Goal: Information Seeking & Learning: Learn about a topic

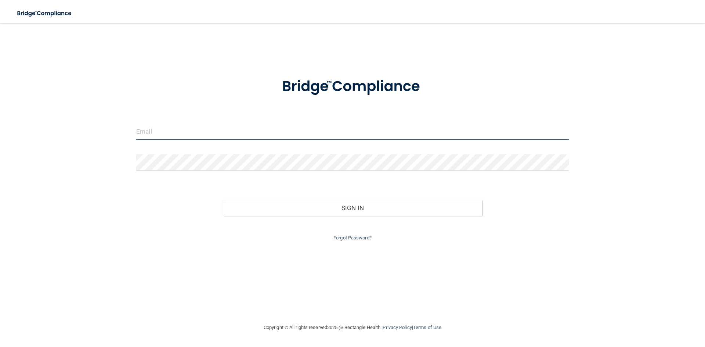
click at [186, 124] on input "email" at bounding box center [352, 131] width 432 height 17
type input "[PERSON_NAME][EMAIL_ADDRESS][DOMAIN_NAME]"
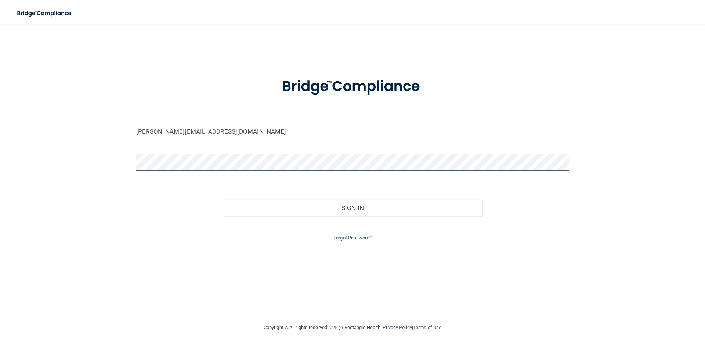
click at [124, 169] on div "[PERSON_NAME][EMAIL_ADDRESS][DOMAIN_NAME] Invalid email/password. You don't hav…" at bounding box center [352, 173] width 675 height 285
click at [228, 147] on form "iliana@northendsmiles.com Invalid email/password. You don't have permission to …" at bounding box center [352, 155] width 432 height 175
drag, startPoint x: 222, startPoint y: 153, endPoint x: 123, endPoint y: 158, distance: 98.9
click at [119, 157] on div "iliana@northendsmiles.com Invalid email/password. You don't have permission to …" at bounding box center [352, 173] width 675 height 285
click at [95, 162] on div "iliana@northendsmiles.com Invalid email/password. You don't have permission to …" at bounding box center [352, 173] width 675 height 285
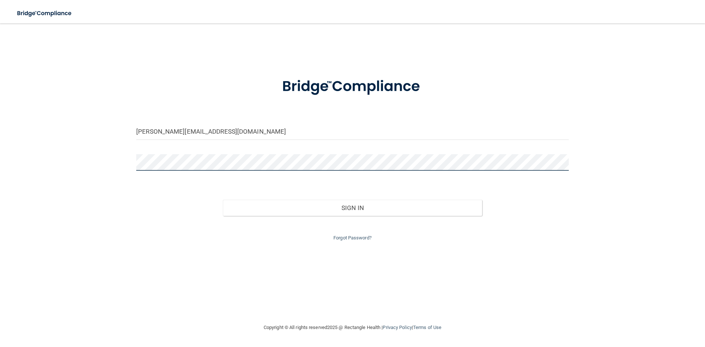
click at [223, 200] on button "Sign In" at bounding box center [353, 208] width 260 height 16
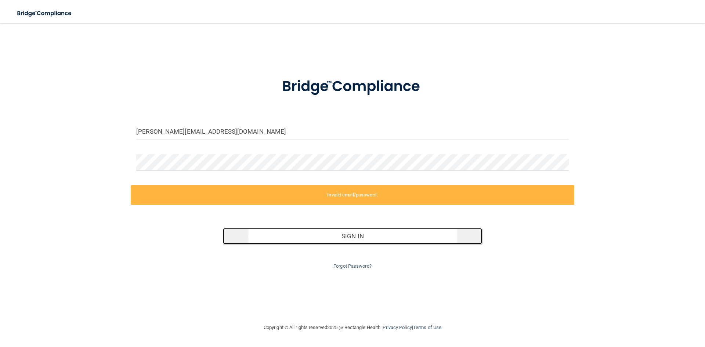
click at [368, 234] on button "Sign In" at bounding box center [353, 236] width 260 height 16
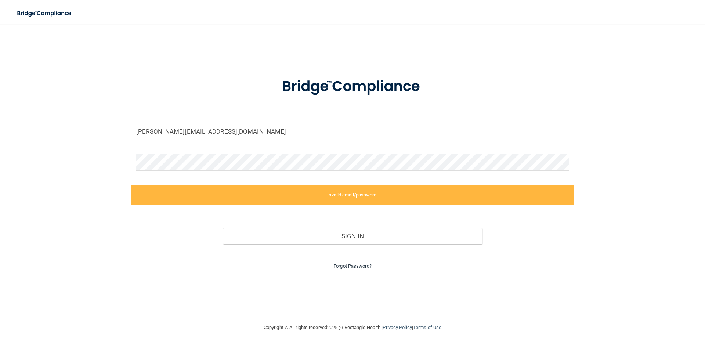
click at [356, 265] on link "Forgot Password?" at bounding box center [352, 266] width 38 height 6
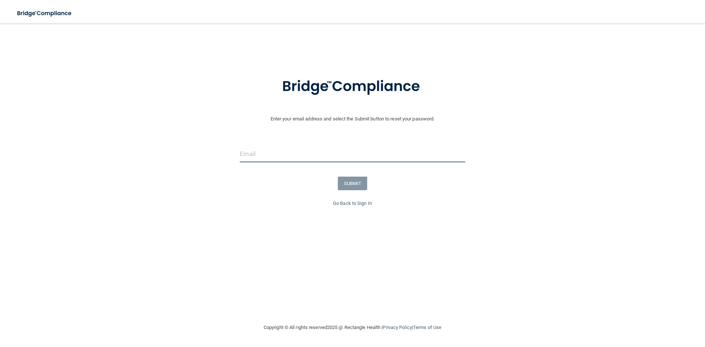
click at [290, 155] on input "email" at bounding box center [352, 154] width 225 height 17
type input "[PERSON_NAME][EMAIL_ADDRESS][DOMAIN_NAME]"
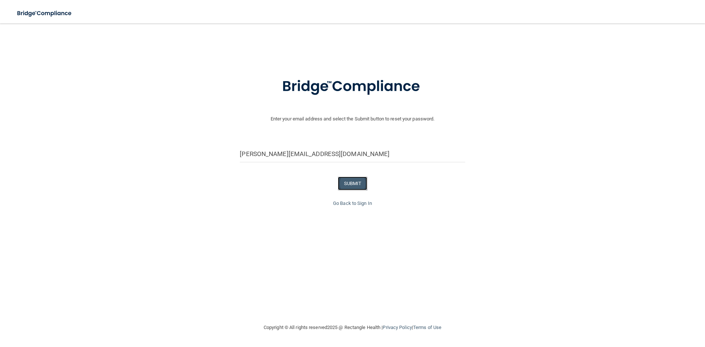
click at [347, 184] on button "SUBMIT" at bounding box center [353, 184] width 30 height 14
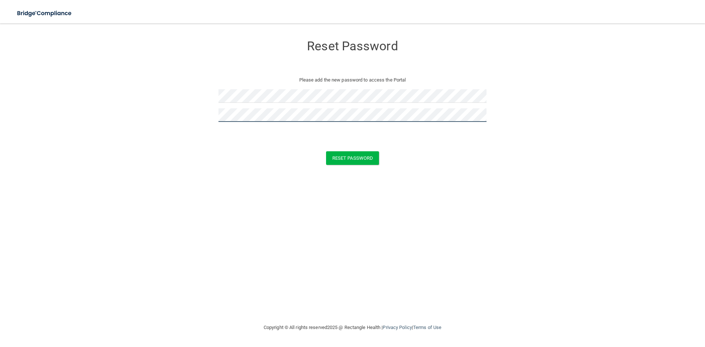
click at [326, 151] on button "Reset Password" at bounding box center [352, 158] width 53 height 14
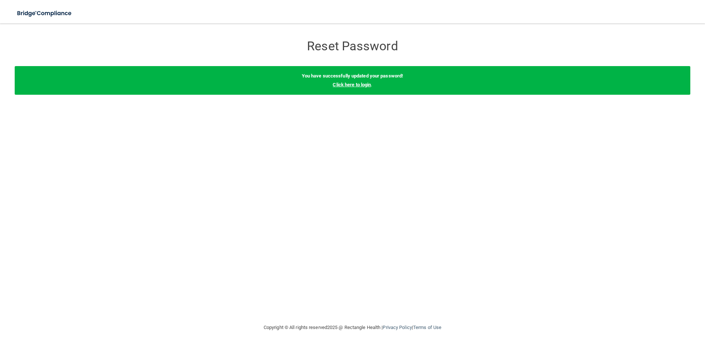
click at [343, 83] on link "Click here to login" at bounding box center [352, 85] width 38 height 6
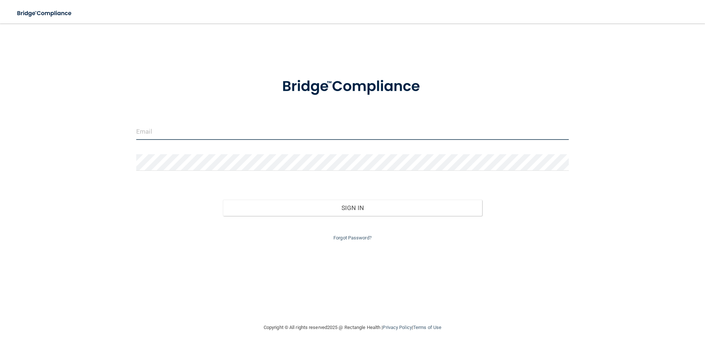
click at [197, 131] on input "email" at bounding box center [352, 131] width 432 height 17
type input "[PERSON_NAME][EMAIL_ADDRESS][DOMAIN_NAME]"
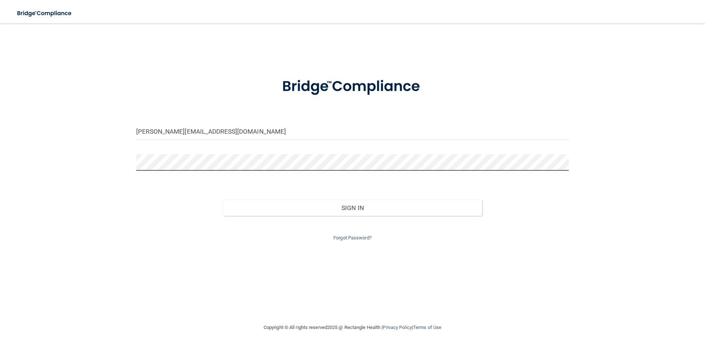
click at [223, 200] on button "Sign In" at bounding box center [353, 208] width 260 height 16
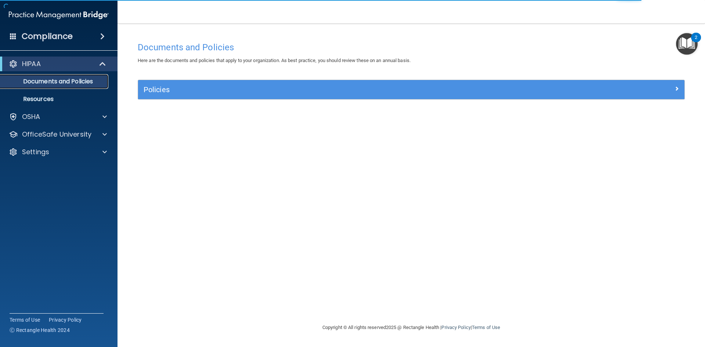
click at [55, 81] on p "Documents and Policies" at bounding box center [55, 81] width 100 height 7
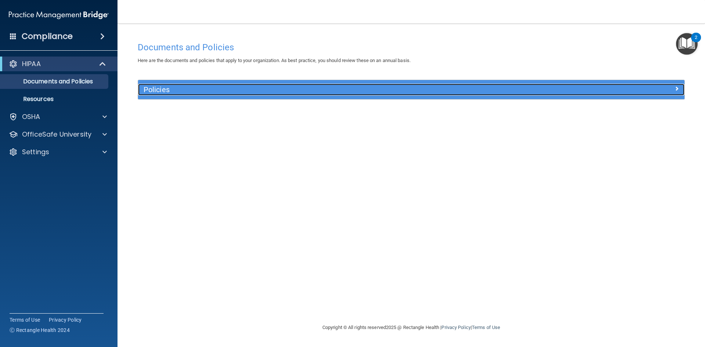
click at [315, 92] on h5 "Policies" at bounding box center [343, 90] width 399 height 8
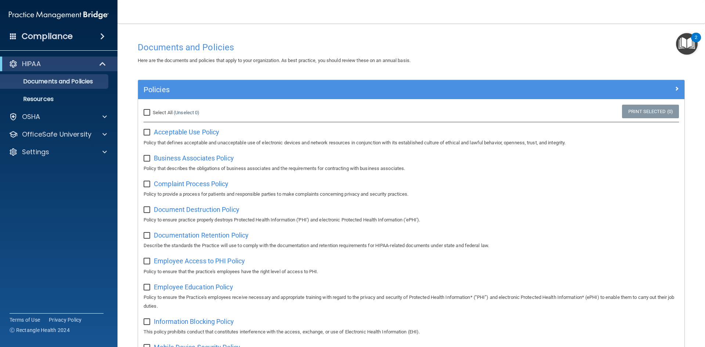
click at [148, 110] on input "Select All (Unselect 0) Unselect All" at bounding box center [148, 113] width 8 height 6
checkbox input "true"
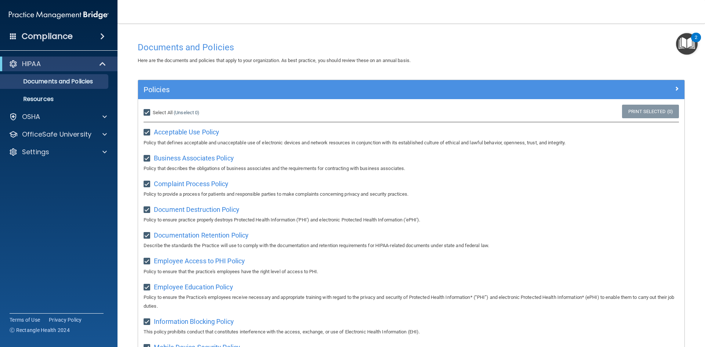
checkbox input "true"
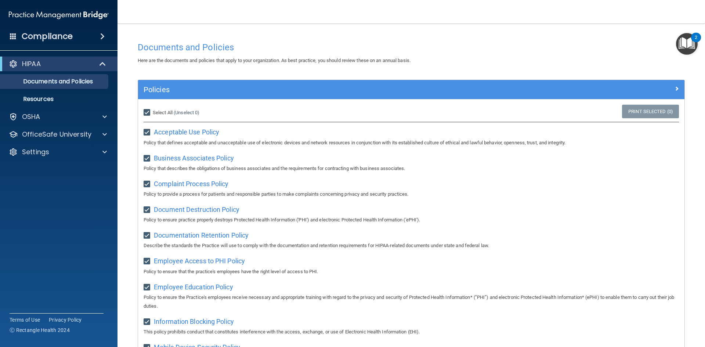
checkbox input "true"
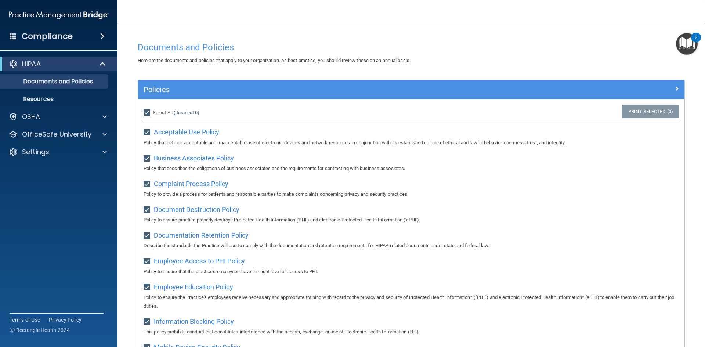
checkbox input "true"
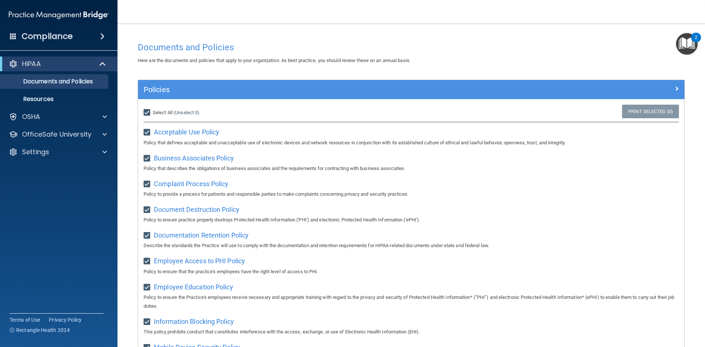
checkbox input "true"
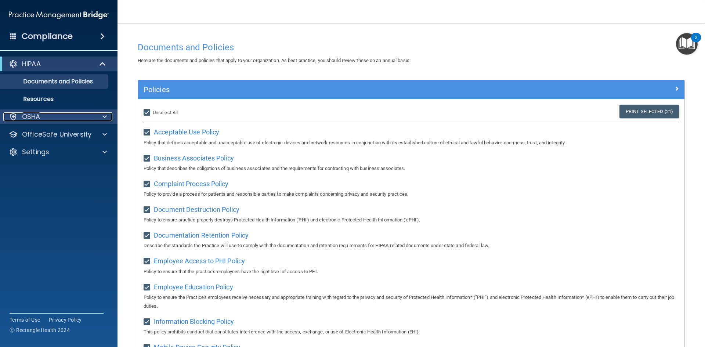
click at [78, 119] on div "OSHA" at bounding box center [48, 116] width 91 height 9
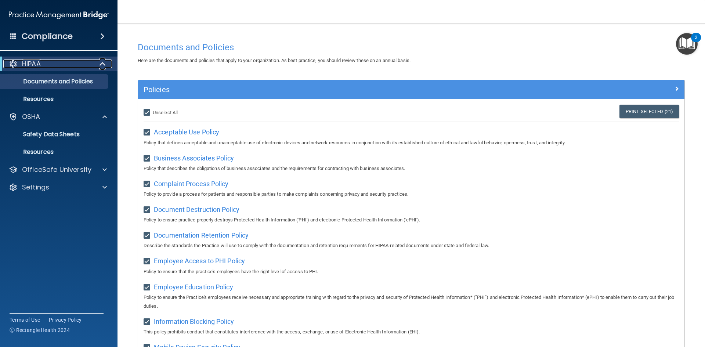
click at [52, 67] on div "HIPAA" at bounding box center [48, 63] width 91 height 9
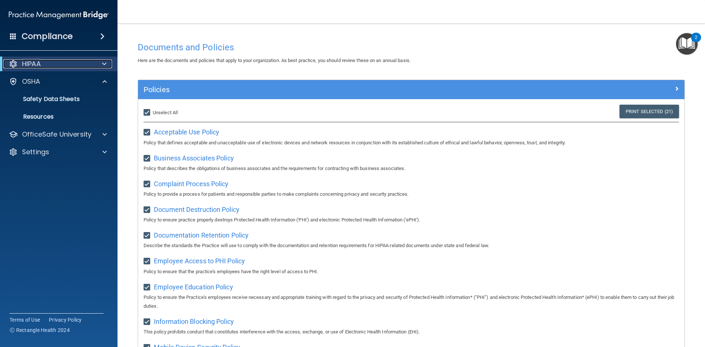
click at [52, 67] on div "HIPAA" at bounding box center [48, 63] width 91 height 9
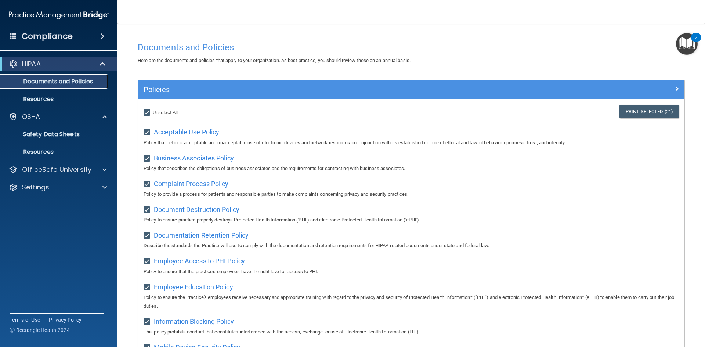
click at [54, 83] on p "Documents and Policies" at bounding box center [55, 81] width 100 height 7
click at [57, 97] on p "Resources" at bounding box center [55, 98] width 100 height 7
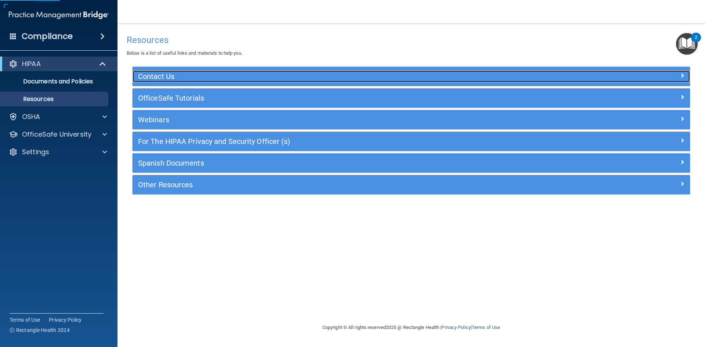
click at [262, 73] on h5 "Contact Us" at bounding box center [341, 76] width 407 height 8
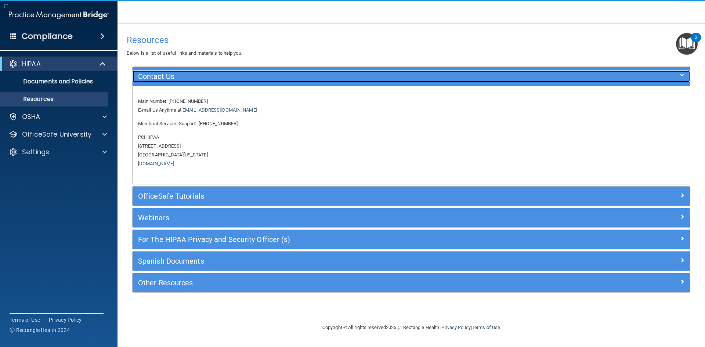
click at [262, 73] on h5 "Contact Us" at bounding box center [341, 76] width 407 height 8
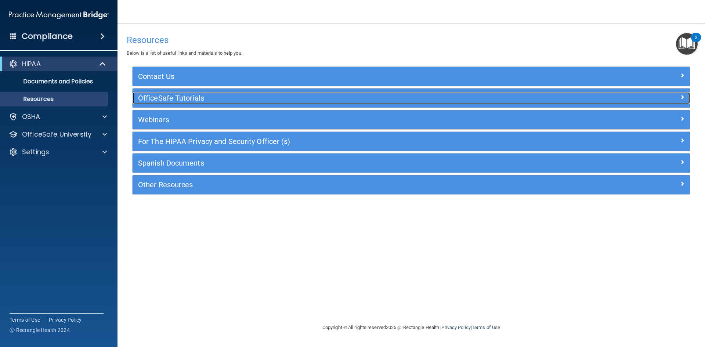
click at [224, 98] on h5 "OfficeSafe Tutorials" at bounding box center [341, 98] width 407 height 8
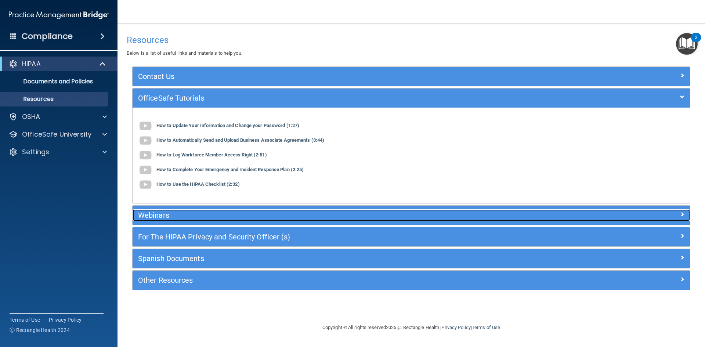
drag, startPoint x: 224, startPoint y: 219, endPoint x: 228, endPoint y: 218, distance: 4.5
click at [224, 218] on h5 "Webinars" at bounding box center [341, 215] width 407 height 8
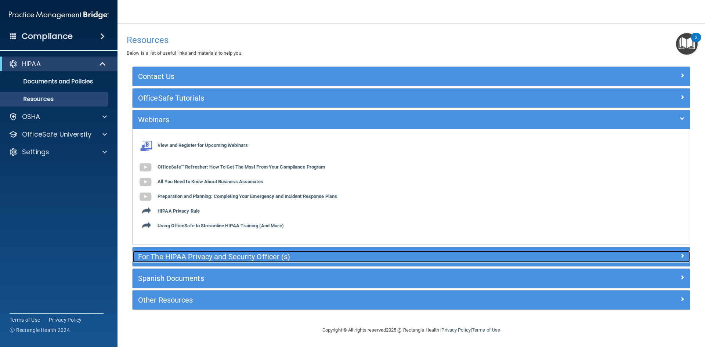
click at [217, 256] on h5 "For The HIPAA Privacy and Security Officer (s)" at bounding box center [341, 257] width 407 height 8
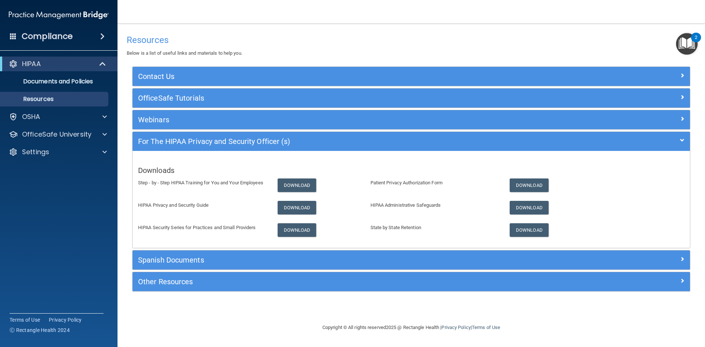
click at [221, 266] on div "Spanish Documents" at bounding box center [411, 259] width 557 height 19
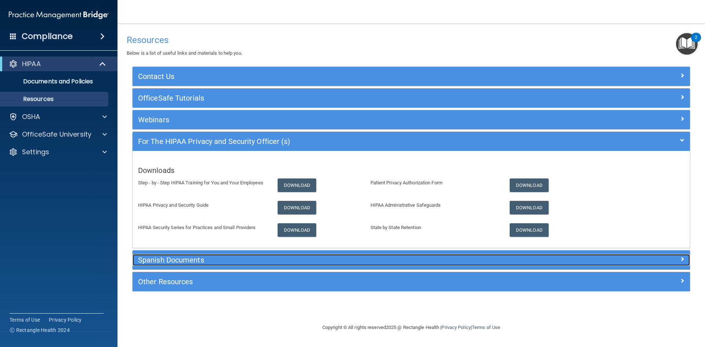
click at [188, 265] on div "Spanish Documents" at bounding box center [342, 260] width 418 height 12
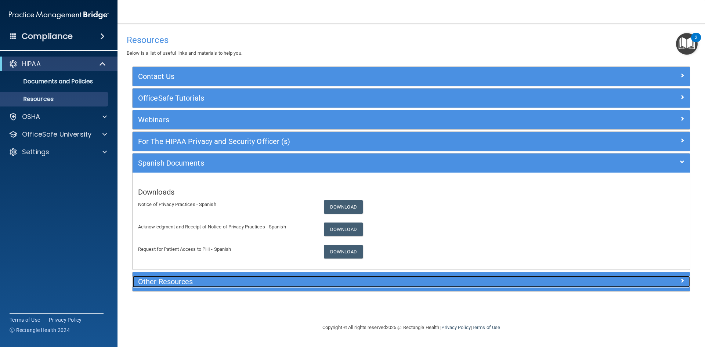
click at [187, 279] on h5 "Other Resources" at bounding box center [341, 282] width 407 height 8
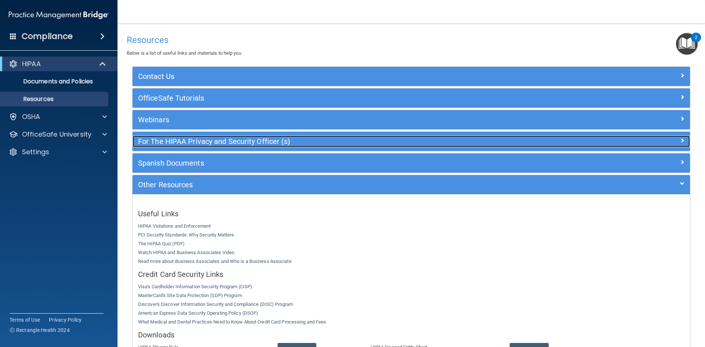
click at [219, 141] on h5 "For The HIPAA Privacy and Security Officer (s)" at bounding box center [341, 141] width 407 height 8
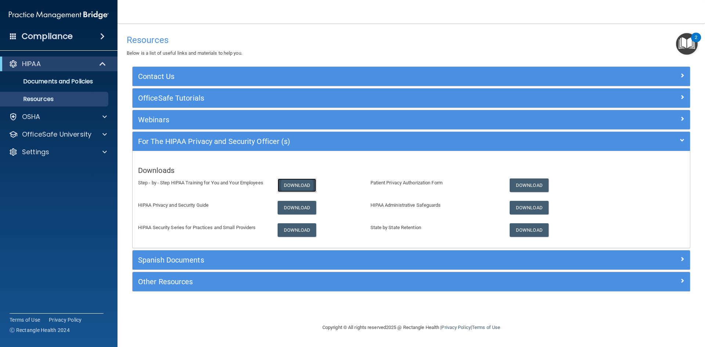
click at [288, 188] on link "Download" at bounding box center [297, 185] width 39 height 14
click at [238, 267] on div "Spanish Documents" at bounding box center [411, 259] width 557 height 19
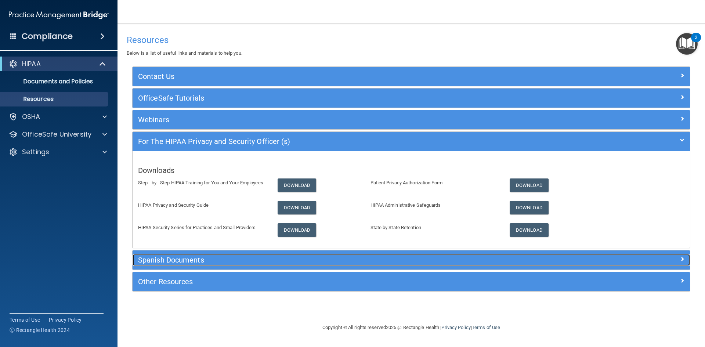
click at [240, 260] on h5 "Spanish Documents" at bounding box center [341, 260] width 407 height 8
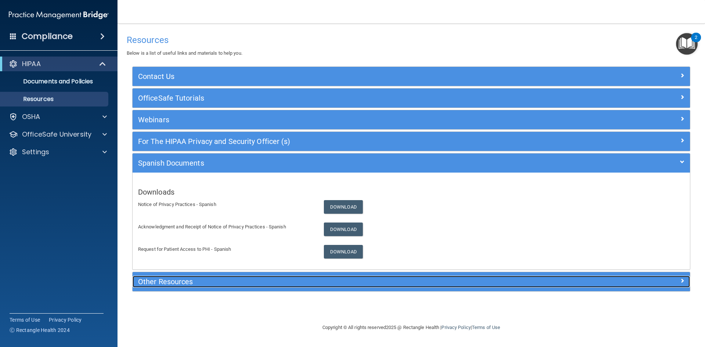
click at [237, 277] on div "Other Resources" at bounding box center [342, 282] width 418 height 12
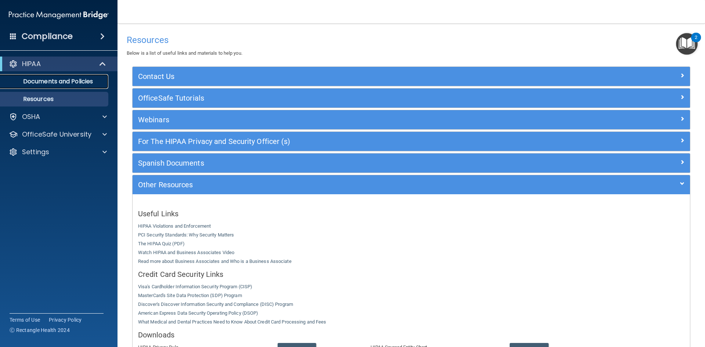
click at [63, 82] on p "Documents and Policies" at bounding box center [55, 81] width 100 height 7
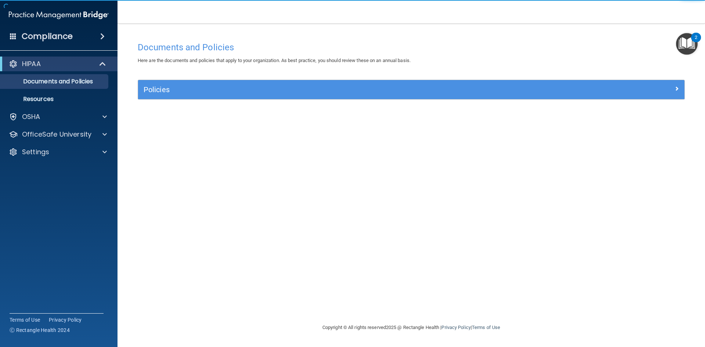
click at [227, 97] on div "Policies" at bounding box center [411, 89] width 546 height 19
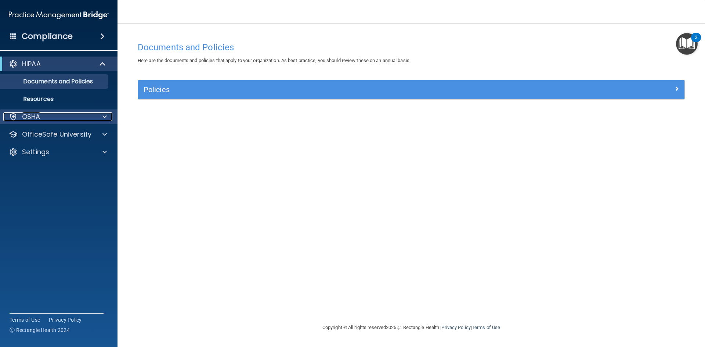
click at [40, 117] on div "OSHA" at bounding box center [48, 116] width 91 height 9
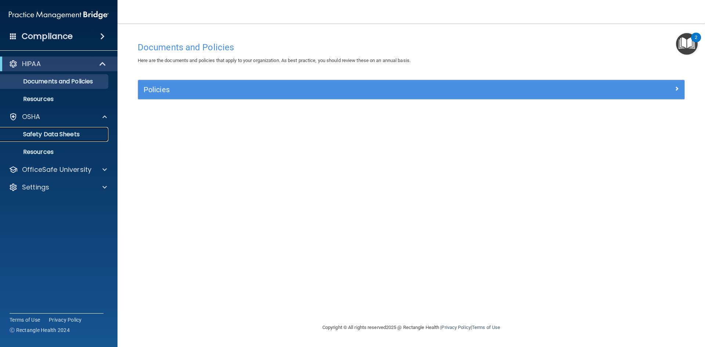
click at [52, 136] on p "Safety Data Sheets" at bounding box center [55, 134] width 100 height 7
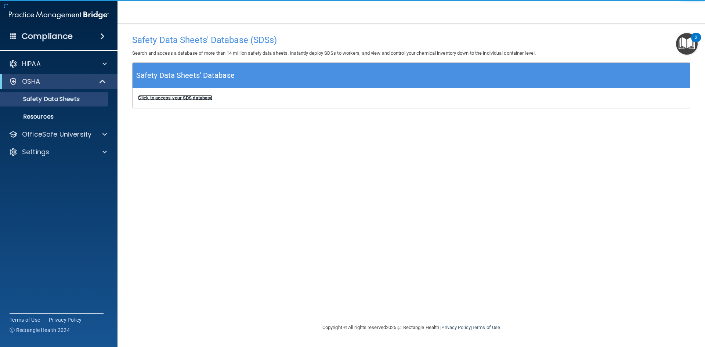
click at [191, 96] on b "Click to access your SDS database" at bounding box center [175, 98] width 75 height 6
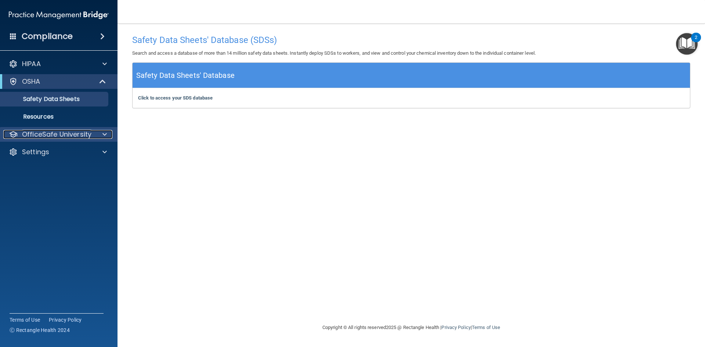
click at [65, 134] on p "OfficeSafe University" at bounding box center [56, 134] width 69 height 9
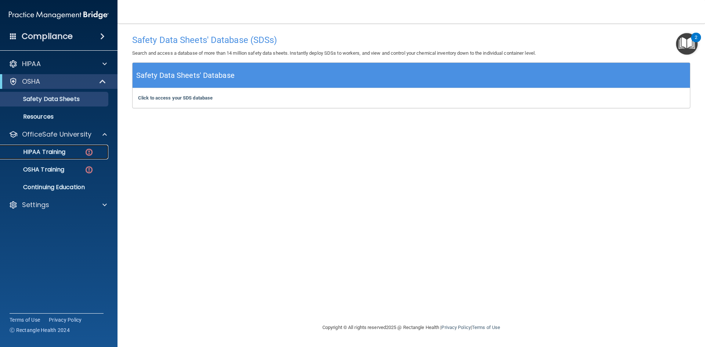
click at [58, 153] on p "HIPAA Training" at bounding box center [35, 151] width 61 height 7
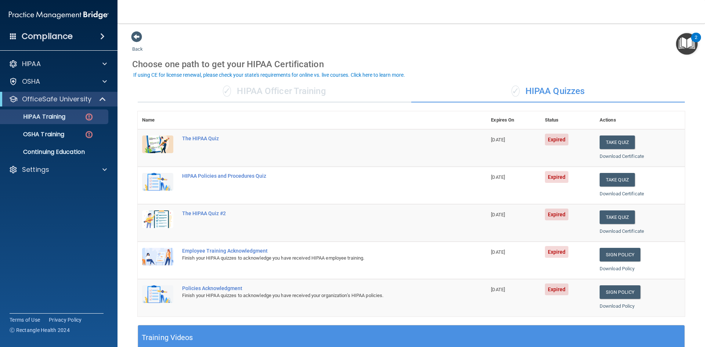
click at [549, 138] on span "Expired" at bounding box center [557, 140] width 24 height 12
click at [608, 144] on button "Take Quiz" at bounding box center [616, 142] width 35 height 14
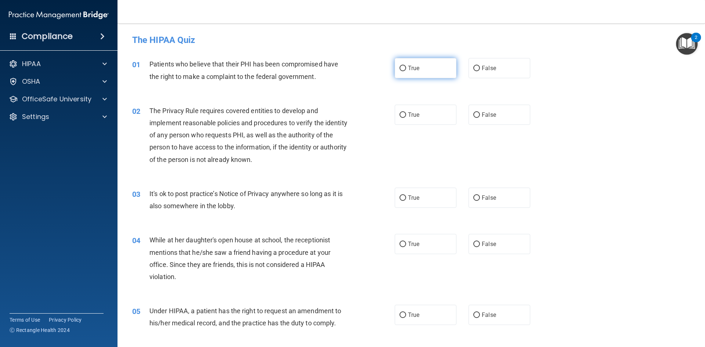
click at [401, 63] on label "True" at bounding box center [426, 68] width 62 height 20
click at [401, 66] on input "True" at bounding box center [402, 69] width 7 height 6
radio input "true"
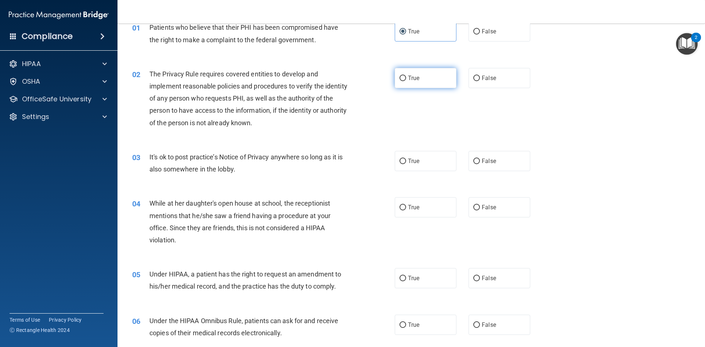
click at [404, 77] on label "True" at bounding box center [426, 78] width 62 height 20
click at [404, 77] on input "True" at bounding box center [402, 79] width 7 height 6
radio input "true"
click at [484, 158] on span "False" at bounding box center [489, 160] width 14 height 7
click at [480, 159] on input "False" at bounding box center [476, 162] width 7 height 6
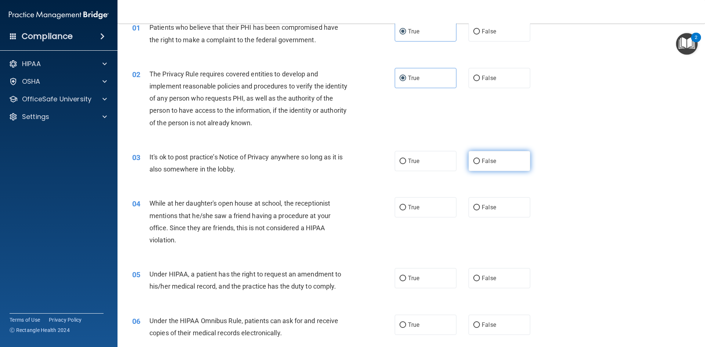
radio input "true"
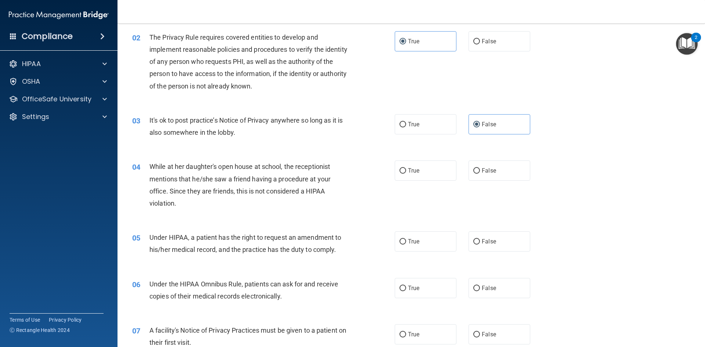
scroll to position [110, 0]
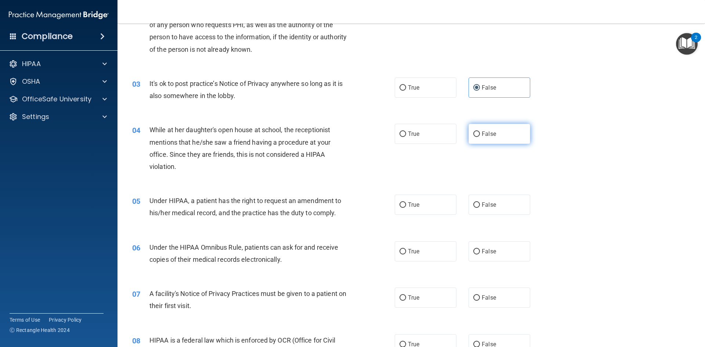
click at [494, 131] on label "False" at bounding box center [499, 134] width 62 height 20
click at [480, 131] on input "False" at bounding box center [476, 134] width 7 height 6
radio input "true"
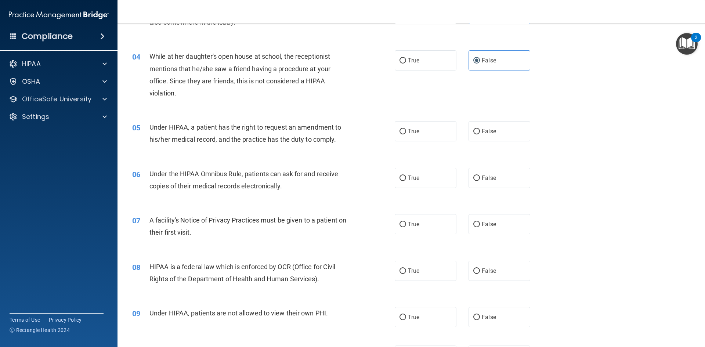
scroll to position [220, 0]
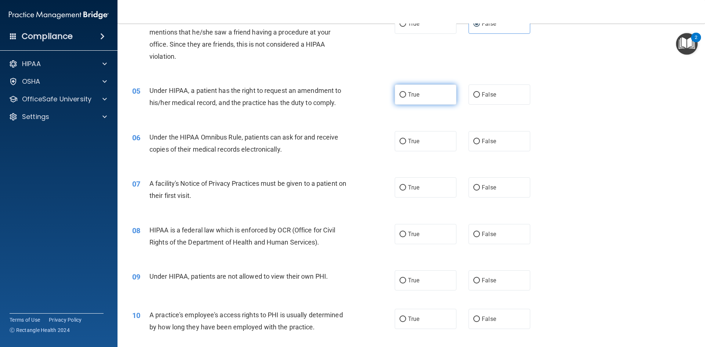
click at [420, 86] on label "True" at bounding box center [426, 94] width 62 height 20
click at [406, 92] on input "True" at bounding box center [402, 95] width 7 height 6
radio input "true"
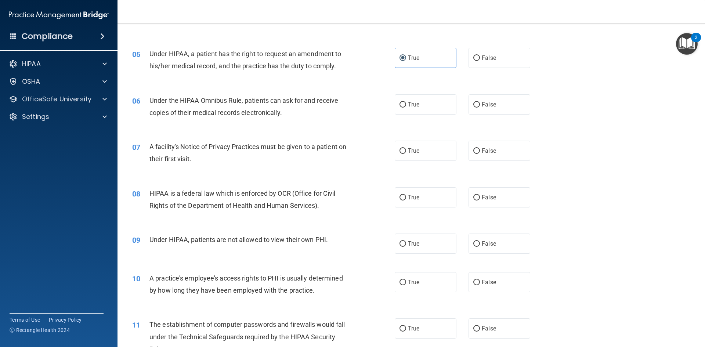
scroll to position [294, 0]
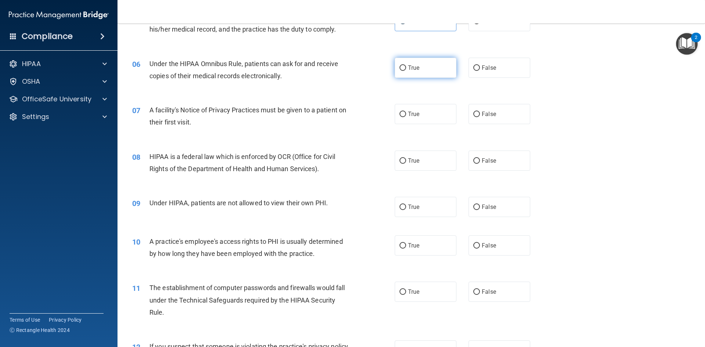
click at [429, 72] on label "True" at bounding box center [426, 68] width 62 height 20
click at [406, 71] on input "True" at bounding box center [402, 68] width 7 height 6
radio input "true"
click at [378, 118] on div "07 A facility's Notice of Privacy Practices must be given to a patient on their…" at bounding box center [263, 118] width 284 height 28
click at [408, 116] on span "True" at bounding box center [413, 113] width 11 height 7
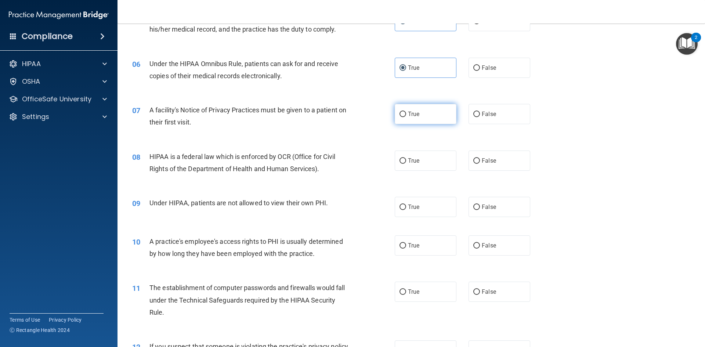
click at [406, 116] on input "True" at bounding box center [402, 115] width 7 height 6
radio input "true"
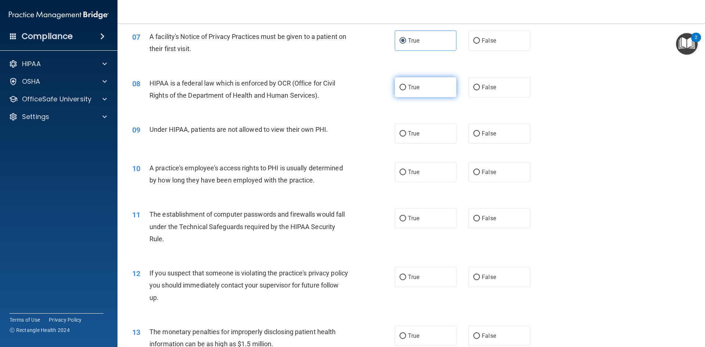
click at [431, 89] on label "True" at bounding box center [426, 87] width 62 height 20
click at [406, 89] on input "True" at bounding box center [402, 88] width 7 height 6
radio input "true"
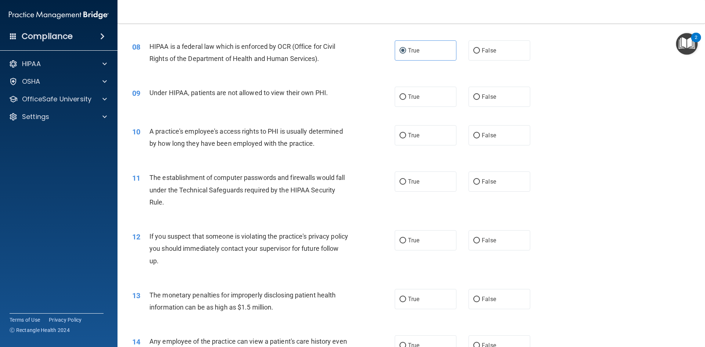
scroll to position [440, 0]
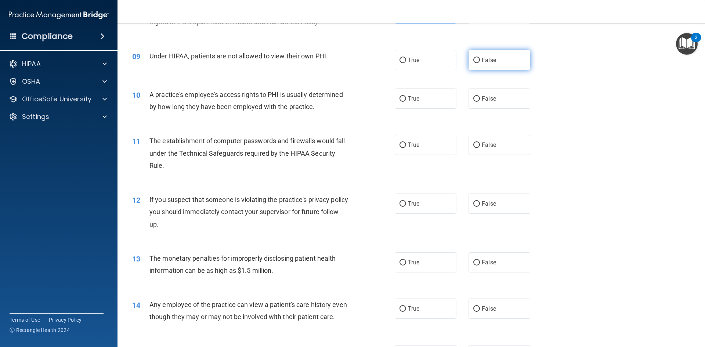
click at [474, 59] on input "False" at bounding box center [476, 61] width 7 height 6
radio input "true"
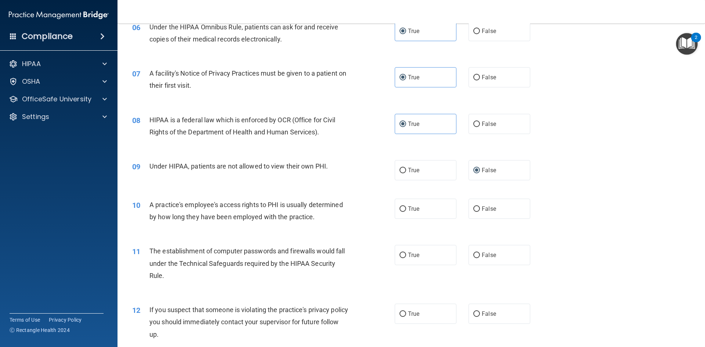
scroll to position [367, 0]
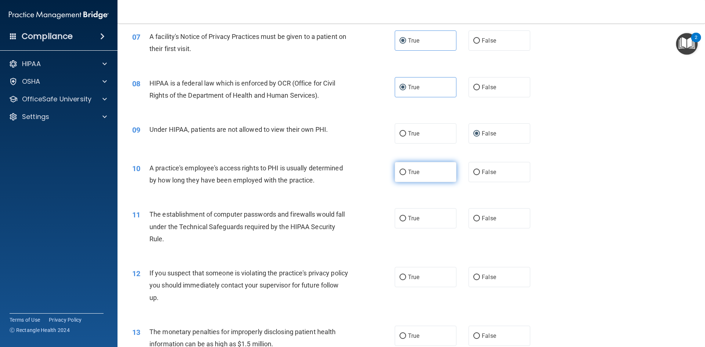
click at [419, 170] on label "True" at bounding box center [426, 172] width 62 height 20
click at [406, 170] on input "True" at bounding box center [402, 173] width 7 height 6
radio input "true"
click at [413, 177] on label "True" at bounding box center [426, 172] width 62 height 20
click at [406, 175] on input "True" at bounding box center [402, 173] width 7 height 6
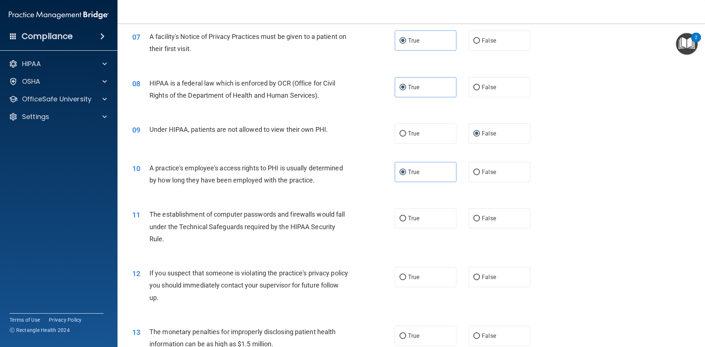
click at [325, 168] on span "A practice's employee's access rights to PHI is usually determined by how long …" at bounding box center [245, 174] width 193 height 20
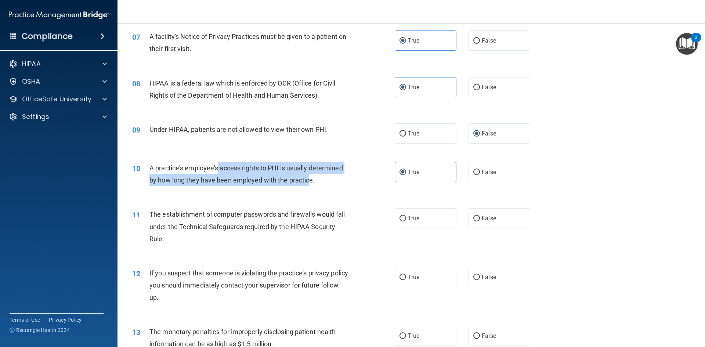
drag, startPoint x: 307, startPoint y: 177, endPoint x: 220, endPoint y: 166, distance: 88.4
click at [217, 167] on span "A practice's employee's access rights to PHI is usually determined by how long …" at bounding box center [245, 174] width 193 height 20
click at [315, 173] on div "A practice's employee's access rights to PHI is usually determined by how long …" at bounding box center [251, 174] width 205 height 24
drag, startPoint x: 316, startPoint y: 180, endPoint x: 150, endPoint y: 166, distance: 166.5
click at [150, 166] on div "A practice's employee's access rights to PHI is usually determined by how long …" at bounding box center [251, 174] width 205 height 24
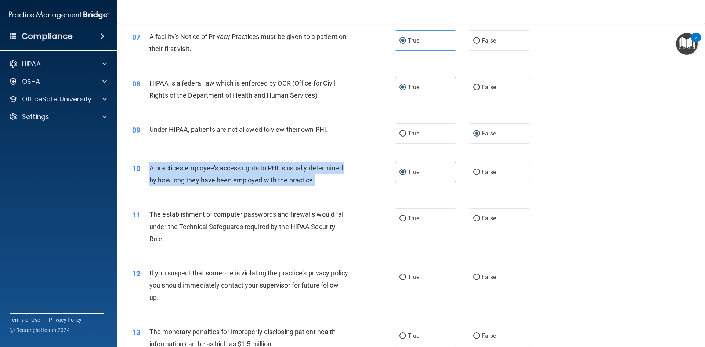
copy span "A practice's employee's access rights to PHI is usually determined by how long …"
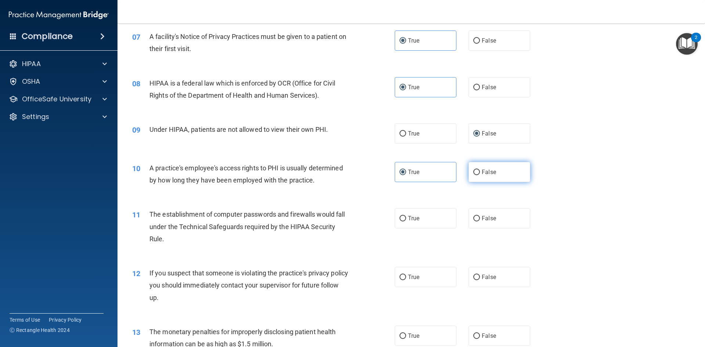
click at [496, 173] on label "False" at bounding box center [499, 172] width 62 height 20
click at [480, 173] on input "False" at bounding box center [476, 173] width 7 height 6
radio input "true"
radio input "false"
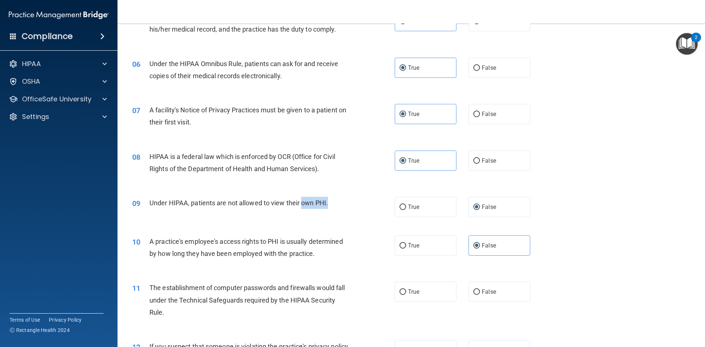
drag, startPoint x: 329, startPoint y: 202, endPoint x: 302, endPoint y: 202, distance: 26.4
click at [302, 202] on div "Under HIPAA, patients are not allowed to view their own PHI." at bounding box center [251, 203] width 205 height 12
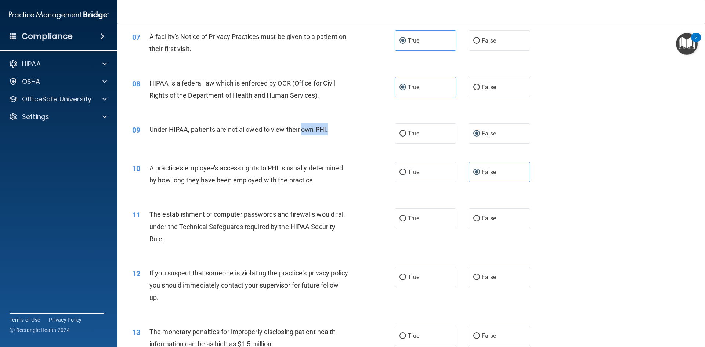
scroll to position [404, 0]
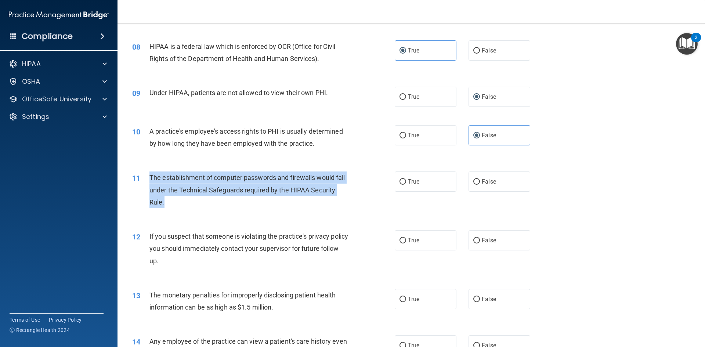
drag, startPoint x: 165, startPoint y: 202, endPoint x: 147, endPoint y: 175, distance: 32.5
click at [147, 175] on div "11 The establishment of computer passwords and firewalls would fall under the T…" at bounding box center [263, 191] width 284 height 40
copy div "The establishment of computer passwords and firewalls would fall under the Tech…"
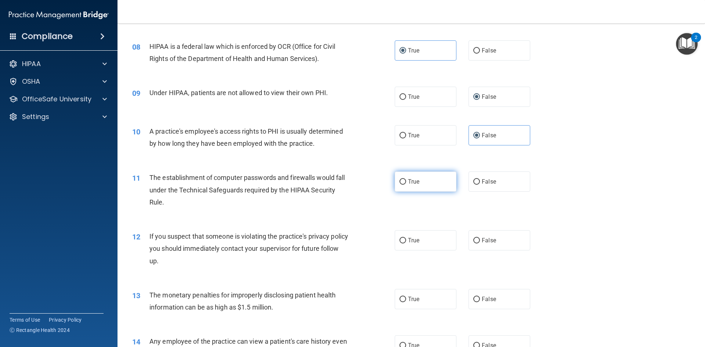
click at [418, 182] on label "True" at bounding box center [426, 181] width 62 height 20
click at [406, 182] on input "True" at bounding box center [402, 182] width 7 height 6
radio input "true"
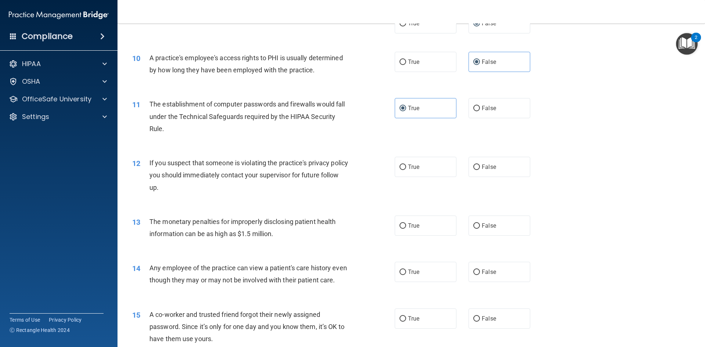
scroll to position [514, 0]
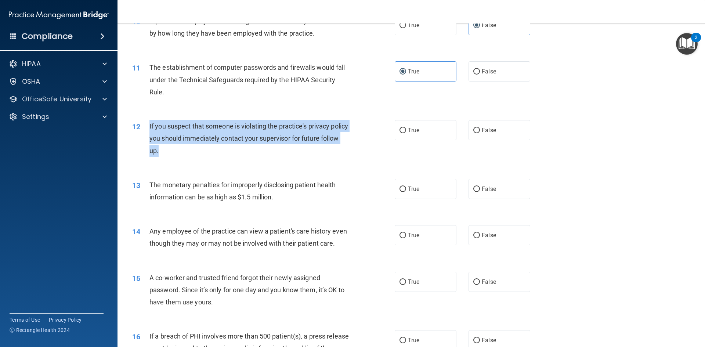
drag, startPoint x: 180, startPoint y: 150, endPoint x: 147, endPoint y: 124, distance: 41.9
click at [147, 124] on div "12 If you suspect that someone is violating the practice's privacy policy you s…" at bounding box center [263, 140] width 284 height 40
copy div "If you suspect that someone is violating the practice's privacy policy you shou…"
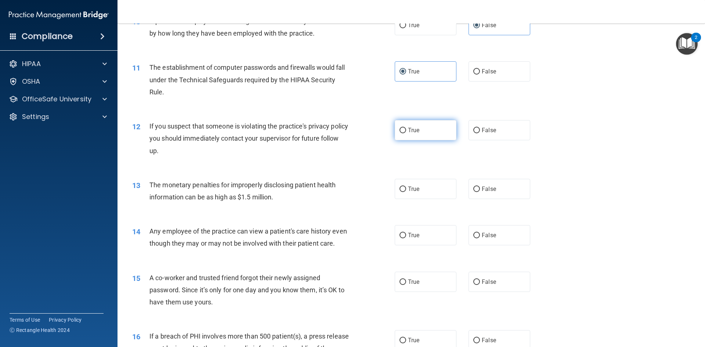
click at [397, 138] on label "True" at bounding box center [426, 130] width 62 height 20
click at [399, 133] on input "True" at bounding box center [402, 131] width 7 height 6
radio input "true"
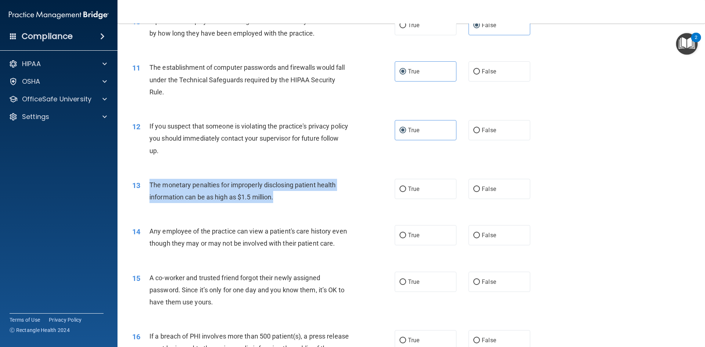
drag, startPoint x: 280, startPoint y: 199, endPoint x: 140, endPoint y: 183, distance: 140.4
click at [140, 183] on div "13 The monetary penalties for improperly disclosing patient health information …" at bounding box center [263, 193] width 284 height 28
copy div "The monetary penalties for improperly disclosing patient health information can…"
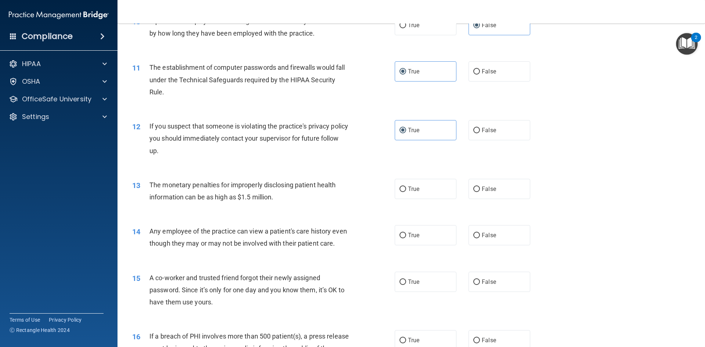
click at [379, 213] on div "13 The monetary penalties for improperly disclosing patient health information …" at bounding box center [411, 193] width 569 height 46
click at [425, 193] on label "True" at bounding box center [426, 189] width 62 height 20
click at [406, 192] on input "True" at bounding box center [402, 189] width 7 height 6
radio input "true"
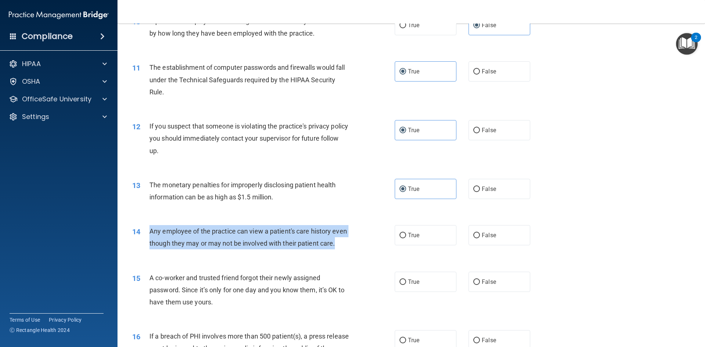
drag, startPoint x: 165, startPoint y: 257, endPoint x: 150, endPoint y: 232, distance: 29.5
click at [150, 232] on div "Any employee of the practice can view a patient's care history even though they…" at bounding box center [251, 237] width 205 height 24
copy span "Any employee of the practice can view a patient's care history even though they…"
click at [293, 249] on div "Any employee of the practice can view a patient's care history even though they…" at bounding box center [251, 237] width 205 height 24
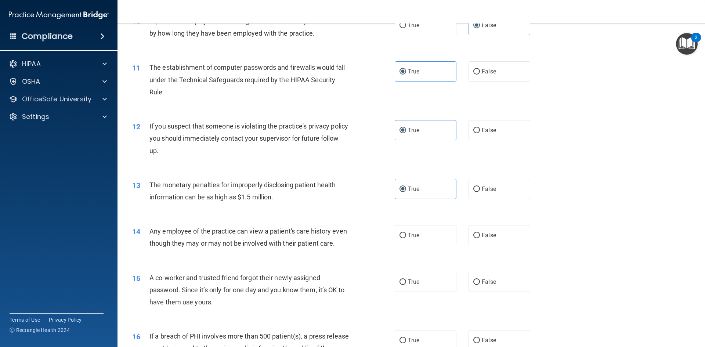
click at [275, 262] on div "14 Any employee of the practice can view a patient's care history even though t…" at bounding box center [411, 239] width 569 height 46
click at [493, 241] on label "False" at bounding box center [499, 235] width 62 height 20
click at [480, 238] on input "False" at bounding box center [476, 236] width 7 height 6
radio input "true"
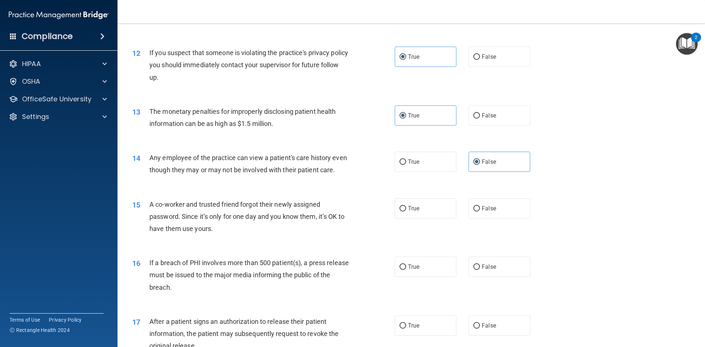
scroll to position [624, 0]
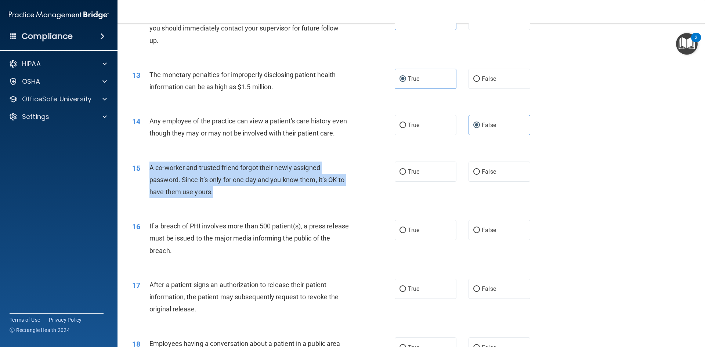
drag, startPoint x: 216, startPoint y: 202, endPoint x: 148, endPoint y: 184, distance: 70.8
click at [148, 184] on div "15 A co-worker and trusted friend forgot their newly assigned password. Since i…" at bounding box center [263, 182] width 284 height 40
copy div "A co-worker and trusted friend forgot their newly assigned password. Since it’s…"
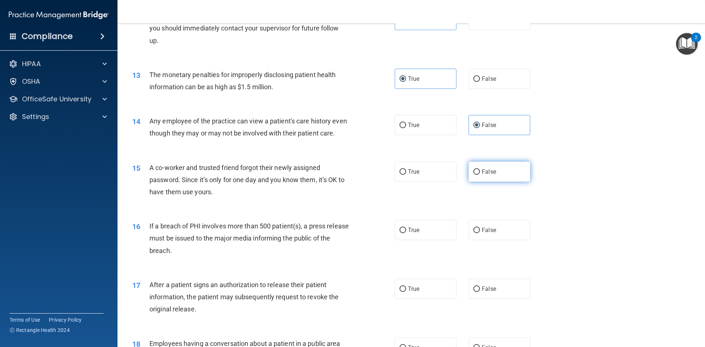
click at [500, 182] on label "False" at bounding box center [499, 172] width 62 height 20
click at [480, 175] on input "False" at bounding box center [476, 172] width 7 height 6
radio input "true"
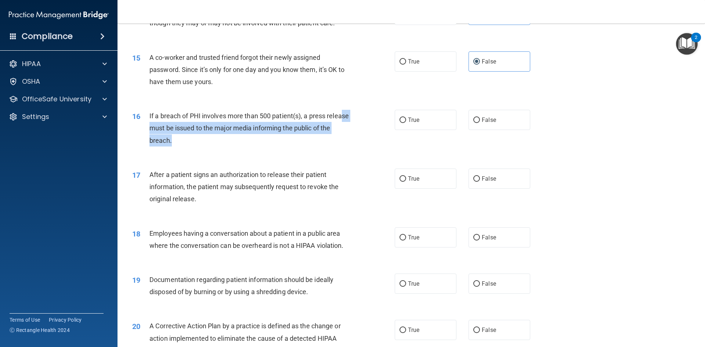
drag, startPoint x: 182, startPoint y: 155, endPoint x: 164, endPoint y: 136, distance: 25.7
click at [164, 136] on span "If a breach of PHI involves more than 500 patient(s), a press release must be i…" at bounding box center [248, 128] width 199 height 32
click at [187, 146] on div "If a breach of PHI involves more than 500 patient(s), a press release must be i…" at bounding box center [251, 128] width 205 height 37
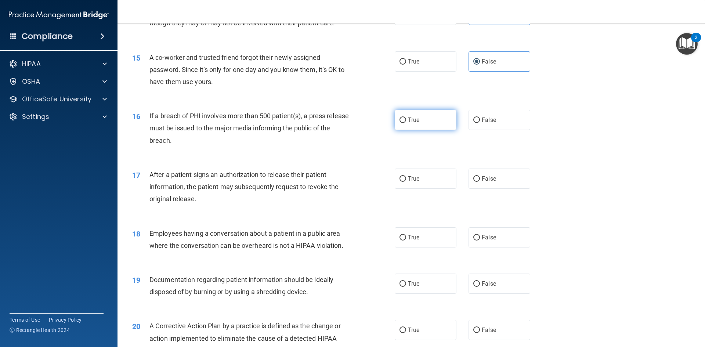
click at [436, 130] on label "True" at bounding box center [426, 120] width 62 height 20
click at [406, 123] on input "True" at bounding box center [402, 120] width 7 height 6
radio input "true"
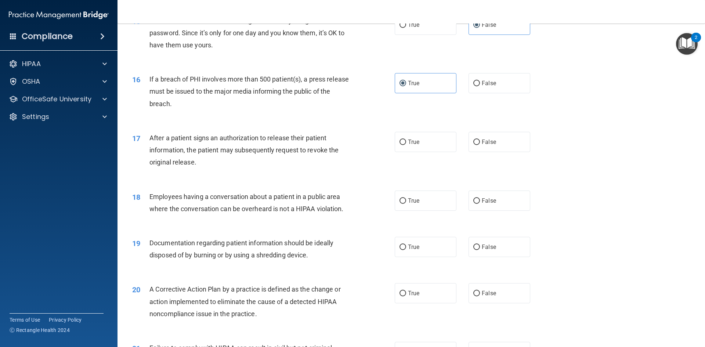
scroll to position [808, 0]
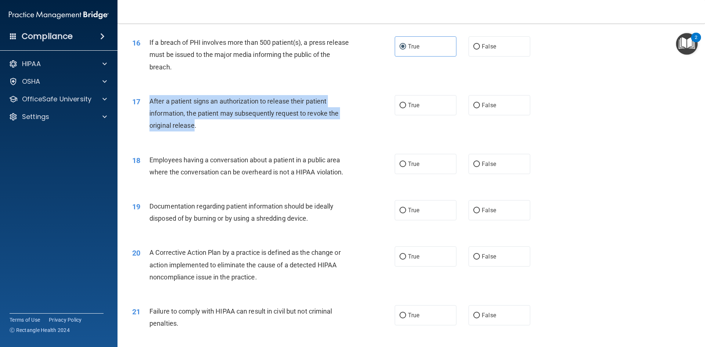
drag, startPoint x: 195, startPoint y: 140, endPoint x: 148, endPoint y: 113, distance: 53.9
click at [148, 113] on div "17 After a patient signs an authorization to release their patient information,…" at bounding box center [263, 115] width 284 height 40
copy div "After a patient signs an authorization to release their patient information, th…"
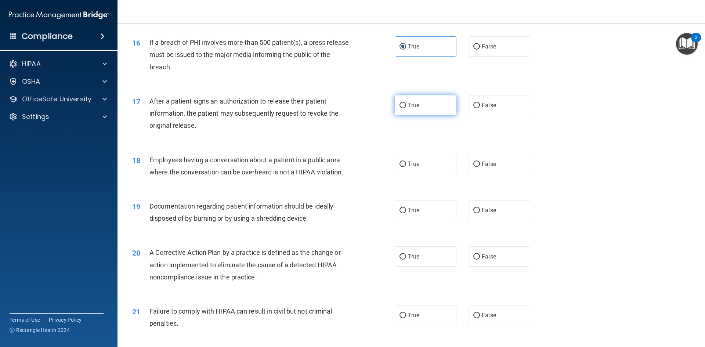
click at [422, 115] on label "True" at bounding box center [426, 105] width 62 height 20
click at [406, 108] on input "True" at bounding box center [402, 106] width 7 height 6
radio input "true"
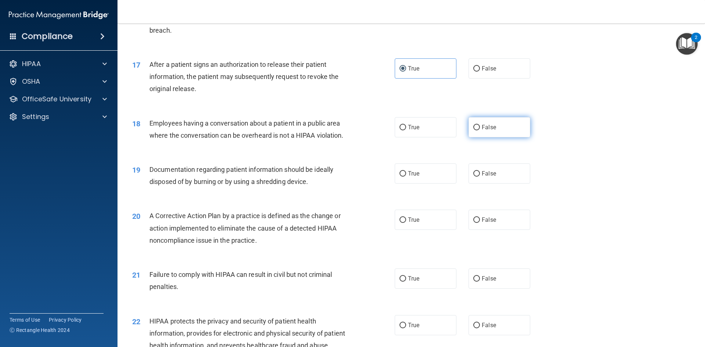
click at [504, 137] on label "False" at bounding box center [499, 127] width 62 height 20
click at [480, 130] on input "False" at bounding box center [476, 128] width 7 height 6
radio input "true"
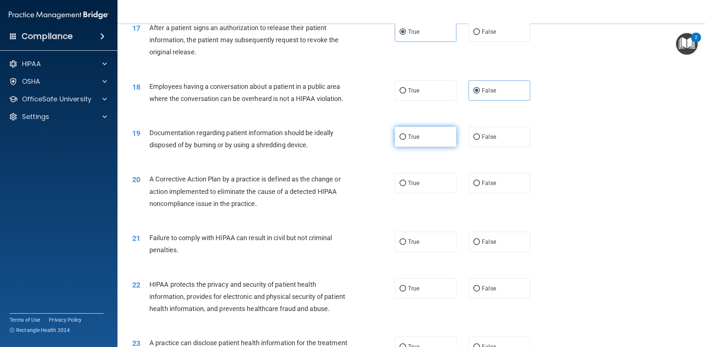
click at [413, 140] on span "True" at bounding box center [413, 136] width 11 height 7
click at [406, 140] on input "True" at bounding box center [402, 137] width 7 height 6
radio input "true"
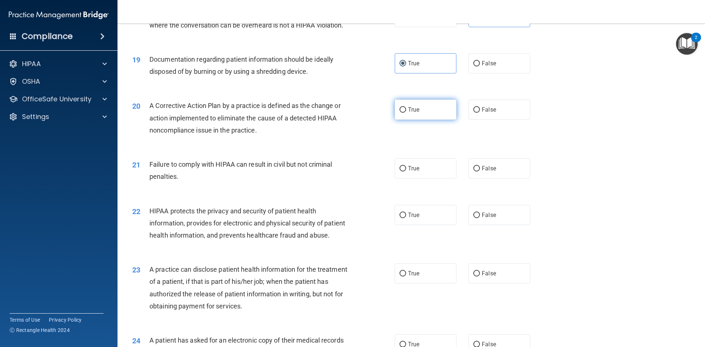
click at [438, 120] on label "True" at bounding box center [426, 109] width 62 height 20
click at [406, 113] on input "True" at bounding box center [402, 110] width 7 height 6
radio input "true"
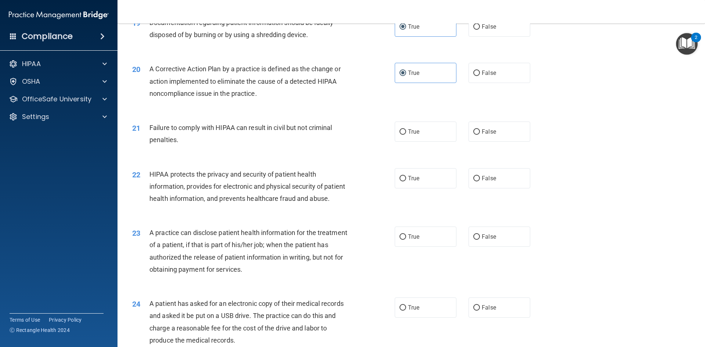
scroll to position [1028, 0]
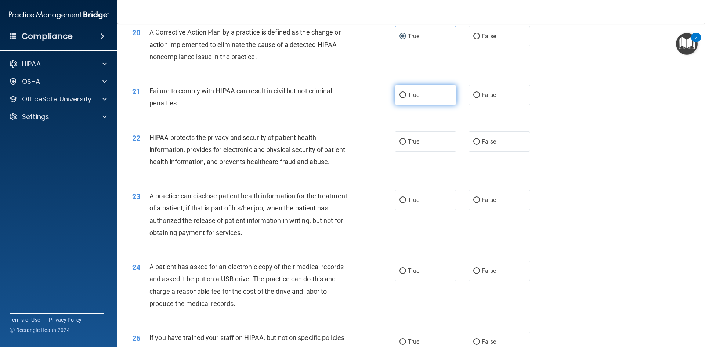
click at [408, 98] on span "True" at bounding box center [413, 94] width 11 height 7
click at [406, 98] on input "True" at bounding box center [402, 96] width 7 height 6
radio input "true"
click at [464, 105] on div "True False" at bounding box center [469, 95] width 148 height 20
click at [474, 98] on input "False" at bounding box center [476, 96] width 7 height 6
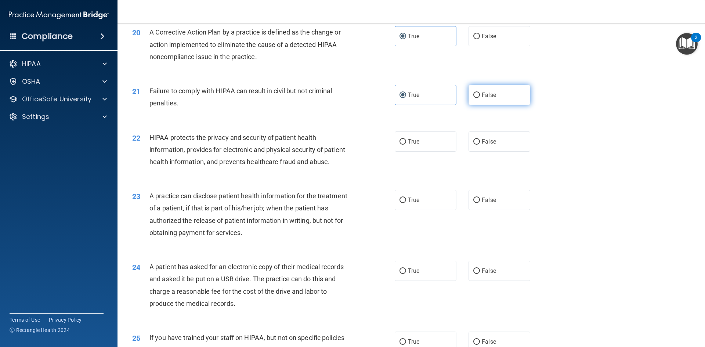
radio input "true"
radio input "false"
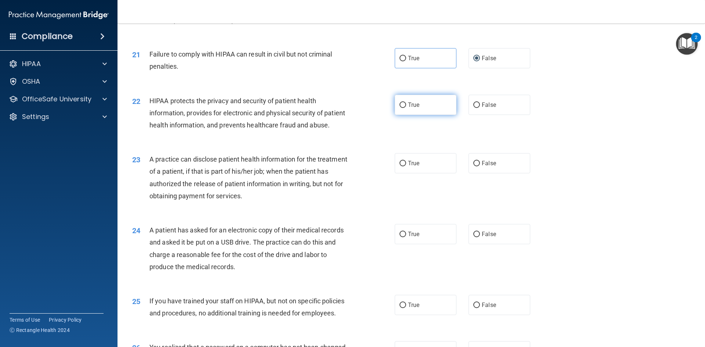
click at [416, 108] on span "True" at bounding box center [413, 104] width 11 height 7
click at [406, 108] on input "True" at bounding box center [402, 105] width 7 height 6
radio input "true"
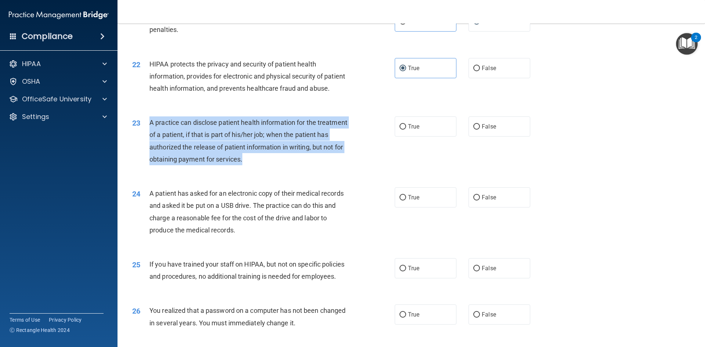
drag, startPoint x: 286, startPoint y: 184, endPoint x: 145, endPoint y: 149, distance: 146.0
click at [145, 149] on div "23 A practice can disclose patient health information for the treatment of a pa…" at bounding box center [263, 142] width 284 height 52
copy div "A practice can disclose patient health information for the treatment of a patie…"
click at [362, 147] on div "23 A practice can disclose patient health information for the treatment of a pa…" at bounding box center [263, 142] width 284 height 52
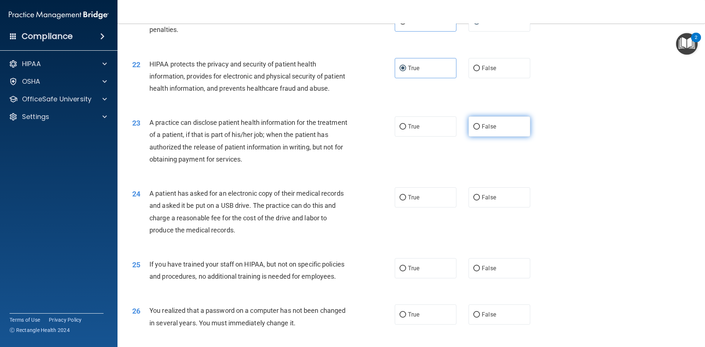
click at [489, 130] on span "False" at bounding box center [489, 126] width 14 height 7
click at [480, 130] on input "False" at bounding box center [476, 127] width 7 height 6
radio input "true"
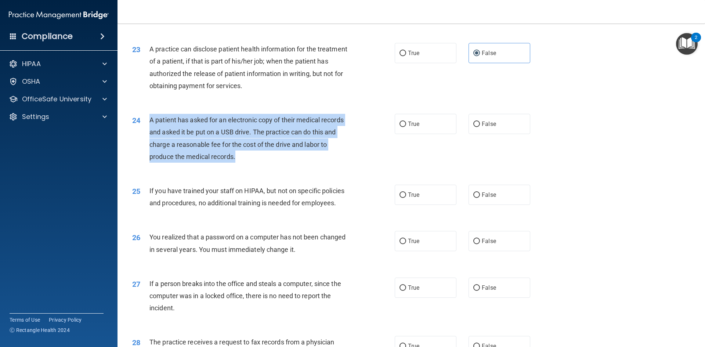
drag, startPoint x: 241, startPoint y: 180, endPoint x: 141, endPoint y: 142, distance: 107.0
click at [141, 142] on div "24 A patient has asked for an electronic copy of their medical records and aske…" at bounding box center [263, 140] width 284 height 52
copy div "A patient has asked for an electronic copy of their medical records and asked i…"
click at [281, 163] on div "A patient has asked for an electronic copy of their medical records and asked i…" at bounding box center [251, 138] width 205 height 49
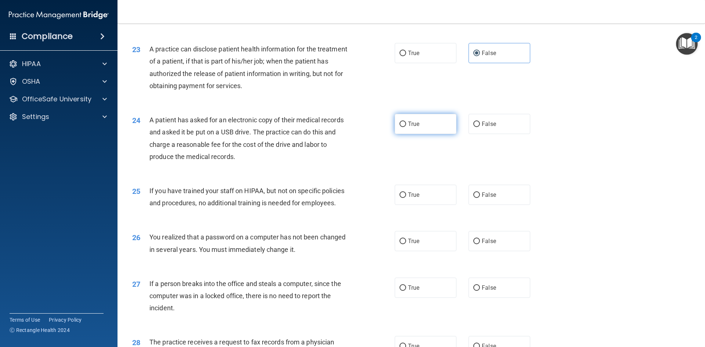
click at [430, 134] on label "True" at bounding box center [426, 124] width 62 height 20
click at [406, 127] on input "True" at bounding box center [402, 125] width 7 height 6
radio input "true"
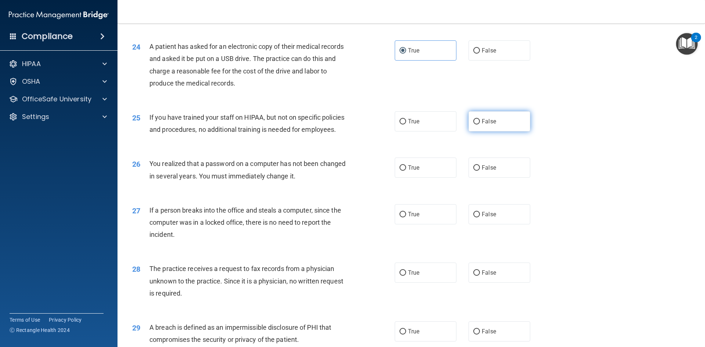
click at [471, 131] on label "False" at bounding box center [499, 121] width 62 height 20
click at [473, 124] on input "False" at bounding box center [476, 122] width 7 height 6
radio input "true"
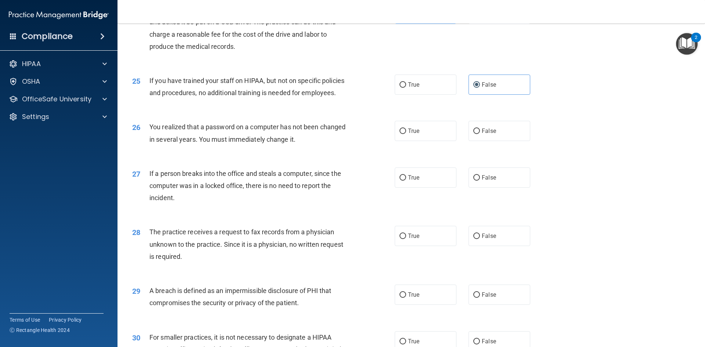
scroll to position [1321, 0]
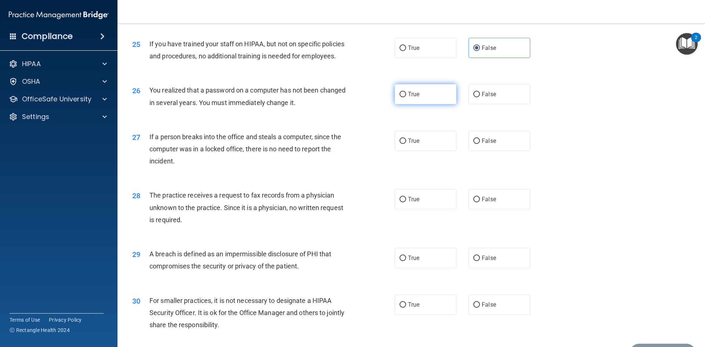
click at [396, 104] on label "True" at bounding box center [426, 94] width 62 height 20
click at [399, 97] on input "True" at bounding box center [402, 95] width 7 height 6
radio input "true"
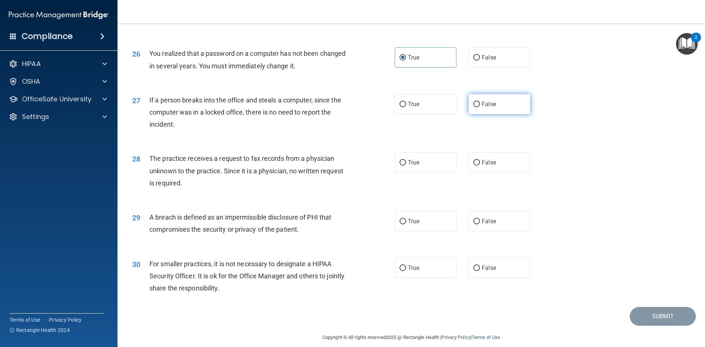
click at [480, 114] on label "False" at bounding box center [499, 104] width 62 height 20
click at [480, 107] on input "False" at bounding box center [476, 105] width 7 height 6
radio input "true"
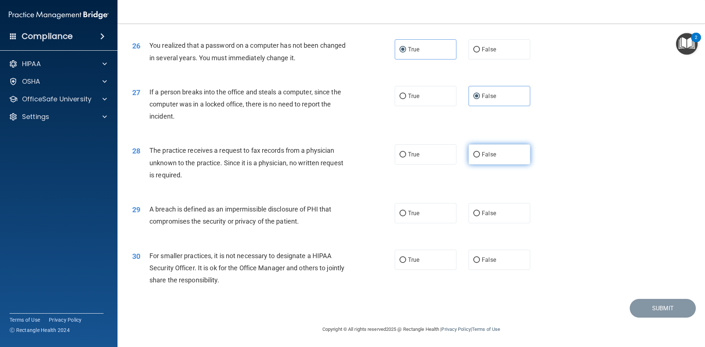
click at [468, 162] on label "False" at bounding box center [499, 154] width 62 height 20
click at [473, 157] on input "False" at bounding box center [476, 155] width 7 height 6
radio input "true"
click at [426, 219] on label "True" at bounding box center [426, 213] width 62 height 20
click at [406, 216] on input "True" at bounding box center [402, 214] width 7 height 6
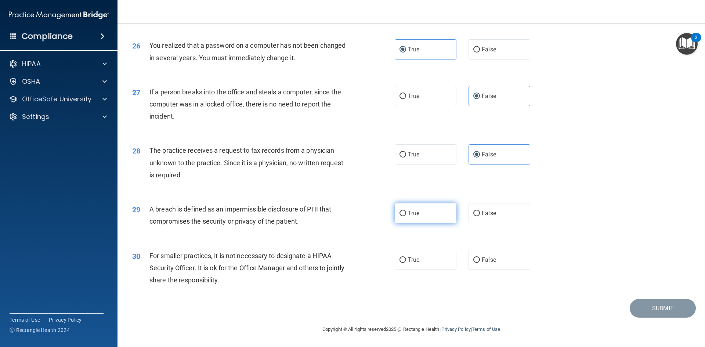
radio input "true"
click at [429, 262] on label "True" at bounding box center [426, 260] width 62 height 20
click at [406, 262] on input "True" at bounding box center [402, 260] width 7 height 6
radio input "true"
click at [652, 305] on button "Submit" at bounding box center [663, 308] width 66 height 19
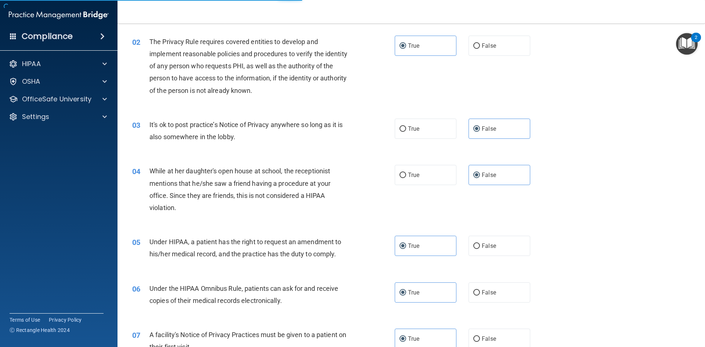
scroll to position [0, 0]
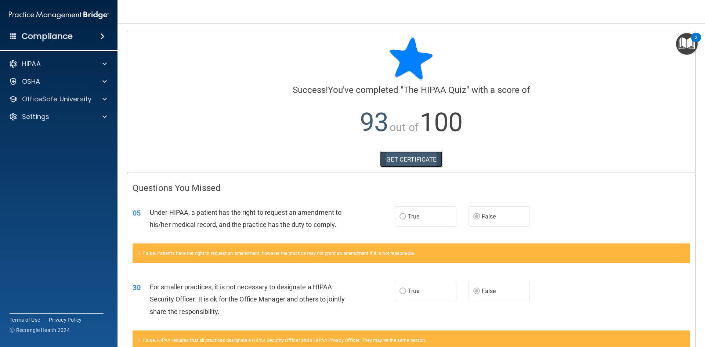
click at [410, 156] on link "GET CERTIFICATE" at bounding box center [411, 159] width 63 height 16
click at [59, 101] on p "OfficeSafe University" at bounding box center [56, 99] width 69 height 9
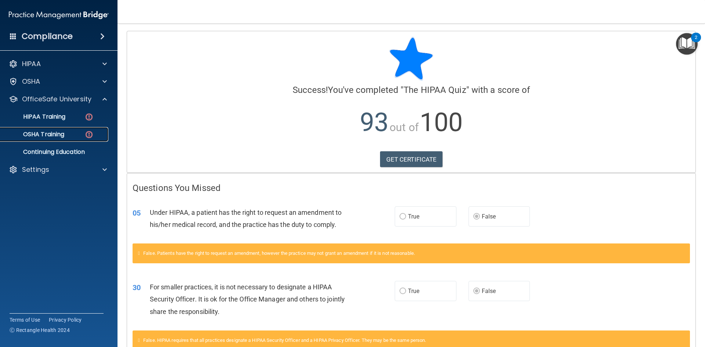
click at [64, 132] on p "OSHA Training" at bounding box center [34, 134] width 59 height 7
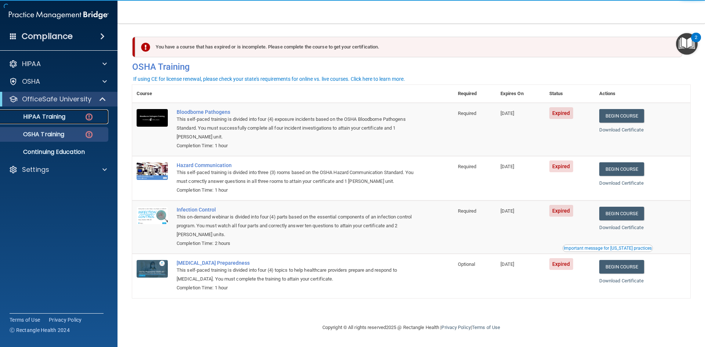
click at [65, 115] on p "HIPAA Training" at bounding box center [35, 116] width 61 height 7
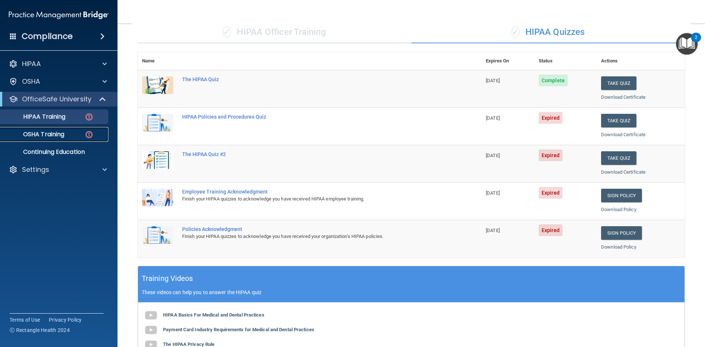
scroll to position [22, 0]
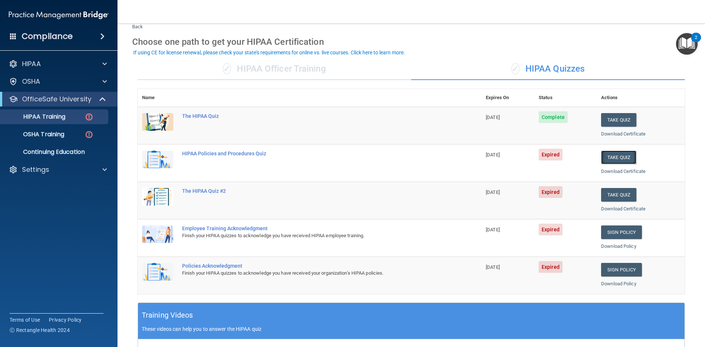
click at [609, 153] on button "Take Quiz" at bounding box center [618, 157] width 35 height 14
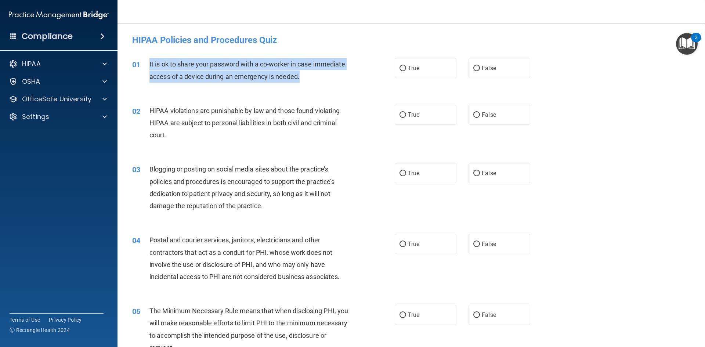
drag, startPoint x: 301, startPoint y: 79, endPoint x: 148, endPoint y: 64, distance: 153.4
click at [148, 64] on div "01 It is ok to share your password with a co-worker in case immediate access of…" at bounding box center [263, 72] width 284 height 28
copy div "It is ok to share your password with a co-worker in case immediate access of a …"
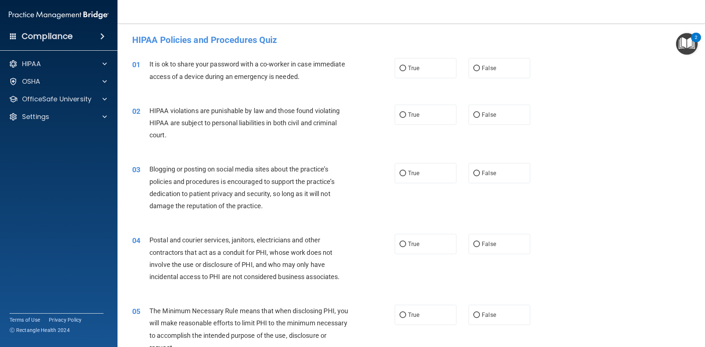
click at [279, 108] on span "HIPAA violations are punishable by law and those found violating HIPAA are subj…" at bounding box center [244, 123] width 190 height 32
drag, startPoint x: 473, startPoint y: 69, endPoint x: 426, endPoint y: 84, distance: 49.8
click at [473, 69] on input "False" at bounding box center [476, 69] width 7 height 6
radio input "true"
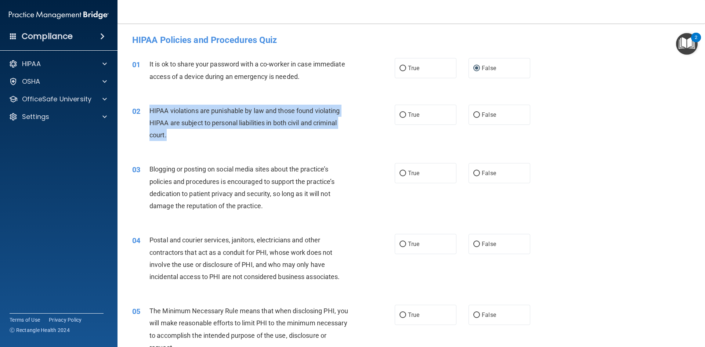
drag, startPoint x: 170, startPoint y: 133, endPoint x: 150, endPoint y: 111, distance: 29.6
click at [150, 111] on div "HIPAA violations are punishable by law and those found violating HIPAA are subj…" at bounding box center [251, 123] width 205 height 37
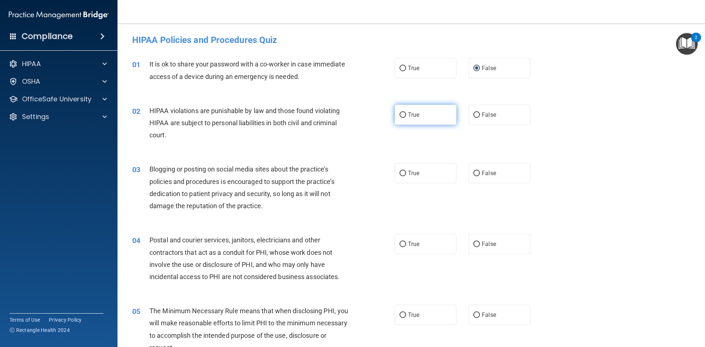
click at [421, 117] on label "True" at bounding box center [426, 115] width 62 height 20
click at [406, 117] on input "True" at bounding box center [402, 115] width 7 height 6
radio input "true"
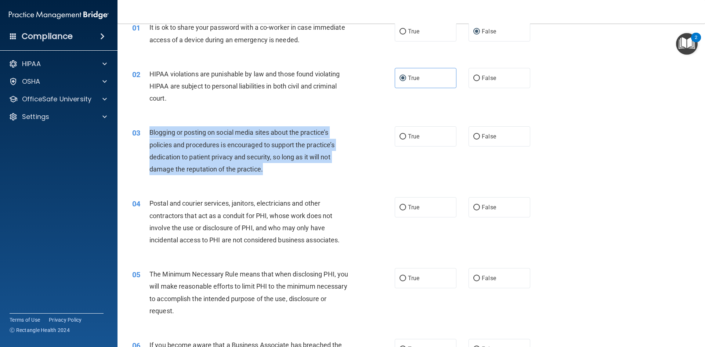
drag, startPoint x: 264, startPoint y: 168, endPoint x: 146, endPoint y: 134, distance: 122.0
click at [146, 134] on div "03 Blogging or posting on social media sites about the practice’s policies and …" at bounding box center [263, 152] width 284 height 52
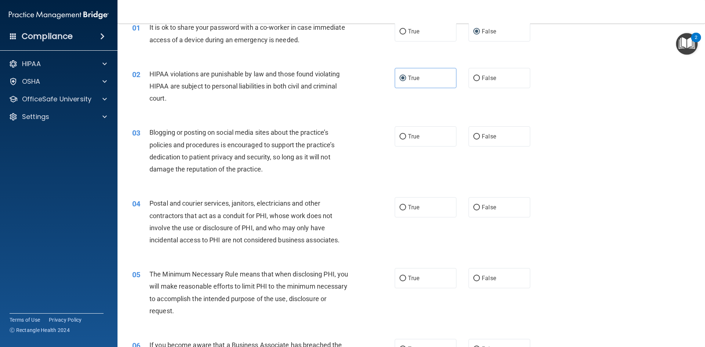
click at [341, 179] on div "03 Blogging or posting on social media sites about the practice’s policies and …" at bounding box center [411, 152] width 569 height 71
click at [410, 144] on label "True" at bounding box center [426, 136] width 62 height 20
click at [406, 139] on input "True" at bounding box center [402, 137] width 7 height 6
radio input "true"
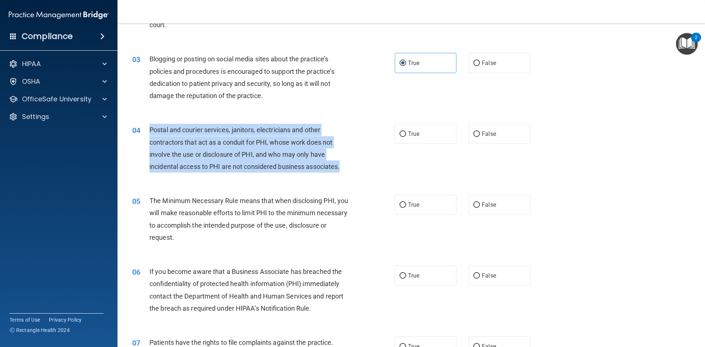
drag, startPoint x: 342, startPoint y: 166, endPoint x: 140, endPoint y: 128, distance: 205.4
click at [140, 128] on div "04 Postal and courier services, janitors, electricians and other contractors th…" at bounding box center [263, 150] width 284 height 52
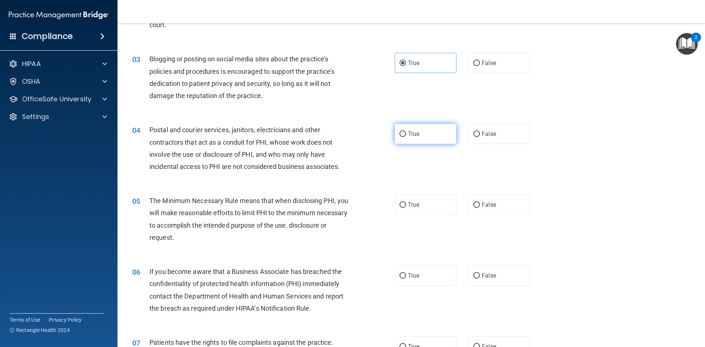
drag, startPoint x: 440, startPoint y: 115, endPoint x: 428, endPoint y: 134, distance: 22.9
click at [437, 118] on div "04 Postal and courier services, janitors, electricians and other contractors th…" at bounding box center [411, 150] width 569 height 71
click at [429, 133] on label "True" at bounding box center [426, 134] width 62 height 20
click at [406, 133] on input "True" at bounding box center [402, 134] width 7 height 6
radio input "true"
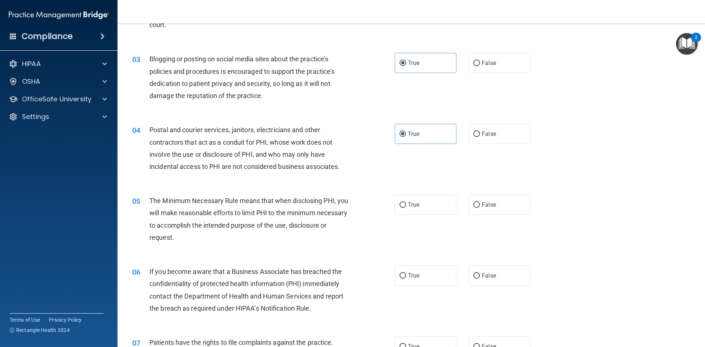
scroll to position [184, 0]
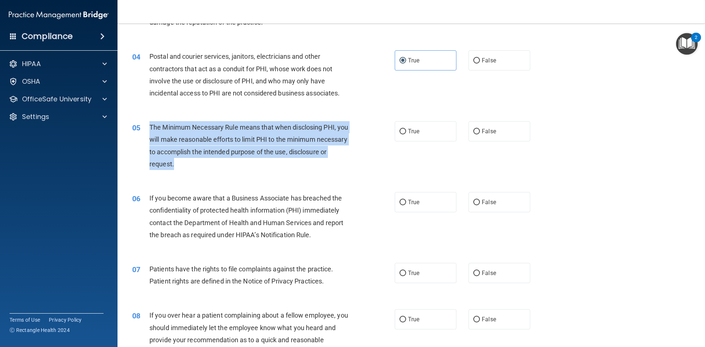
drag, startPoint x: 219, startPoint y: 169, endPoint x: 142, endPoint y: 127, distance: 88.1
click at [142, 127] on div "05 The Minimum Necessary Rule means that when disclosing PHI, you will make rea…" at bounding box center [263, 147] width 284 height 52
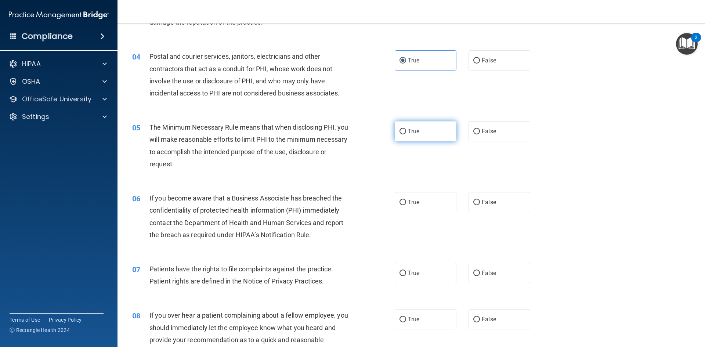
click at [428, 133] on label "True" at bounding box center [426, 131] width 62 height 20
click at [406, 133] on input "True" at bounding box center [402, 132] width 7 height 6
radio input "true"
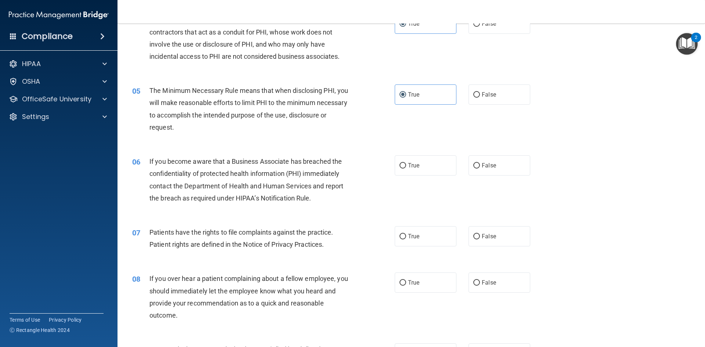
scroll to position [257, 0]
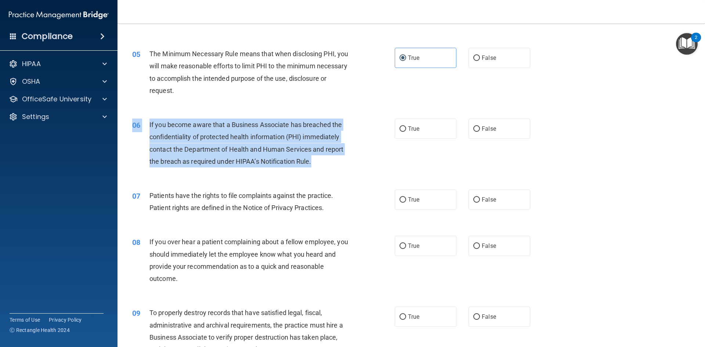
drag, startPoint x: 318, startPoint y: 163, endPoint x: 149, endPoint y: 118, distance: 174.6
click at [149, 118] on div "06 If you become aware that a Business Associate has breached the confidentiali…" at bounding box center [411, 144] width 569 height 71
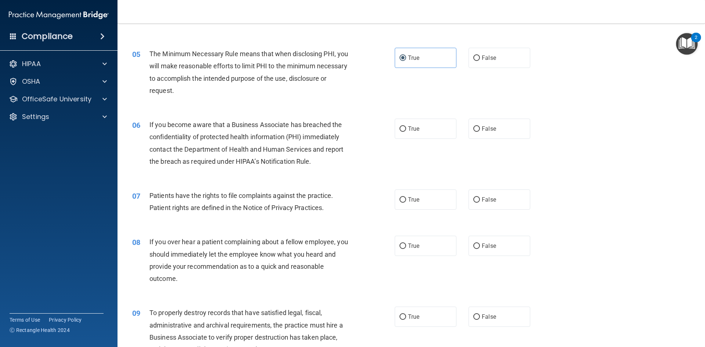
click at [149, 118] on div "06 If you become aware that a Business Associate has breached the confidentiali…" at bounding box center [411, 144] width 569 height 71
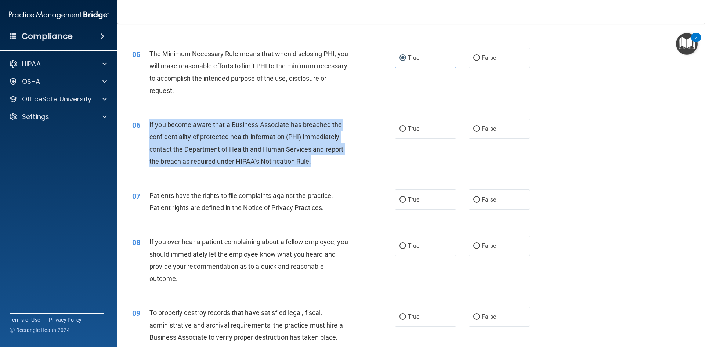
drag, startPoint x: 148, startPoint y: 123, endPoint x: 331, endPoint y: 169, distance: 188.3
click at [331, 169] on div "06 If you become aware that a Business Associate has breached the confidentiali…" at bounding box center [263, 145] width 284 height 52
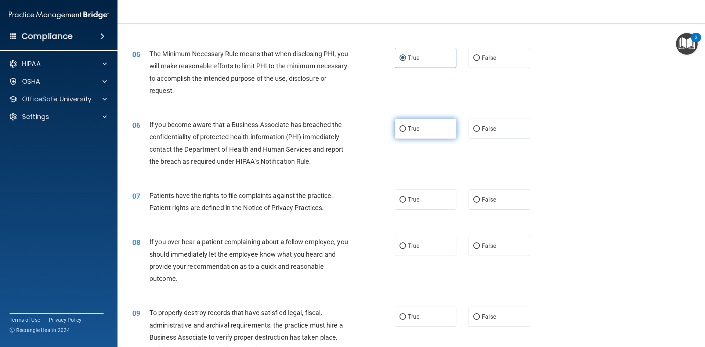
click at [410, 133] on label "True" at bounding box center [426, 129] width 62 height 20
click at [406, 132] on input "True" at bounding box center [402, 129] width 7 height 6
radio input "true"
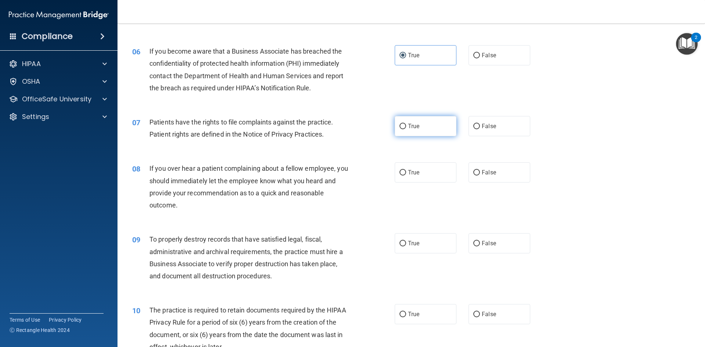
click at [425, 127] on label "True" at bounding box center [426, 126] width 62 height 20
click at [406, 127] on input "True" at bounding box center [402, 127] width 7 height 6
radio input "true"
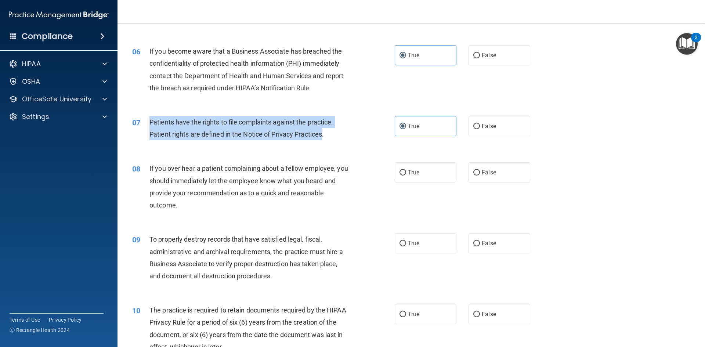
drag, startPoint x: 324, startPoint y: 134, endPoint x: 150, endPoint y: 121, distance: 174.1
click at [150, 121] on span "Patients have the rights to file complaints against the practice. Patient right…" at bounding box center [241, 128] width 184 height 20
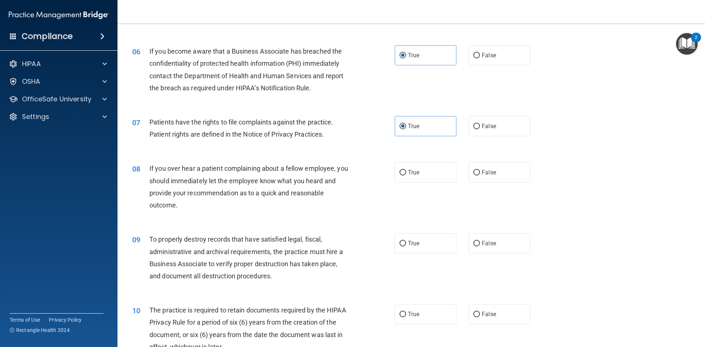
click at [329, 142] on div "07 Patients have the rights to file complaints against the practice. Patient ri…" at bounding box center [263, 130] width 284 height 28
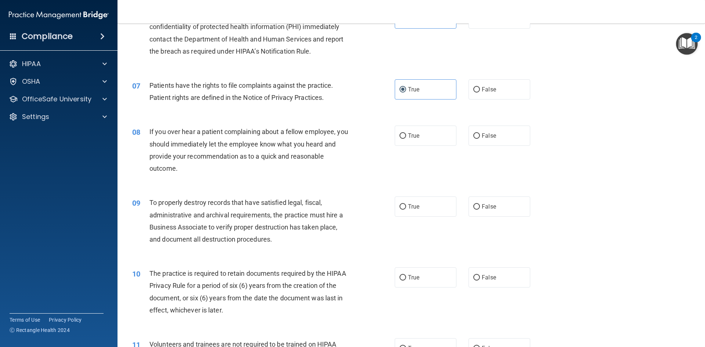
scroll to position [404, 0]
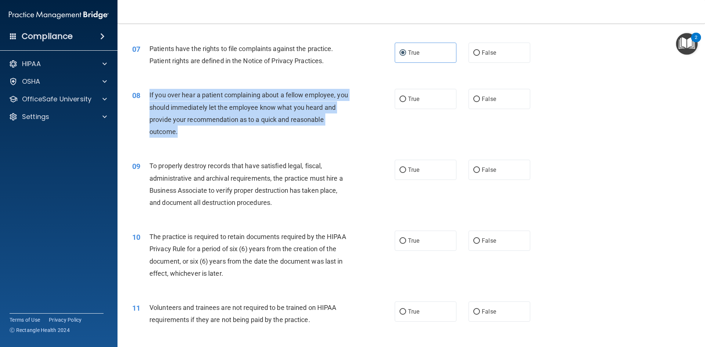
drag, startPoint x: 177, startPoint y: 130, endPoint x: 149, endPoint y: 97, distance: 43.4
click at [149, 97] on div "08 If you over hear a patient complaining about a fellow employee, you should i…" at bounding box center [263, 115] width 284 height 52
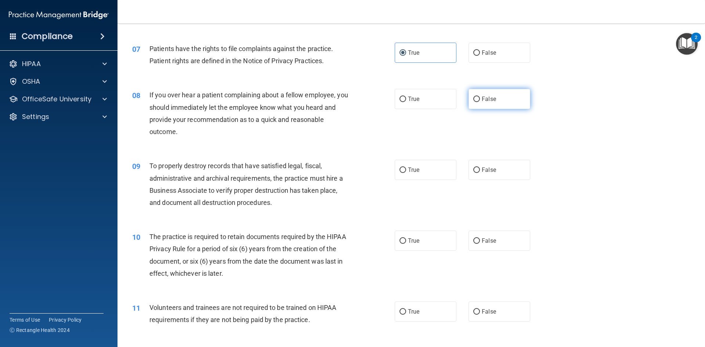
drag, startPoint x: 480, startPoint y: 100, endPoint x: 473, endPoint y: 104, distance: 8.6
click at [482, 100] on span "False" at bounding box center [489, 98] width 14 height 7
click at [480, 100] on input "False" at bounding box center [476, 100] width 7 height 6
radio input "true"
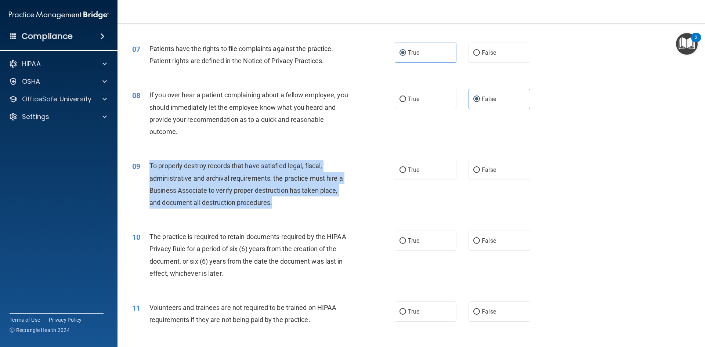
drag, startPoint x: 275, startPoint y: 204, endPoint x: 146, endPoint y: 169, distance: 133.1
click at [146, 169] on div "09 To properly destroy records that have satisfied legal, fiscal, administrativ…" at bounding box center [263, 186] width 284 height 52
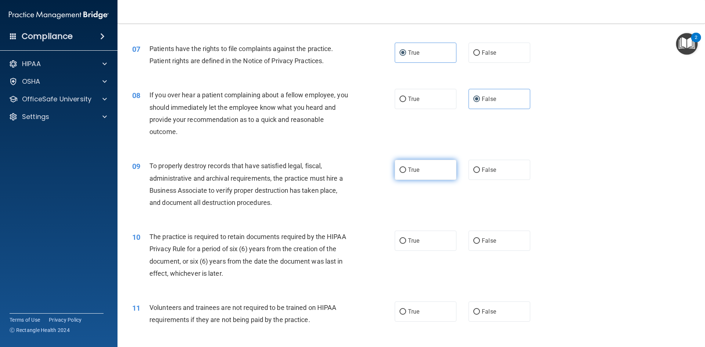
click at [418, 168] on label "True" at bounding box center [426, 170] width 62 height 20
click at [406, 168] on input "True" at bounding box center [402, 170] width 7 height 6
radio input "true"
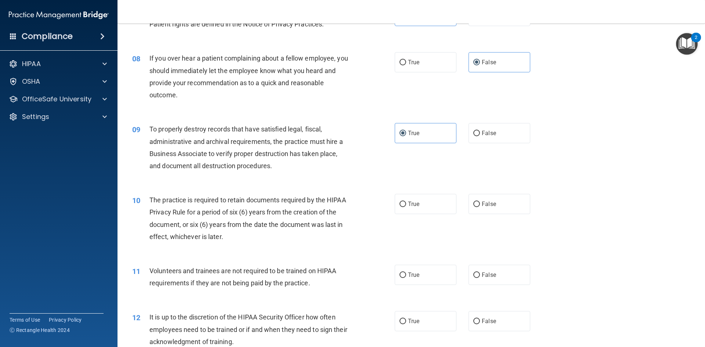
scroll to position [477, 0]
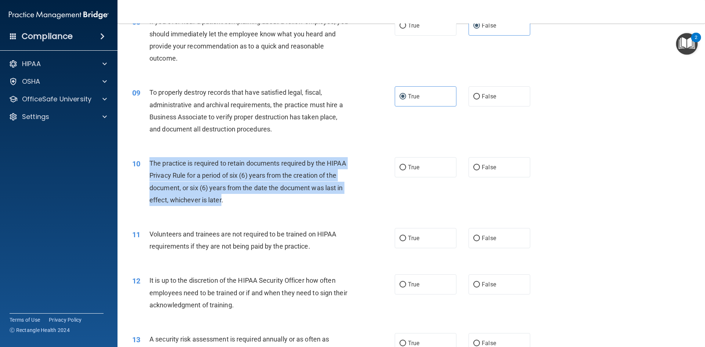
drag, startPoint x: 221, startPoint y: 200, endPoint x: 148, endPoint y: 167, distance: 79.7
click at [148, 167] on div "10 The practice is required to retain documents required by the HIPAA Privacy R…" at bounding box center [263, 183] width 284 height 52
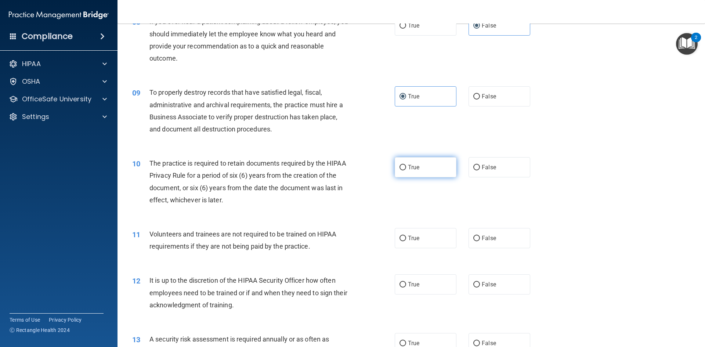
click at [420, 169] on label "True" at bounding box center [426, 167] width 62 height 20
click at [406, 169] on input "True" at bounding box center [402, 168] width 7 height 6
radio input "true"
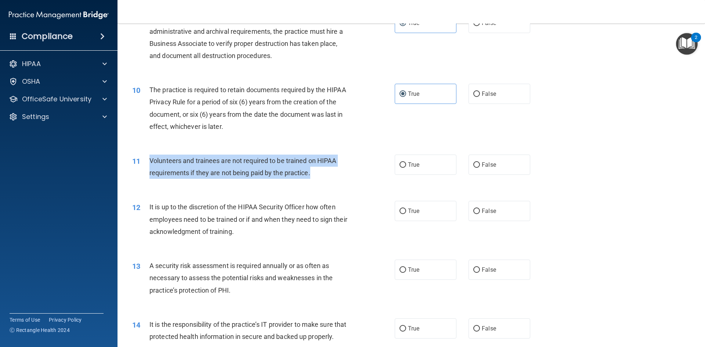
drag, startPoint x: 312, startPoint y: 174, endPoint x: 149, endPoint y: 160, distance: 162.9
click at [149, 160] on div "Volunteers and trainees are not required to be trained on HIPAA requirements if…" at bounding box center [251, 167] width 205 height 24
click at [354, 179] on div "11 Volunteers and trainees are not required to be trained on HIPAA requirements…" at bounding box center [263, 169] width 284 height 28
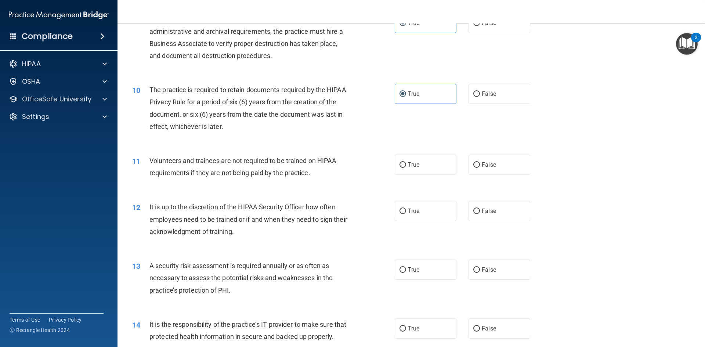
click at [381, 173] on div "11 Volunteers and trainees are not required to be trained on HIPAA requirements…" at bounding box center [263, 169] width 284 height 28
click at [419, 169] on label "True" at bounding box center [426, 165] width 62 height 20
click at [406, 168] on input "True" at bounding box center [402, 165] width 7 height 6
radio input "true"
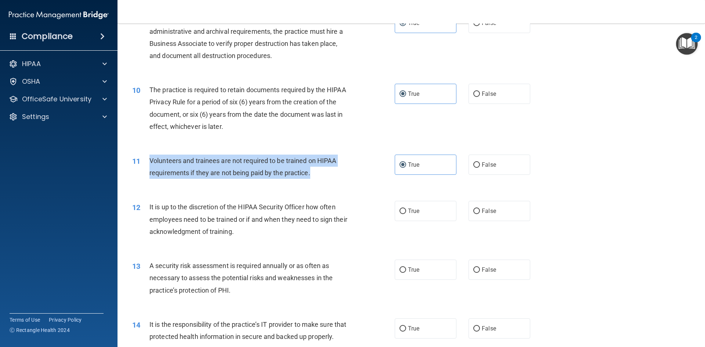
drag, startPoint x: 310, startPoint y: 172, endPoint x: 145, endPoint y: 157, distance: 165.5
click at [145, 157] on div "11 Volunteers and trainees are not required to be trained on HIPAA requirements…" at bounding box center [263, 169] width 284 height 28
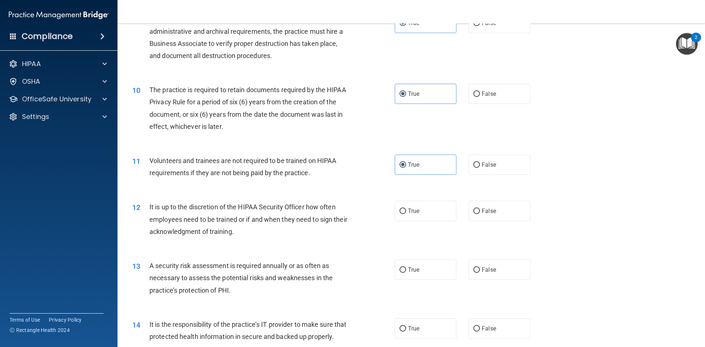
drag, startPoint x: 487, startPoint y: 161, endPoint x: 365, endPoint y: 199, distance: 128.5
click at [487, 161] on label "False" at bounding box center [499, 165] width 62 height 20
click at [480, 162] on input "False" at bounding box center [476, 165] width 7 height 6
radio input "true"
radio input "false"
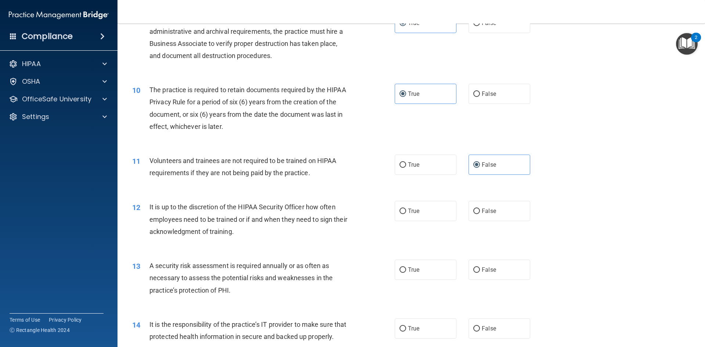
scroll to position [587, 0]
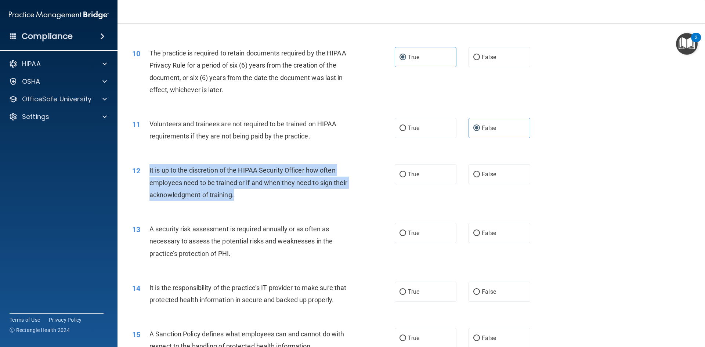
drag, startPoint x: 254, startPoint y: 193, endPoint x: 145, endPoint y: 167, distance: 112.7
click at [145, 167] on div "12 It is up to the discretion of the HIPAA Security Officer how often employees…" at bounding box center [263, 184] width 284 height 40
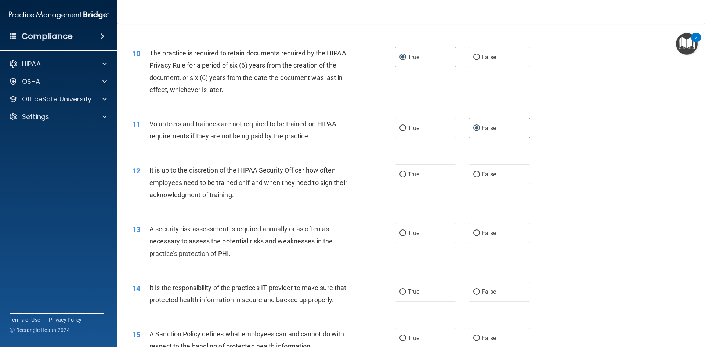
drag, startPoint x: 294, startPoint y: 162, endPoint x: 287, endPoint y: 152, distance: 11.9
click at [290, 156] on div "12 It is up to the discretion of the HIPAA Security Officer how often employees…" at bounding box center [411, 184] width 569 height 59
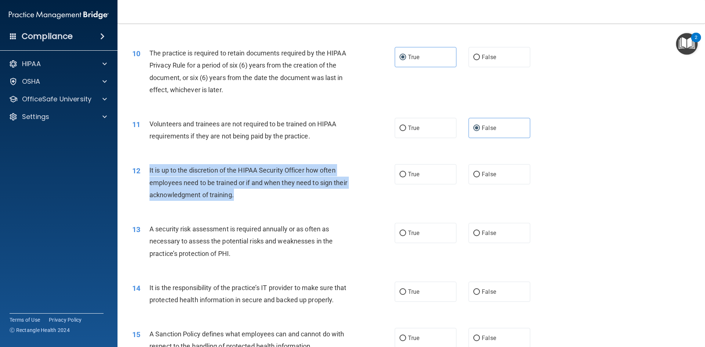
drag, startPoint x: 242, startPoint y: 195, endPoint x: 149, endPoint y: 173, distance: 94.9
click at [149, 173] on span "It is up to the discretion of the HIPAA Security Officer how often employees ne…" at bounding box center [248, 182] width 198 height 32
click at [286, 197] on div "It is up to the discretion of the HIPAA Security Officer how often employees ne…" at bounding box center [251, 182] width 205 height 37
click at [305, 200] on div "It is up to the discretion of the HIPAA Security Officer how often employees ne…" at bounding box center [251, 182] width 205 height 37
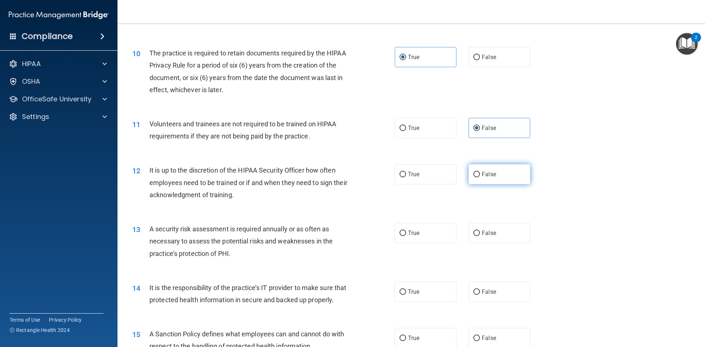
click at [500, 178] on label "False" at bounding box center [499, 174] width 62 height 20
click at [480, 177] on input "False" at bounding box center [476, 175] width 7 height 6
radio input "true"
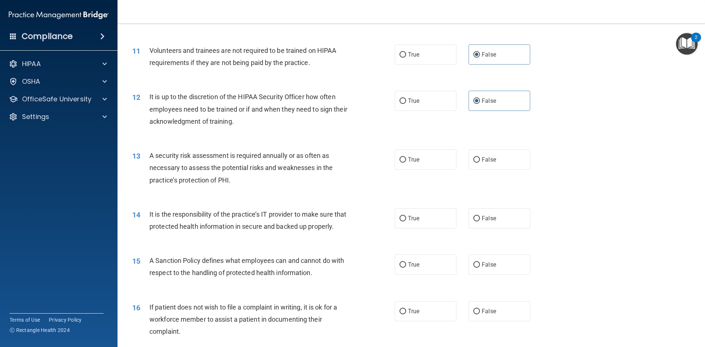
scroll to position [697, 0]
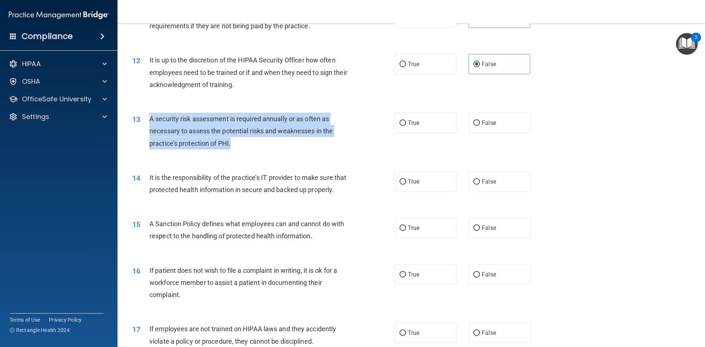
drag, startPoint x: 233, startPoint y: 145, endPoint x: 146, endPoint y: 118, distance: 90.8
click at [146, 118] on div "13 A security risk assessment is required annually or as often as necessary to …" at bounding box center [263, 133] width 284 height 40
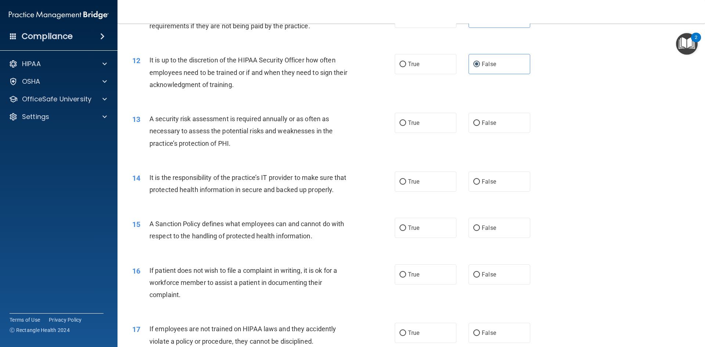
click at [273, 157] on div "13 A security risk assessment is required annually or as often as necessary to …" at bounding box center [411, 133] width 569 height 59
click at [410, 122] on span "True" at bounding box center [413, 122] width 11 height 7
click at [406, 122] on input "True" at bounding box center [402, 123] width 7 height 6
radio input "true"
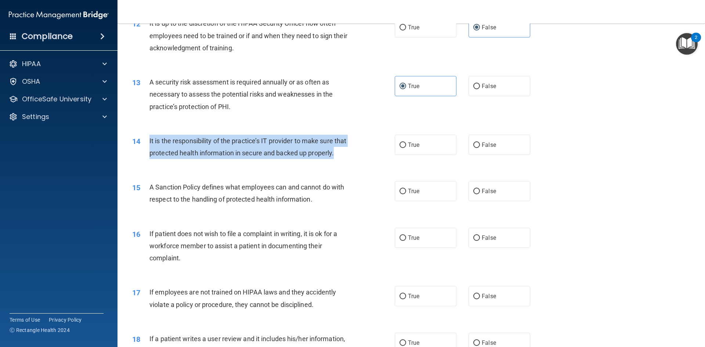
drag, startPoint x: 177, startPoint y: 164, endPoint x: 146, endPoint y: 141, distance: 38.5
click at [146, 141] on div "14 It is the responsibility of the practice’s IT provider to make sure that pro…" at bounding box center [263, 149] width 284 height 28
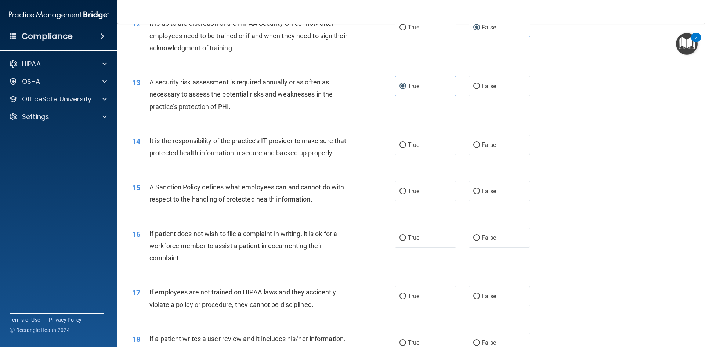
click at [329, 172] on div "14 It is the responsibility of the practice’s IT provider to make sure that pro…" at bounding box center [411, 149] width 569 height 46
click at [420, 151] on label "True" at bounding box center [426, 145] width 62 height 20
click at [406, 148] on input "True" at bounding box center [402, 145] width 7 height 6
radio input "true"
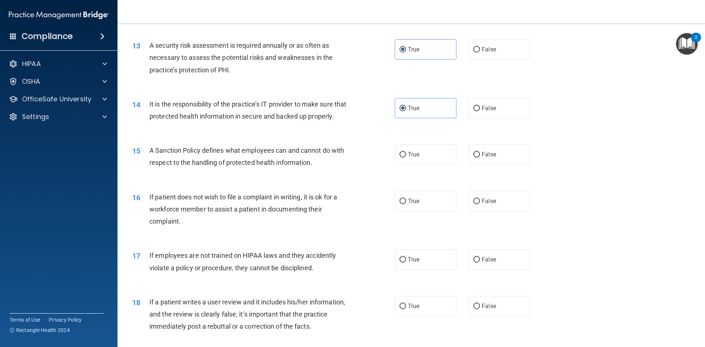
scroll to position [808, 0]
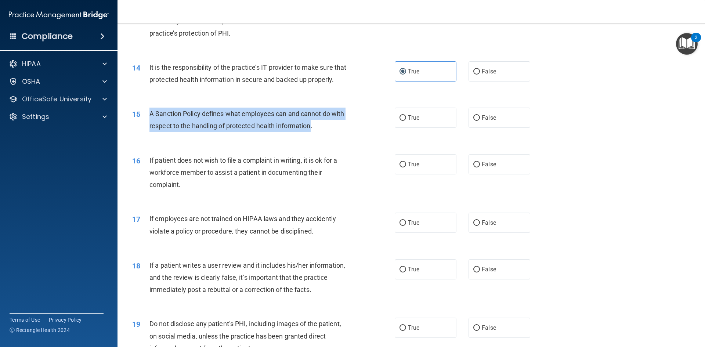
drag, startPoint x: 311, startPoint y: 139, endPoint x: 147, endPoint y: 123, distance: 165.3
click at [147, 123] on div "15 A Sanction Policy defines what employees can and cannot do with respect to t…" at bounding box center [263, 122] width 284 height 28
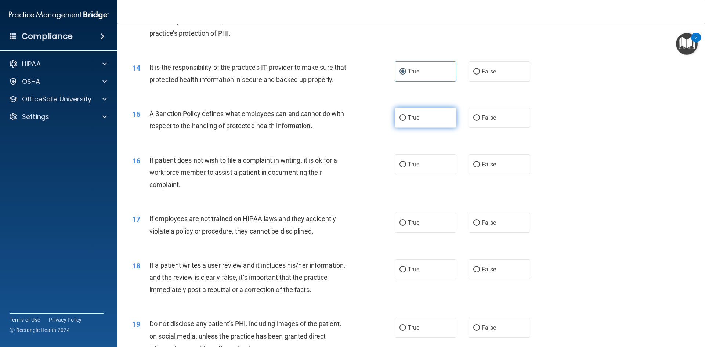
click at [420, 128] on label "True" at bounding box center [426, 118] width 62 height 20
click at [406, 121] on input "True" at bounding box center [402, 118] width 7 height 6
radio input "true"
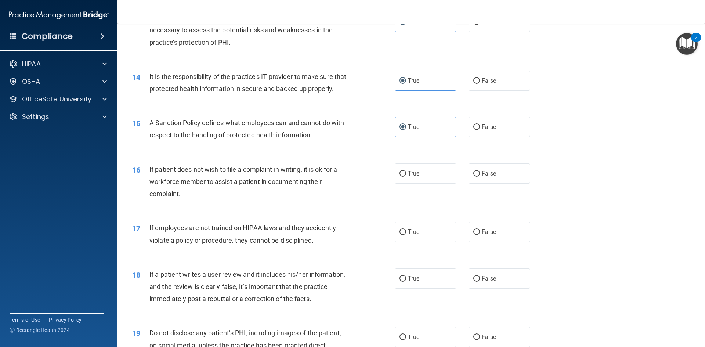
scroll to position [835, 0]
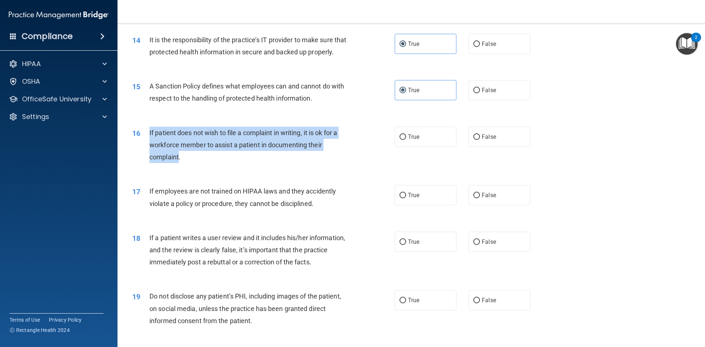
drag, startPoint x: 179, startPoint y: 168, endPoint x: 145, endPoint y: 143, distance: 42.4
click at [145, 143] on div "16 If patient does not wish to file a complaint in writing, it is ok for a work…" at bounding box center [263, 147] width 284 height 40
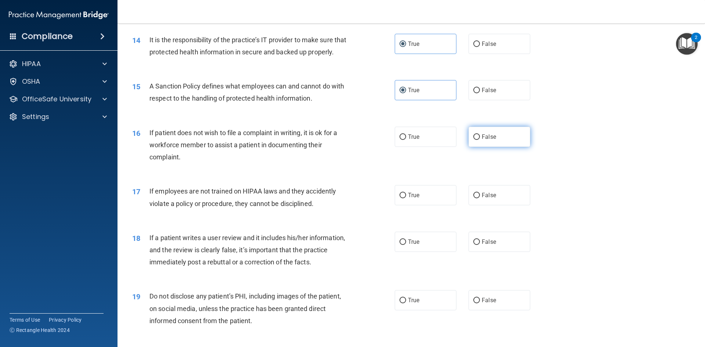
click at [489, 147] on label "False" at bounding box center [499, 137] width 62 height 20
click at [480, 140] on input "False" at bounding box center [476, 137] width 7 height 6
radio input "true"
click at [421, 147] on label "True" at bounding box center [426, 137] width 62 height 20
click at [406, 140] on input "True" at bounding box center [402, 137] width 7 height 6
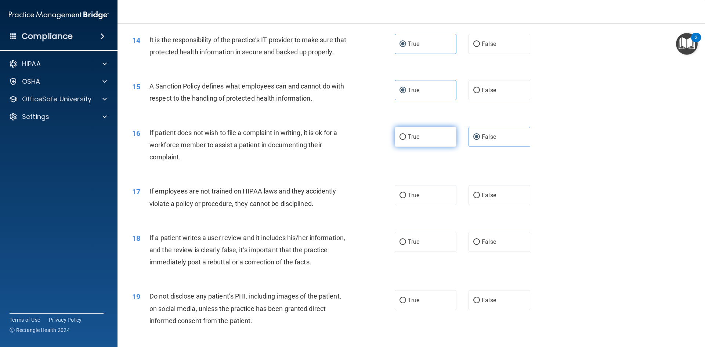
radio input "true"
radio input "false"
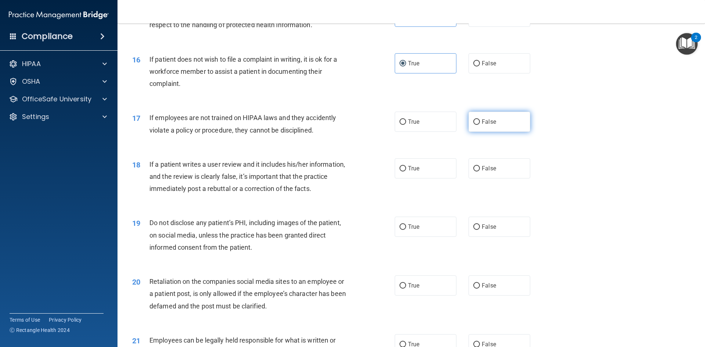
click at [507, 132] on label "False" at bounding box center [499, 122] width 62 height 20
click at [480, 125] on input "False" at bounding box center [476, 122] width 7 height 6
radio input "true"
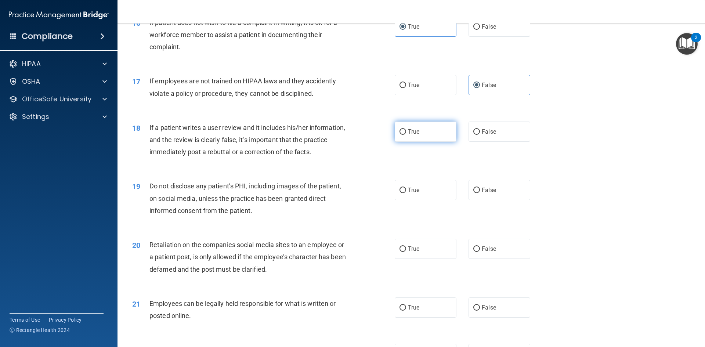
click at [422, 142] on label "True" at bounding box center [426, 132] width 62 height 20
click at [406, 135] on input "True" at bounding box center [402, 132] width 7 height 6
radio input "true"
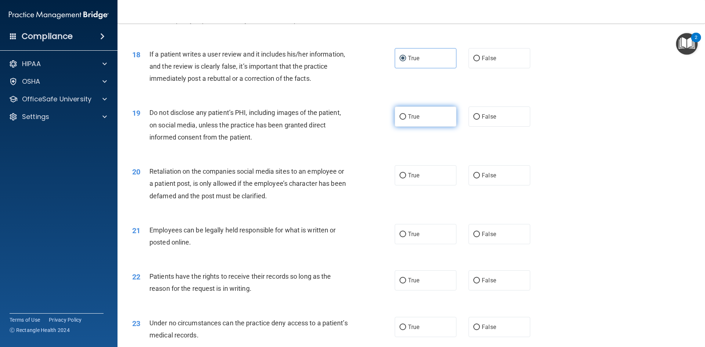
click at [423, 127] on label "True" at bounding box center [426, 116] width 62 height 20
click at [406, 120] on input "True" at bounding box center [402, 117] width 7 height 6
radio input "true"
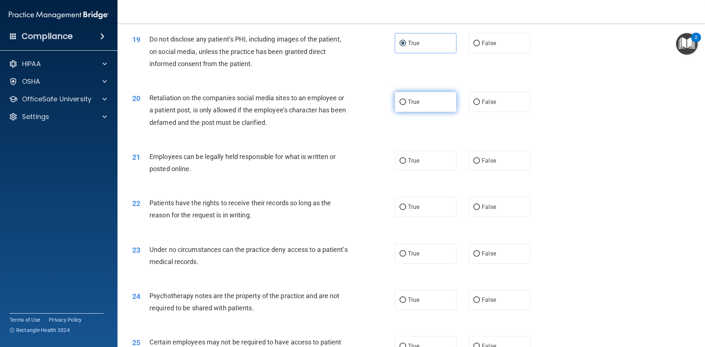
click at [421, 112] on label "True" at bounding box center [426, 102] width 62 height 20
click at [406, 105] on input "True" at bounding box center [402, 102] width 7 height 6
radio input "true"
click at [431, 171] on label "True" at bounding box center [426, 160] width 62 height 20
click at [406, 164] on input "True" at bounding box center [402, 161] width 7 height 6
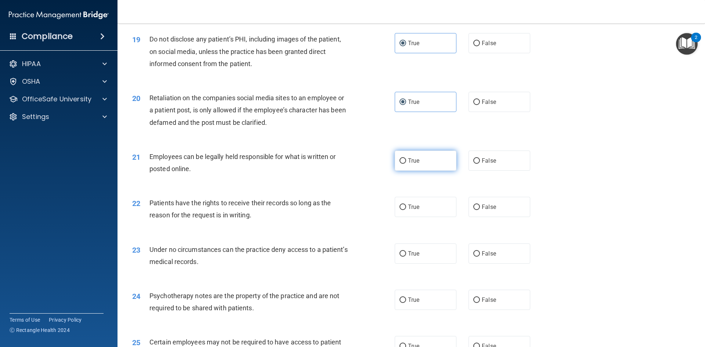
radio input "true"
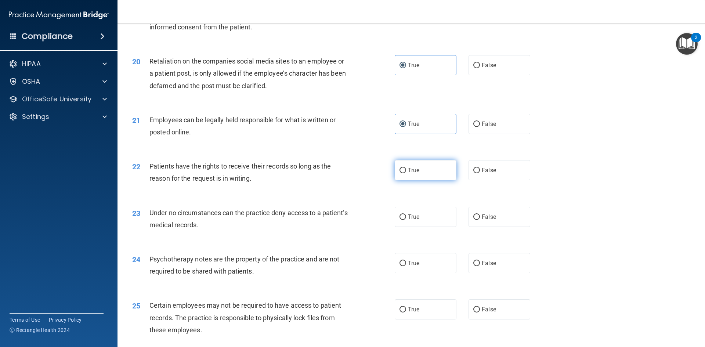
click at [426, 180] on label "True" at bounding box center [426, 170] width 62 height 20
click at [406, 173] on input "True" at bounding box center [402, 171] width 7 height 6
radio input "true"
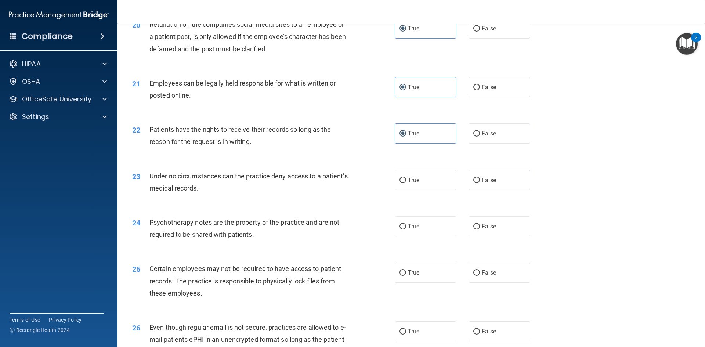
scroll to position [1202, 0]
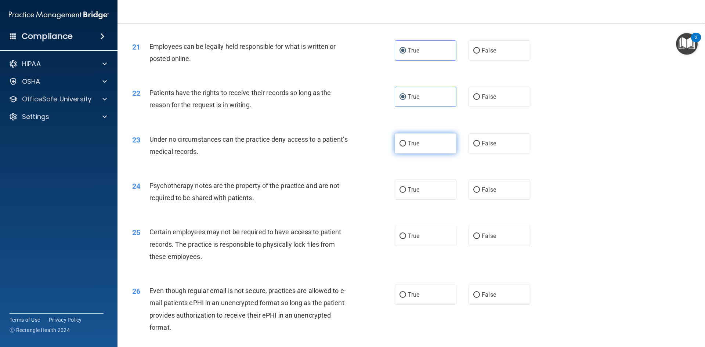
click at [428, 153] on label "True" at bounding box center [426, 143] width 62 height 20
click at [406, 146] on input "True" at bounding box center [402, 144] width 7 height 6
radio input "true"
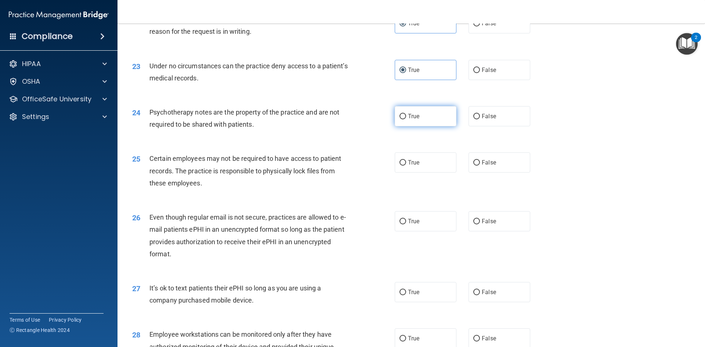
click at [430, 126] on label "True" at bounding box center [426, 116] width 62 height 20
click at [406, 119] on input "True" at bounding box center [402, 117] width 7 height 6
radio input "true"
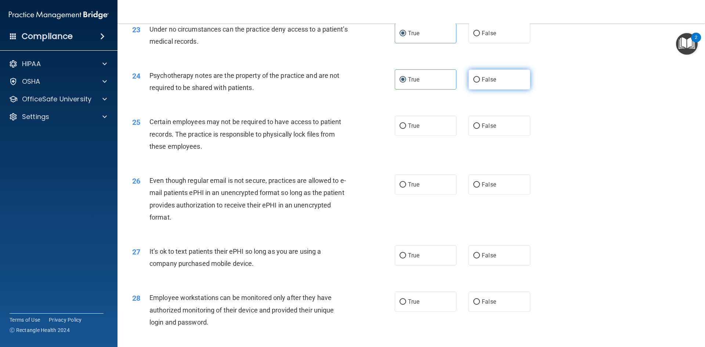
click at [522, 87] on label "False" at bounding box center [499, 79] width 62 height 20
click at [480, 83] on input "False" at bounding box center [476, 80] width 7 height 6
radio input "true"
radio input "false"
click at [402, 129] on input "True" at bounding box center [402, 126] width 7 height 6
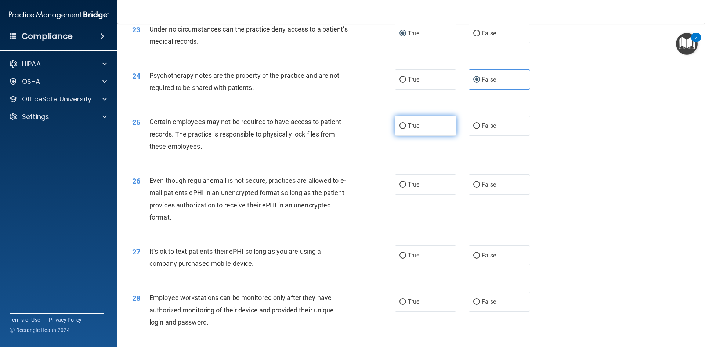
radio input "true"
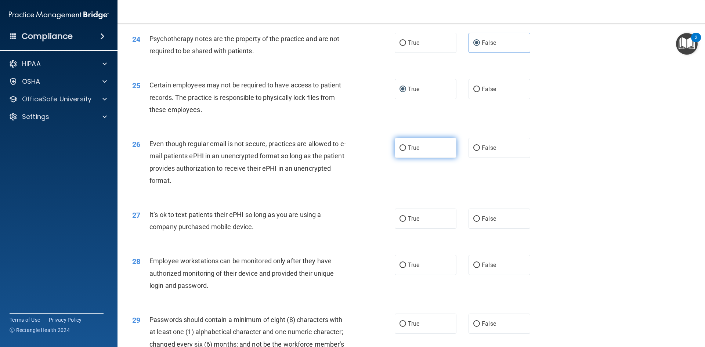
click at [436, 158] on label "True" at bounding box center [426, 148] width 62 height 20
click at [406, 151] on input "True" at bounding box center [402, 148] width 7 height 6
radio input "true"
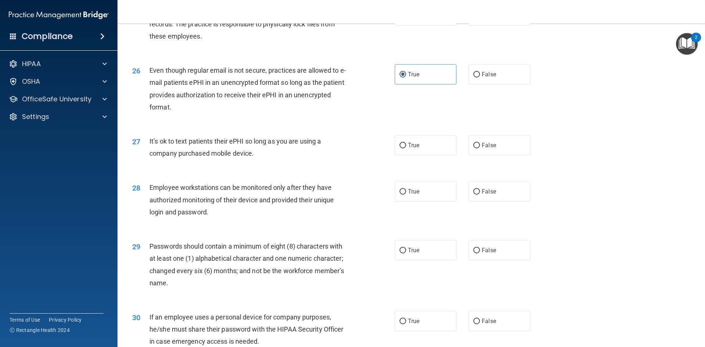
scroll to position [1459, 0]
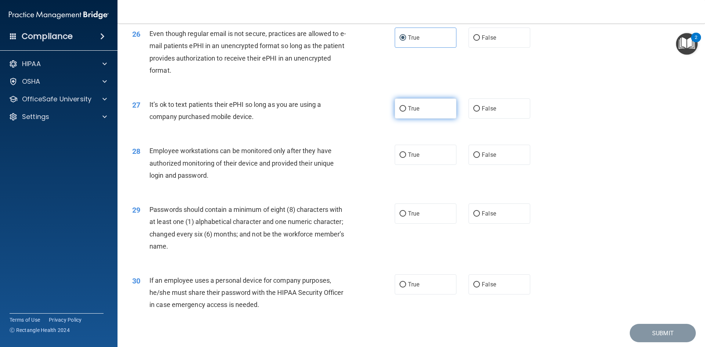
click at [421, 119] on label "True" at bounding box center [426, 108] width 62 height 20
click at [406, 112] on input "True" at bounding box center [402, 109] width 7 height 6
radio input "true"
click at [430, 165] on label "True" at bounding box center [426, 155] width 62 height 20
click at [406, 158] on input "True" at bounding box center [402, 155] width 7 height 6
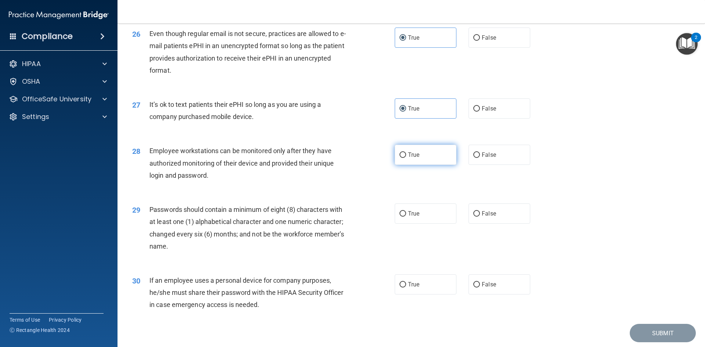
radio input "true"
click at [410, 224] on label "True" at bounding box center [426, 213] width 62 height 20
click at [406, 217] on input "True" at bounding box center [402, 214] width 7 height 6
radio input "true"
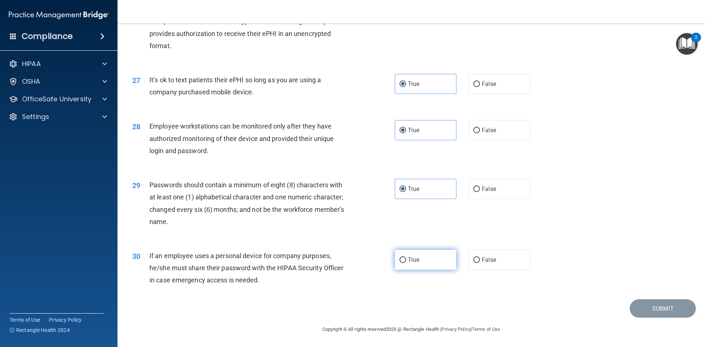
click at [429, 257] on label "True" at bounding box center [426, 260] width 62 height 20
click at [406, 257] on input "True" at bounding box center [402, 260] width 7 height 6
radio input "true"
click at [648, 308] on button "Submit" at bounding box center [663, 308] width 66 height 19
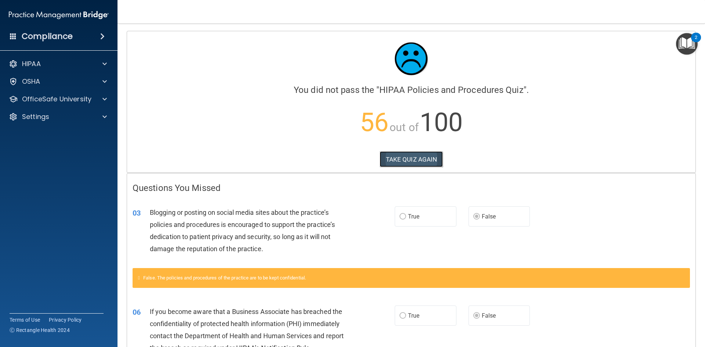
click at [414, 160] on button "TAKE QUIZ AGAIN" at bounding box center [412, 159] width 64 height 16
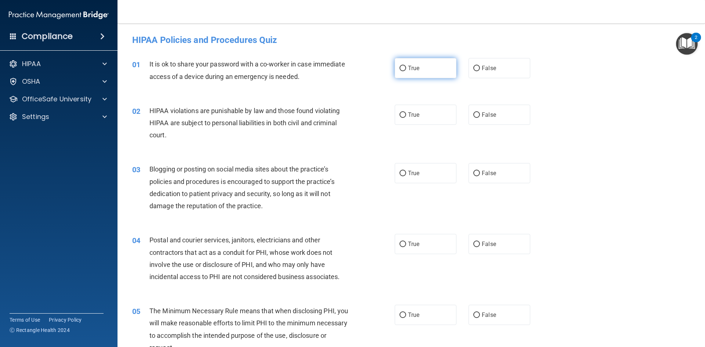
click at [434, 66] on label "True" at bounding box center [426, 68] width 62 height 20
click at [406, 66] on input "True" at bounding box center [402, 69] width 7 height 6
radio input "true"
click at [421, 119] on label "True" at bounding box center [426, 115] width 62 height 20
click at [406, 118] on input "True" at bounding box center [402, 115] width 7 height 6
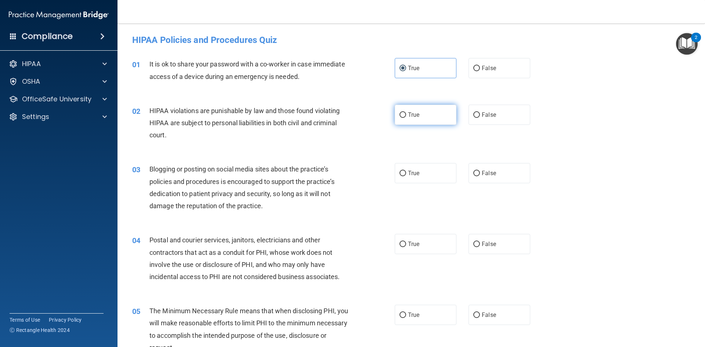
radio input "true"
click at [517, 178] on label "False" at bounding box center [499, 173] width 62 height 20
click at [480, 176] on input "False" at bounding box center [476, 174] width 7 height 6
radio input "true"
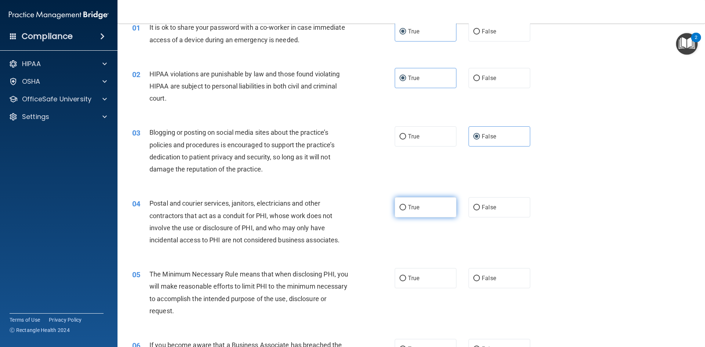
click at [424, 205] on label "True" at bounding box center [426, 207] width 62 height 20
click at [406, 205] on input "True" at bounding box center [402, 208] width 7 height 6
radio input "true"
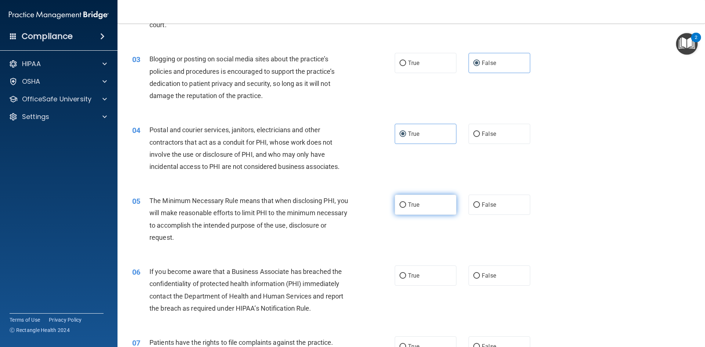
click at [430, 207] on label "True" at bounding box center [426, 205] width 62 height 20
click at [406, 207] on input "True" at bounding box center [402, 205] width 7 height 6
radio input "true"
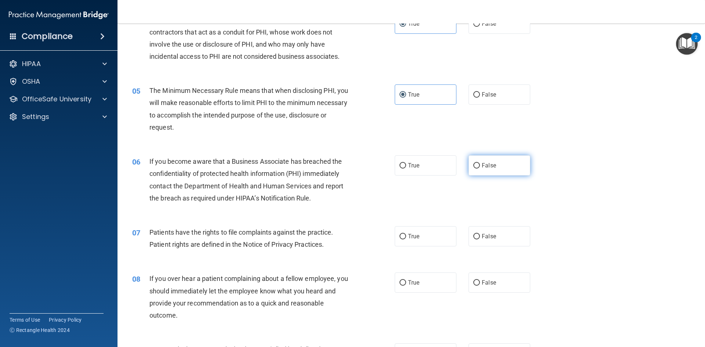
click at [507, 166] on label "False" at bounding box center [499, 165] width 62 height 20
click at [480, 166] on input "False" at bounding box center [476, 166] width 7 height 6
radio input "true"
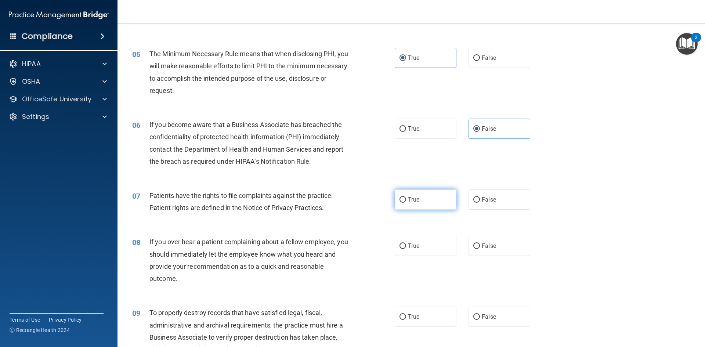
click at [414, 199] on span "True" at bounding box center [413, 199] width 11 height 7
click at [406, 199] on input "True" at bounding box center [402, 200] width 7 height 6
radio input "true"
click at [426, 238] on label "True" at bounding box center [426, 246] width 62 height 20
click at [406, 243] on input "True" at bounding box center [402, 246] width 7 height 6
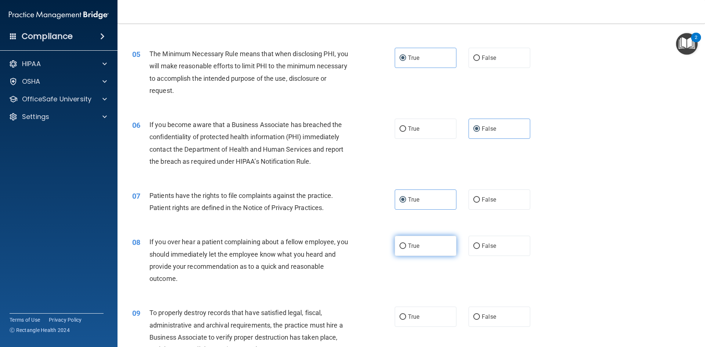
radio input "true"
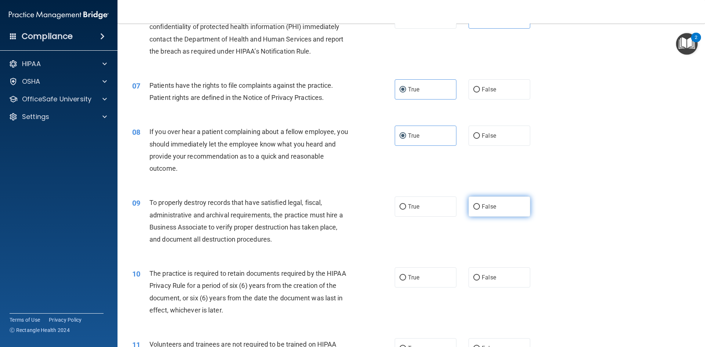
click at [474, 209] on input "False" at bounding box center [476, 207] width 7 height 6
radio input "true"
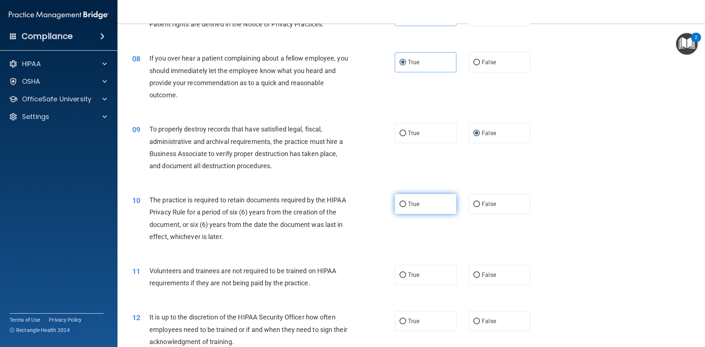
click at [417, 212] on label "True" at bounding box center [426, 204] width 62 height 20
click at [406, 207] on input "True" at bounding box center [402, 205] width 7 height 6
radio input "true"
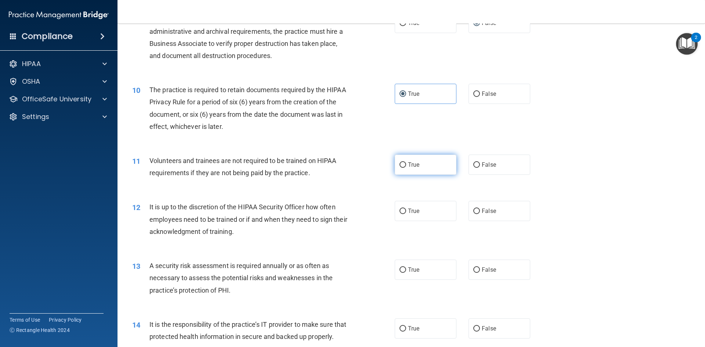
click at [423, 160] on label "True" at bounding box center [426, 165] width 62 height 20
click at [406, 162] on input "True" at bounding box center [402, 165] width 7 height 6
radio input "true"
click at [416, 208] on span "True" at bounding box center [413, 210] width 11 height 7
click at [406, 208] on input "True" at bounding box center [402, 211] width 7 height 6
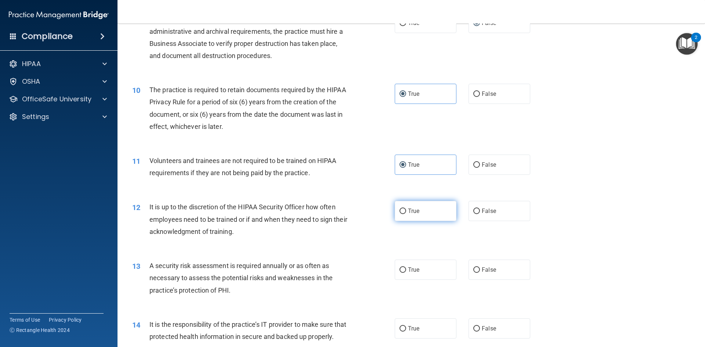
radio input "true"
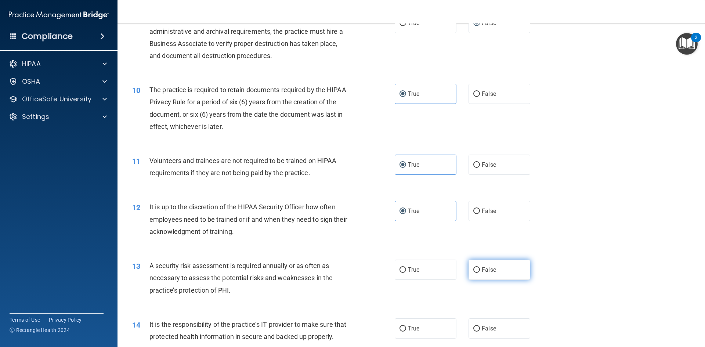
click at [500, 264] on label "False" at bounding box center [499, 270] width 62 height 20
click at [480, 267] on input "False" at bounding box center [476, 270] width 7 height 6
radio input "true"
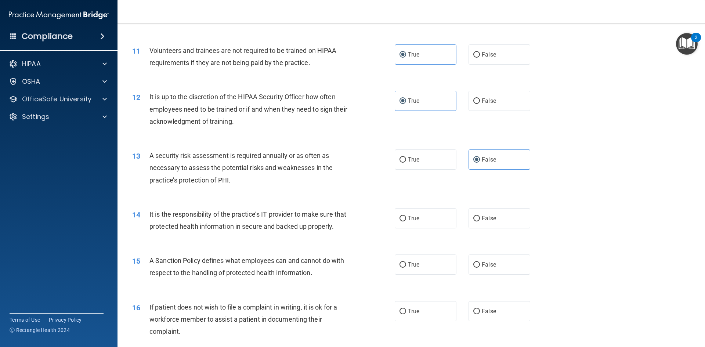
scroll to position [697, 0]
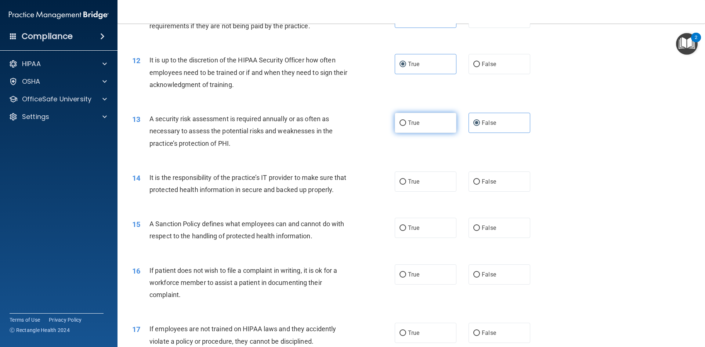
click at [414, 126] on span "True" at bounding box center [413, 122] width 11 height 7
click at [406, 126] on input "True" at bounding box center [402, 123] width 7 height 6
radio input "true"
radio input "false"
click at [505, 179] on label "False" at bounding box center [499, 181] width 62 height 20
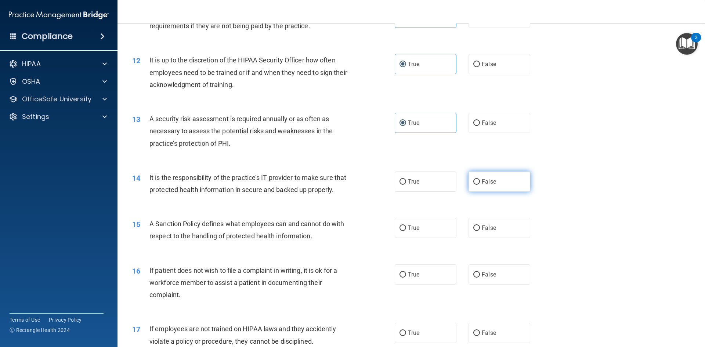
click at [480, 179] on input "False" at bounding box center [476, 182] width 7 height 6
radio input "true"
click at [490, 231] on span "False" at bounding box center [489, 227] width 14 height 7
click at [480, 231] on input "False" at bounding box center [476, 228] width 7 height 6
radio input "true"
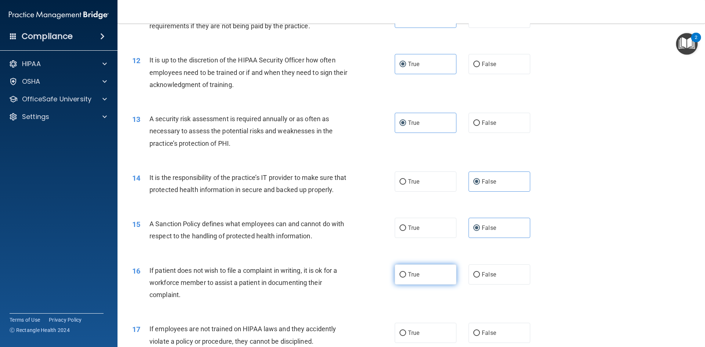
click at [429, 279] on label "True" at bounding box center [426, 274] width 62 height 20
click at [406, 278] on input "True" at bounding box center [402, 275] width 7 height 6
radio input "true"
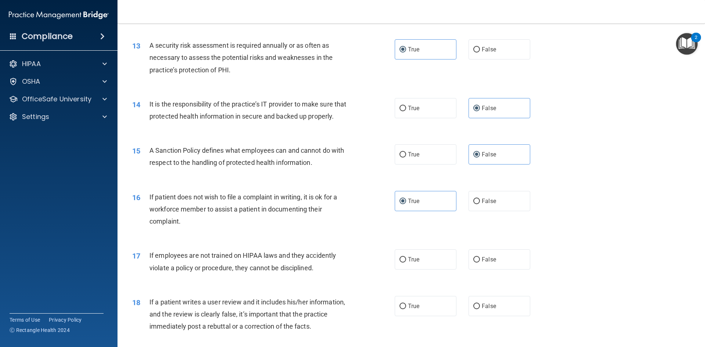
scroll to position [808, 0]
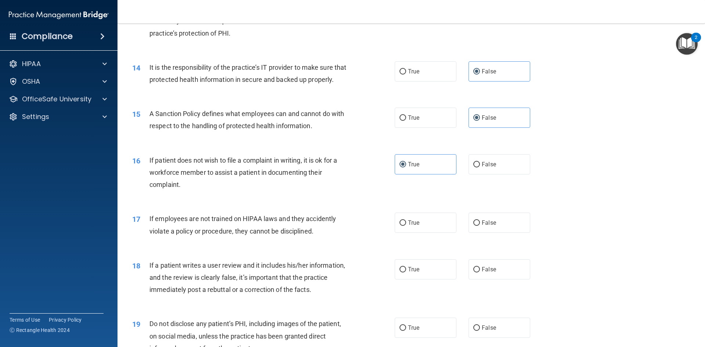
click at [409, 218] on div "17 If employees are not trained on HIPAA laws and they accidently violate a pol…" at bounding box center [411, 226] width 569 height 46
click at [413, 231] on label "True" at bounding box center [426, 223] width 62 height 20
click at [406, 226] on input "True" at bounding box center [402, 223] width 7 height 6
radio input "true"
click at [504, 279] on label "False" at bounding box center [499, 269] width 62 height 20
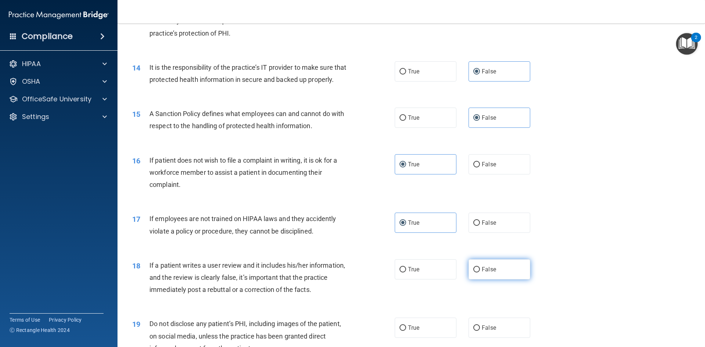
click at [480, 272] on input "False" at bounding box center [476, 270] width 7 height 6
radio input "true"
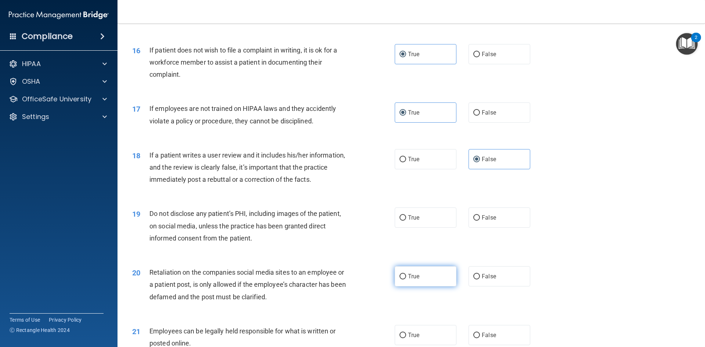
scroll to position [954, 0]
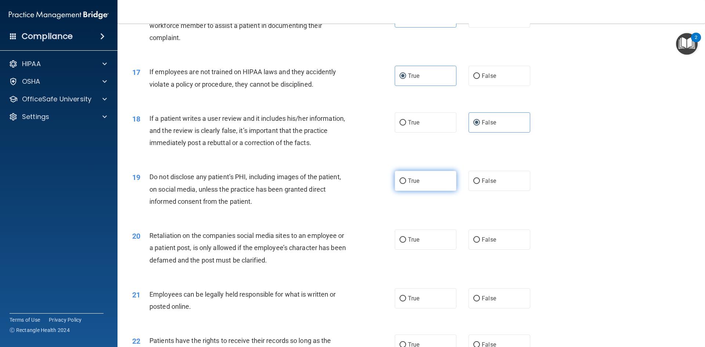
click at [416, 184] on span "True" at bounding box center [413, 180] width 11 height 7
click at [406, 184] on input "True" at bounding box center [402, 181] width 7 height 6
radio input "true"
click at [511, 250] on label "False" at bounding box center [499, 239] width 62 height 20
click at [480, 243] on input "False" at bounding box center [476, 240] width 7 height 6
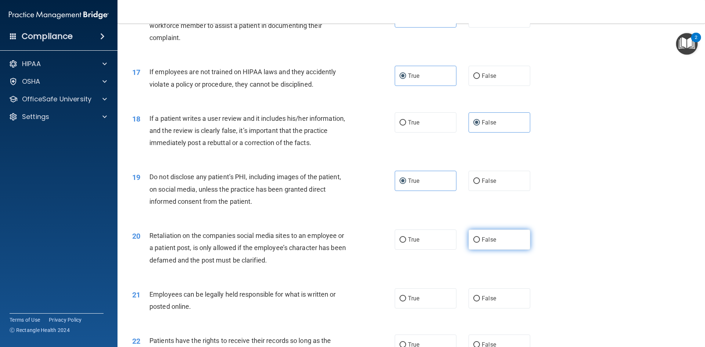
radio input "true"
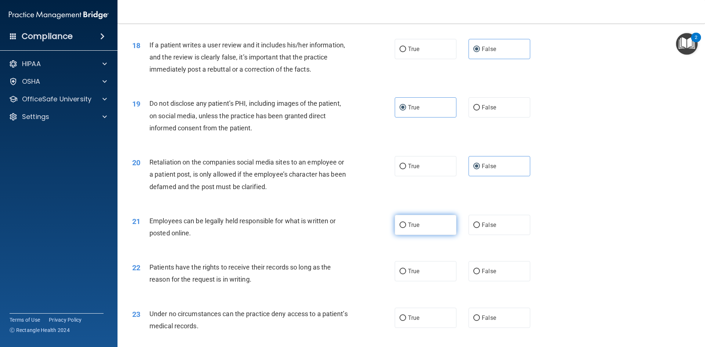
click at [418, 235] on label "True" at bounding box center [426, 225] width 62 height 20
click at [406, 228] on input "True" at bounding box center [402, 225] width 7 height 6
radio input "true"
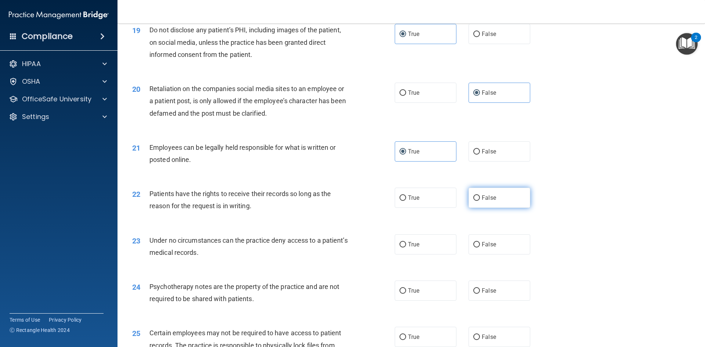
click at [489, 201] on span "False" at bounding box center [489, 197] width 14 height 7
click at [480, 201] on input "False" at bounding box center [476, 198] width 7 height 6
radio input "true"
click at [504, 254] on label "False" at bounding box center [499, 244] width 62 height 20
click at [480, 247] on input "False" at bounding box center [476, 245] width 7 height 6
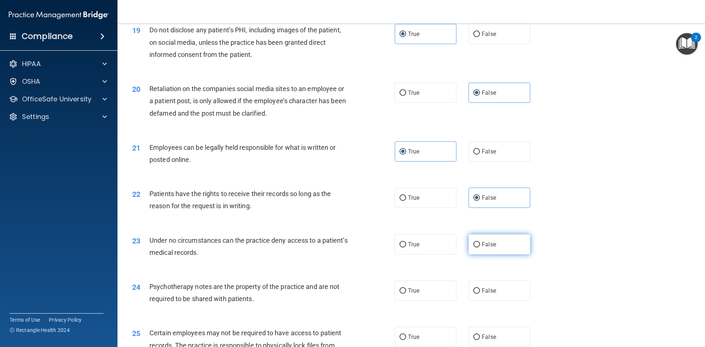
radio input "true"
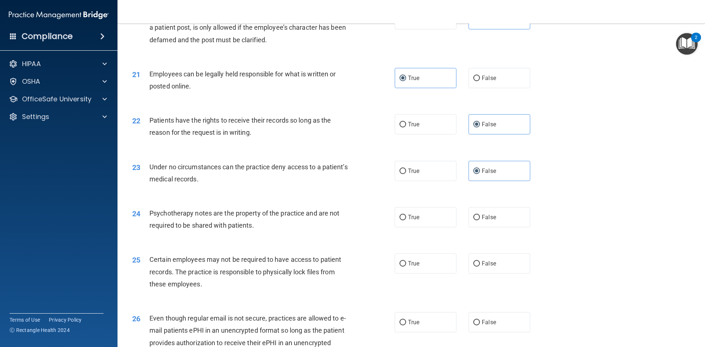
scroll to position [1248, 0]
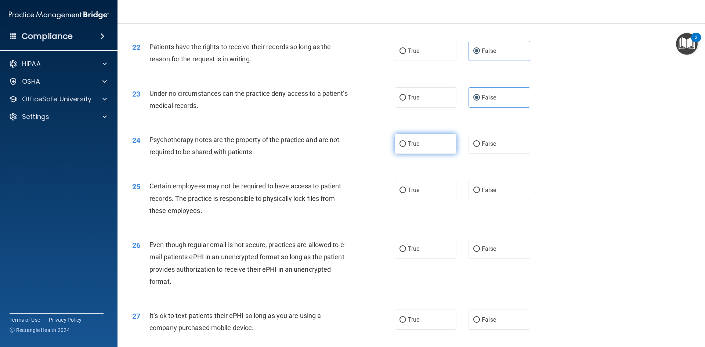
click at [412, 147] on span "True" at bounding box center [413, 143] width 11 height 7
click at [406, 147] on input "True" at bounding box center [402, 144] width 7 height 6
radio input "true"
click at [421, 199] on label "True" at bounding box center [426, 190] width 62 height 20
click at [406, 193] on input "True" at bounding box center [402, 191] width 7 height 6
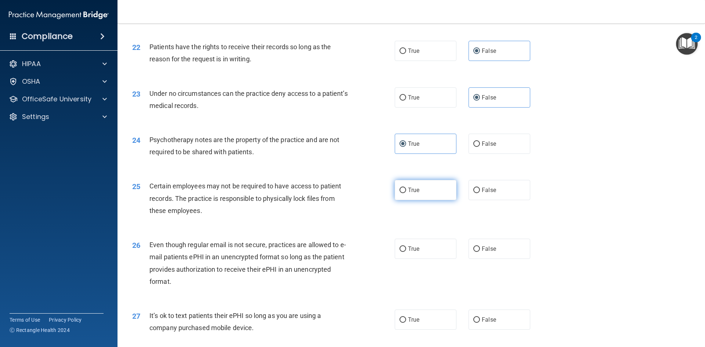
radio input "true"
click at [420, 259] on label "True" at bounding box center [426, 249] width 62 height 20
click at [406, 252] on input "True" at bounding box center [402, 249] width 7 height 6
radio input "true"
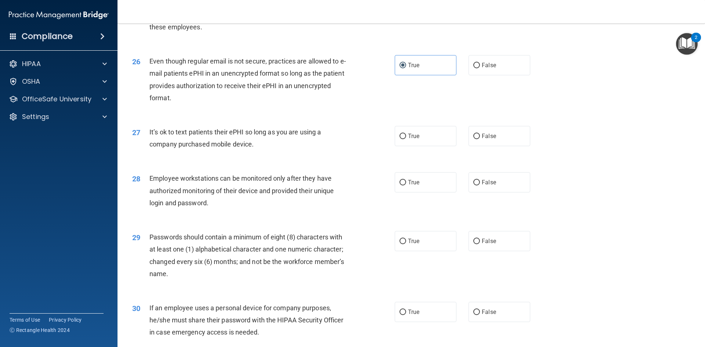
scroll to position [1468, 0]
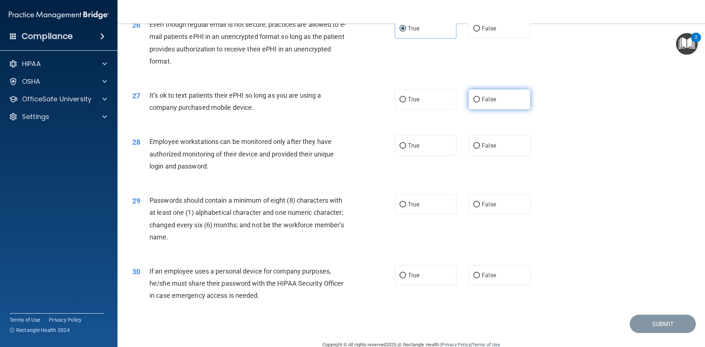
click at [478, 109] on label "False" at bounding box center [499, 99] width 62 height 20
click at [478, 102] on input "False" at bounding box center [476, 100] width 7 height 6
radio input "true"
click at [427, 109] on label "True" at bounding box center [426, 99] width 62 height 20
click at [406, 102] on input "True" at bounding box center [402, 100] width 7 height 6
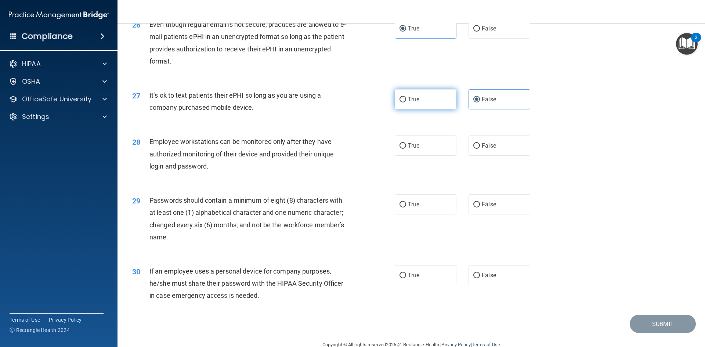
radio input "true"
click at [482, 103] on span "False" at bounding box center [489, 99] width 14 height 7
click at [480, 102] on input "False" at bounding box center [476, 100] width 7 height 6
radio input "true"
radio input "false"
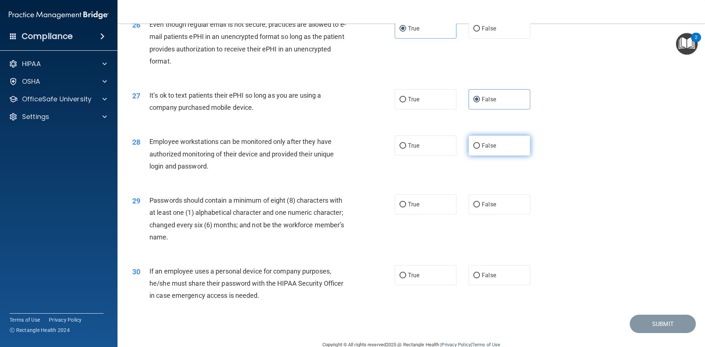
click at [486, 149] on span "False" at bounding box center [489, 145] width 14 height 7
click at [480, 149] on input "False" at bounding box center [476, 146] width 7 height 6
radio input "true"
click at [417, 214] on label "True" at bounding box center [426, 204] width 62 height 20
click at [406, 207] on input "True" at bounding box center [402, 205] width 7 height 6
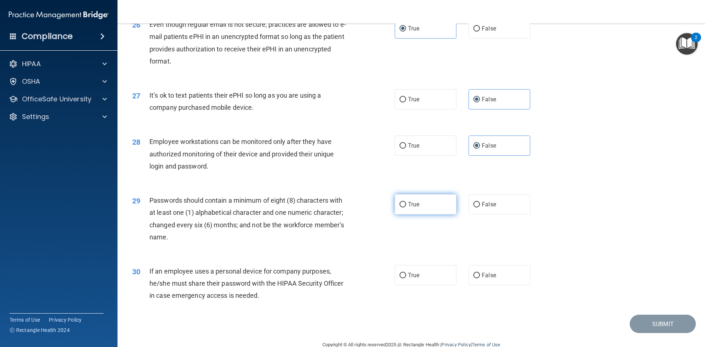
radio input "true"
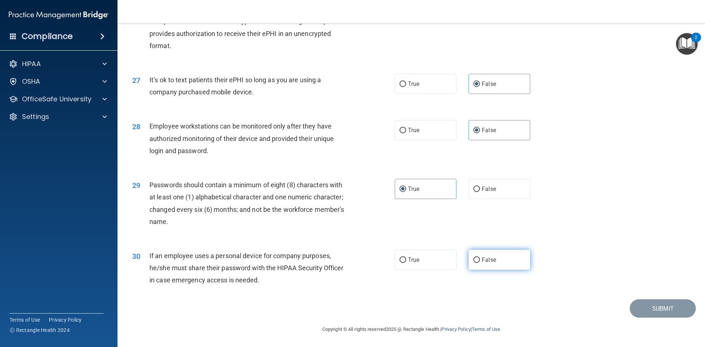
click at [521, 258] on label "False" at bounding box center [499, 260] width 62 height 20
click at [480, 258] on input "False" at bounding box center [476, 260] width 7 height 6
radio input "true"
click at [657, 308] on button "Submit" at bounding box center [663, 308] width 66 height 19
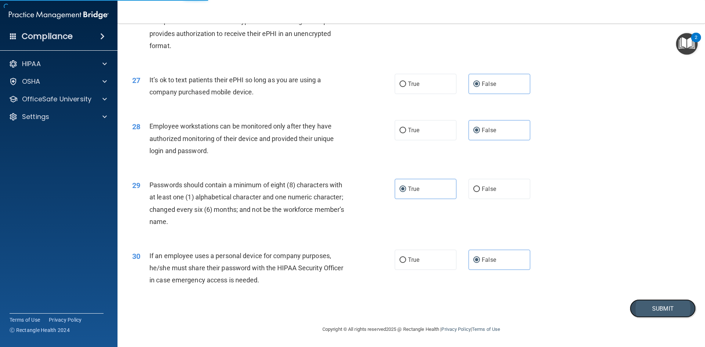
click at [652, 312] on button "Submit" at bounding box center [663, 308] width 66 height 19
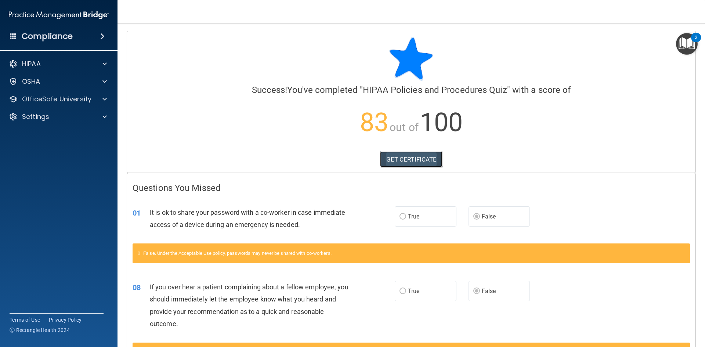
click at [413, 160] on link "GET CERTIFICATE" at bounding box center [411, 159] width 63 height 16
click at [64, 64] on div "HIPAA" at bounding box center [48, 63] width 91 height 9
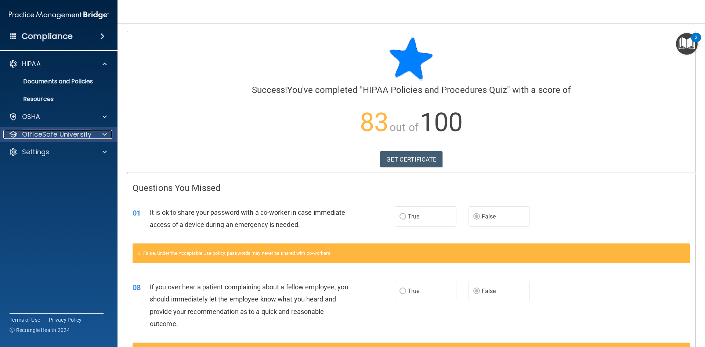
click at [72, 135] on p "OfficeSafe University" at bounding box center [56, 134] width 69 height 9
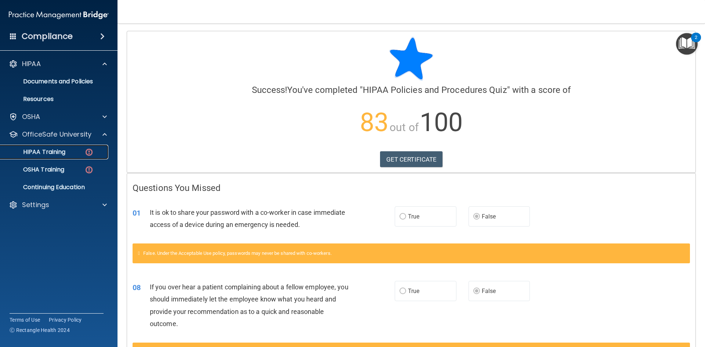
click at [65, 154] on p "HIPAA Training" at bounding box center [35, 151] width 61 height 7
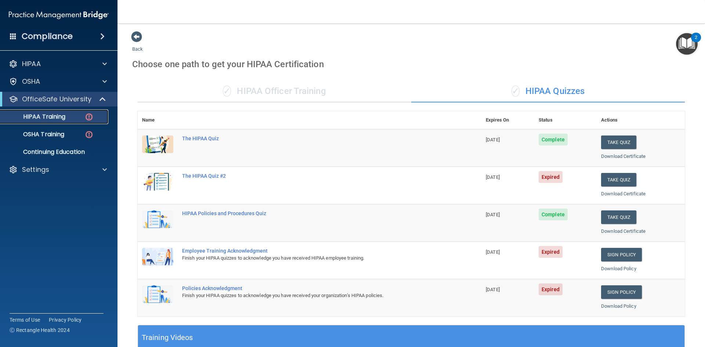
scroll to position [37, 0]
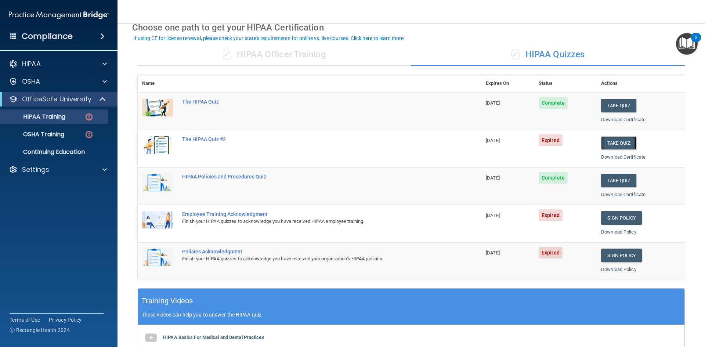
click at [614, 147] on button "Take Quiz" at bounding box center [618, 143] width 35 height 14
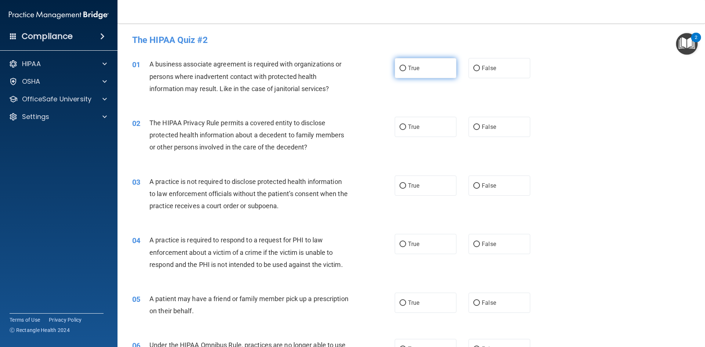
click at [407, 72] on label "True" at bounding box center [426, 68] width 62 height 20
click at [406, 71] on input "True" at bounding box center [402, 69] width 7 height 6
radio input "true"
click at [423, 121] on label "True" at bounding box center [426, 127] width 62 height 20
click at [406, 124] on input "True" at bounding box center [402, 127] width 7 height 6
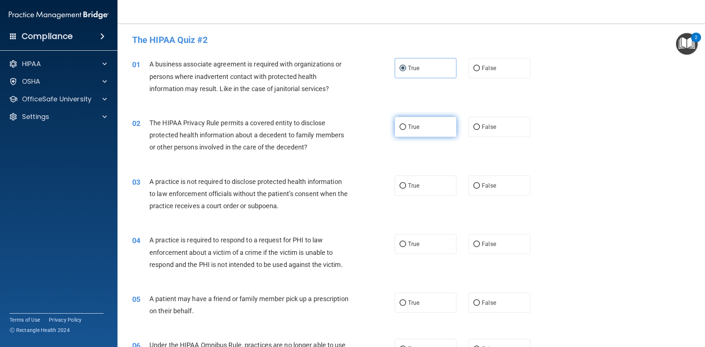
radio input "true"
click at [422, 196] on div "03 A practice is not required to disclose protected health information to law e…" at bounding box center [411, 195] width 569 height 59
click at [420, 186] on label "True" at bounding box center [426, 185] width 62 height 20
click at [406, 186] on input "True" at bounding box center [402, 186] width 7 height 6
radio input "true"
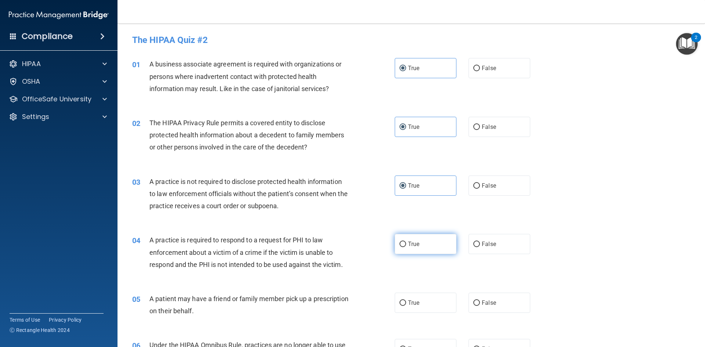
scroll to position [73, 0]
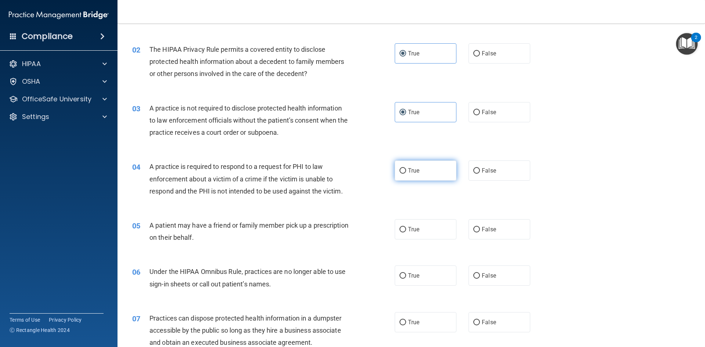
click at [420, 177] on label "True" at bounding box center [426, 170] width 62 height 20
click at [406, 174] on input "True" at bounding box center [402, 171] width 7 height 6
radio input "true"
click at [414, 232] on span "True" at bounding box center [413, 229] width 11 height 7
click at [406, 232] on input "True" at bounding box center [402, 230] width 7 height 6
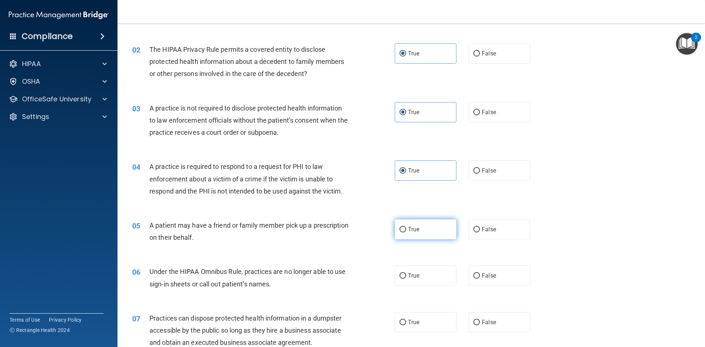
radio input "true"
click at [420, 278] on label "True" at bounding box center [426, 275] width 62 height 20
click at [406, 278] on input "True" at bounding box center [402, 276] width 7 height 6
radio input "true"
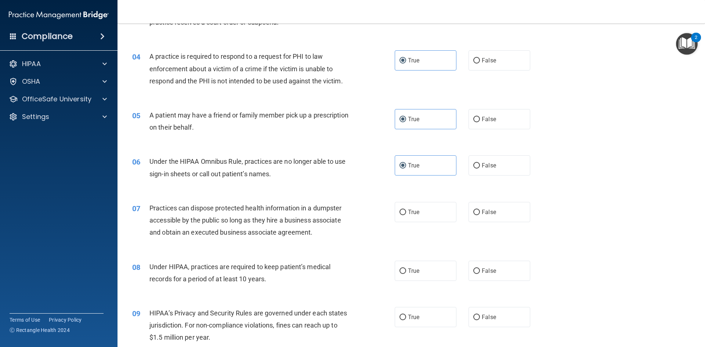
scroll to position [220, 0]
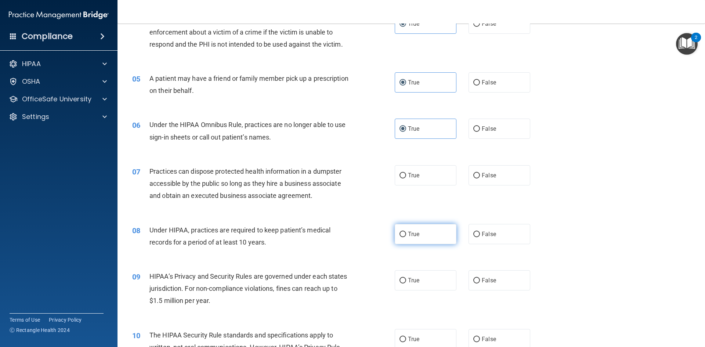
click at [410, 225] on label "True" at bounding box center [426, 234] width 62 height 20
click at [406, 232] on input "True" at bounding box center [402, 235] width 7 height 6
radio input "true"
click at [410, 186] on div "07 Practices can dispose protected health information in a dumpster accessible …" at bounding box center [411, 185] width 569 height 59
click at [412, 175] on span "True" at bounding box center [413, 175] width 11 height 7
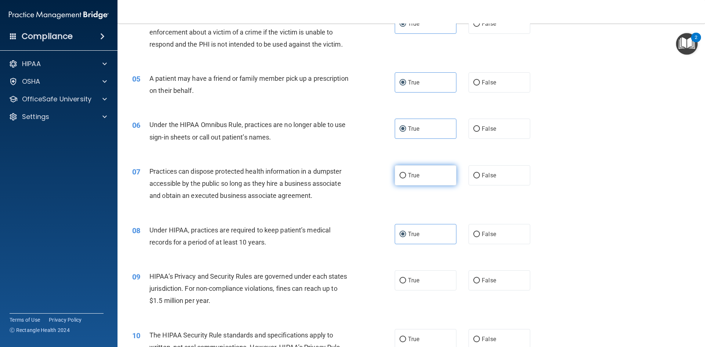
click at [406, 175] on input "True" at bounding box center [402, 176] width 7 height 6
radio input "true"
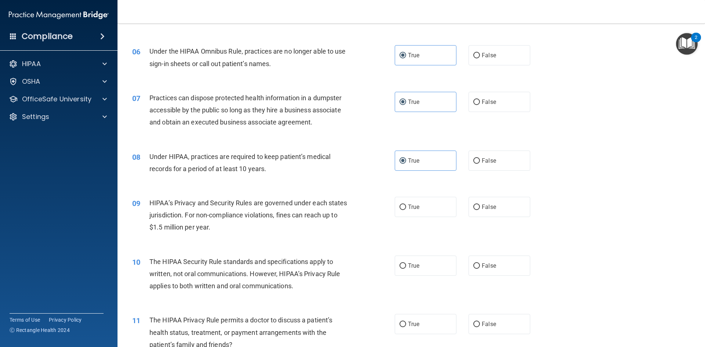
scroll to position [330, 0]
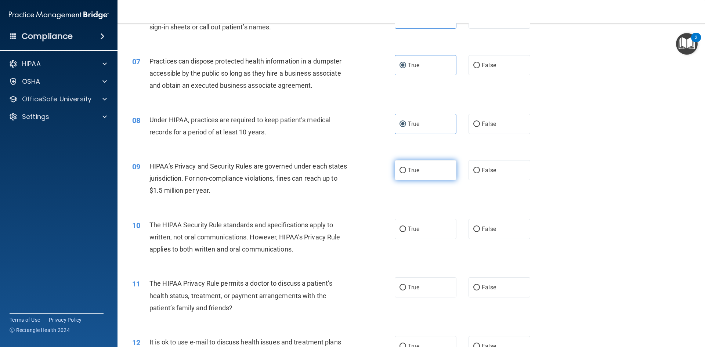
click at [418, 168] on label "True" at bounding box center [426, 170] width 62 height 20
click at [406, 168] on input "True" at bounding box center [402, 171] width 7 height 6
radio input "true"
click at [413, 227] on span "True" at bounding box center [413, 228] width 11 height 7
click at [406, 227] on input "True" at bounding box center [402, 229] width 7 height 6
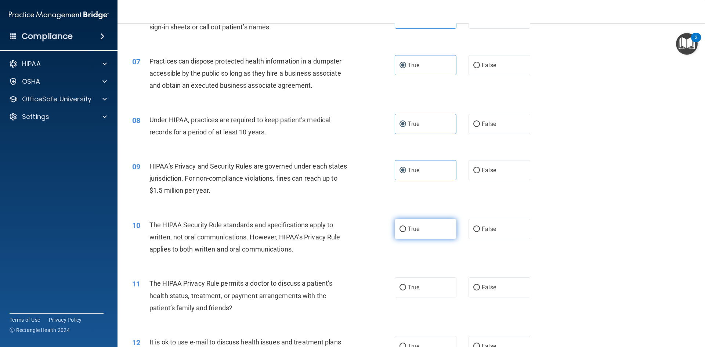
radio input "true"
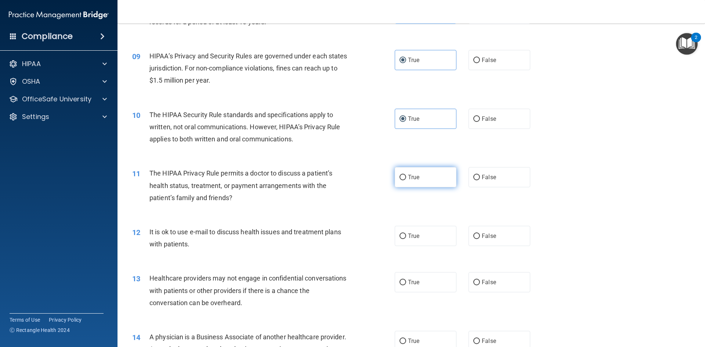
click at [413, 176] on span "True" at bounding box center [413, 177] width 11 height 7
click at [406, 176] on input "True" at bounding box center [402, 178] width 7 height 6
radio input "true"
click at [420, 239] on label "True" at bounding box center [426, 236] width 62 height 20
click at [406, 239] on input "True" at bounding box center [402, 236] width 7 height 6
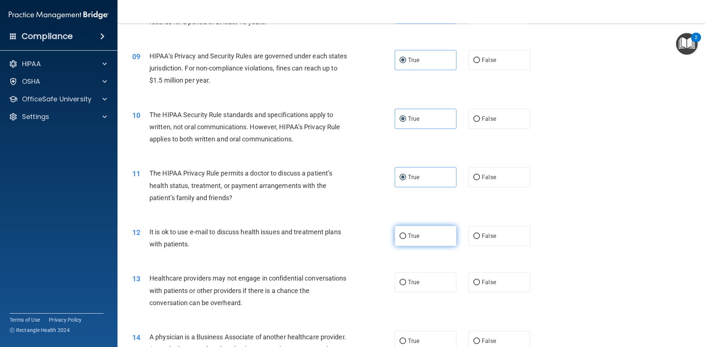
radio input "true"
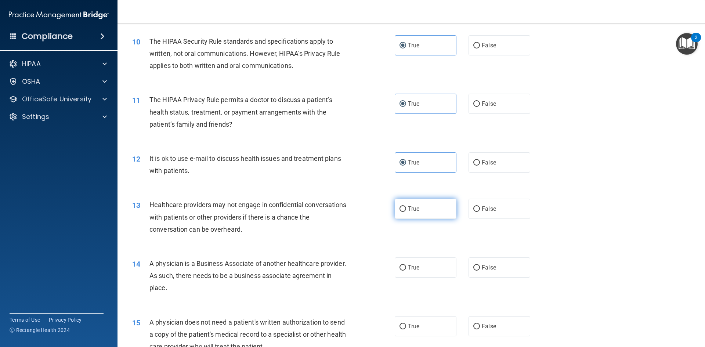
click at [411, 203] on label "True" at bounding box center [426, 209] width 62 height 20
click at [406, 206] on input "True" at bounding box center [402, 209] width 7 height 6
radio input "true"
click at [409, 263] on label "True" at bounding box center [426, 267] width 62 height 20
click at [406, 265] on input "True" at bounding box center [402, 268] width 7 height 6
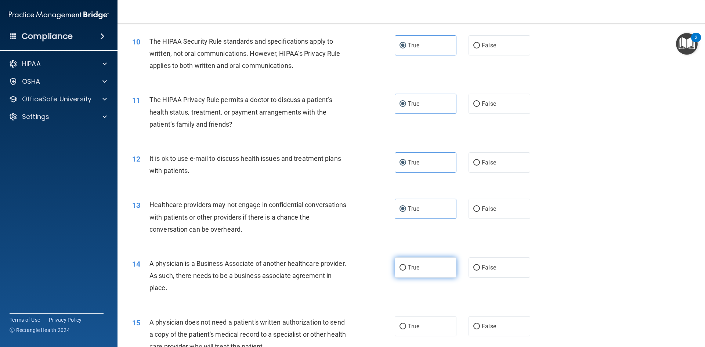
radio input "true"
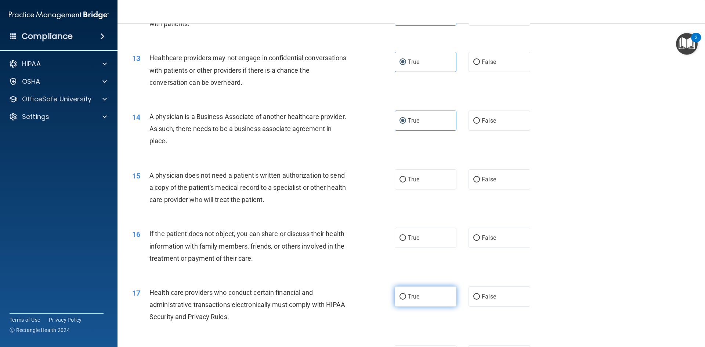
scroll to position [697, 0]
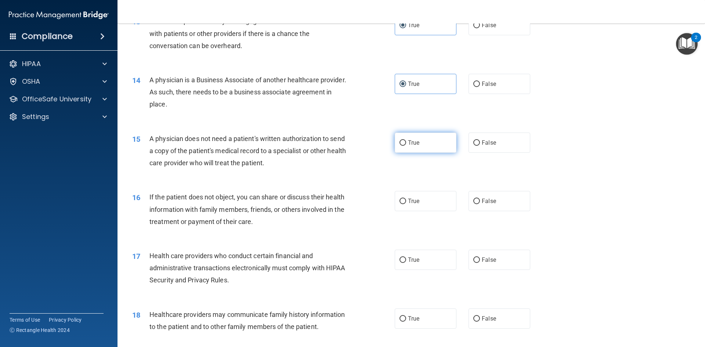
click at [409, 147] on label "True" at bounding box center [426, 143] width 62 height 20
click at [406, 146] on input "True" at bounding box center [402, 143] width 7 height 6
radio input "true"
click at [414, 199] on span "True" at bounding box center [413, 200] width 11 height 7
click at [406, 199] on input "True" at bounding box center [402, 202] width 7 height 6
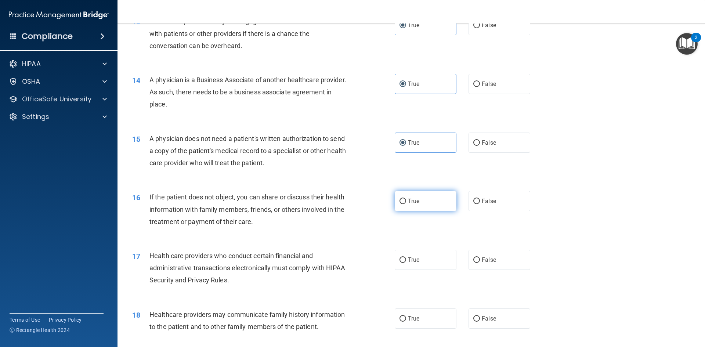
radio input "true"
click at [403, 265] on label "True" at bounding box center [426, 260] width 62 height 20
click at [403, 263] on input "True" at bounding box center [402, 260] width 7 height 6
radio input "true"
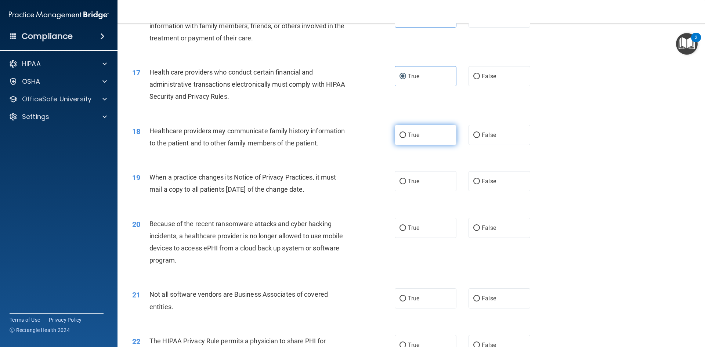
click at [413, 130] on label "True" at bounding box center [426, 135] width 62 height 20
click at [406, 133] on input "True" at bounding box center [402, 136] width 7 height 6
radio input "true"
click at [422, 179] on label "True" at bounding box center [426, 181] width 62 height 20
click at [406, 179] on input "True" at bounding box center [402, 182] width 7 height 6
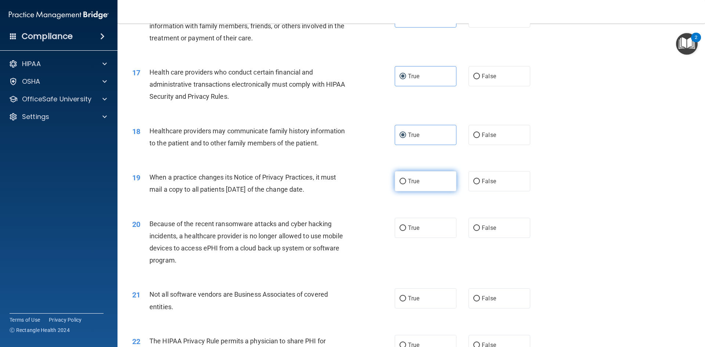
radio input "true"
click at [420, 225] on label "True" at bounding box center [426, 228] width 62 height 20
click at [406, 225] on input "True" at bounding box center [402, 228] width 7 height 6
radio input "true"
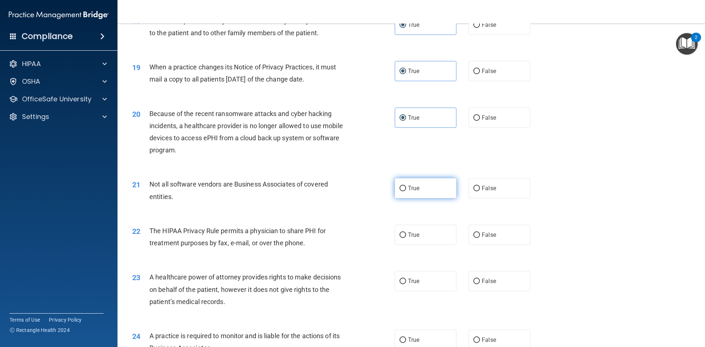
click at [414, 188] on span "True" at bounding box center [413, 188] width 11 height 7
click at [406, 188] on input "True" at bounding box center [402, 189] width 7 height 6
radio input "true"
click at [422, 236] on label "True" at bounding box center [426, 235] width 62 height 20
click at [406, 236] on input "True" at bounding box center [402, 235] width 7 height 6
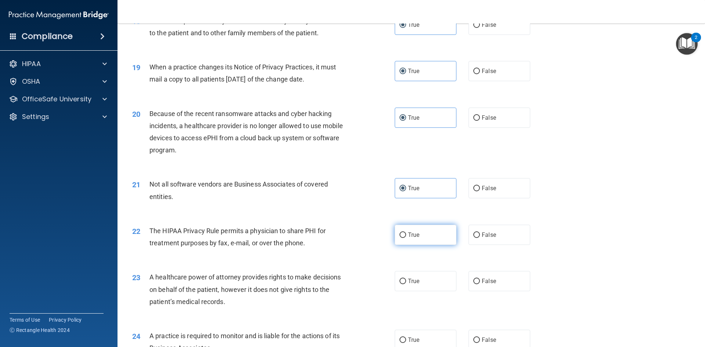
radio input "true"
click at [418, 273] on label "True" at bounding box center [426, 281] width 62 height 20
click at [406, 279] on input "True" at bounding box center [402, 282] width 7 height 6
radio input "true"
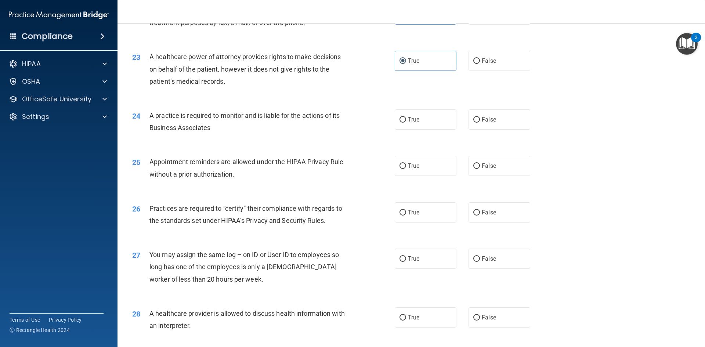
click at [436, 155] on div "25 Appointment reminders are allowed under the HIPAA Privacy Rule without a pri…" at bounding box center [411, 169] width 569 height 46
click at [432, 163] on label "True" at bounding box center [426, 166] width 62 height 20
click at [406, 163] on input "True" at bounding box center [402, 166] width 7 height 6
radio input "true"
click at [424, 128] on label "True" at bounding box center [426, 119] width 62 height 20
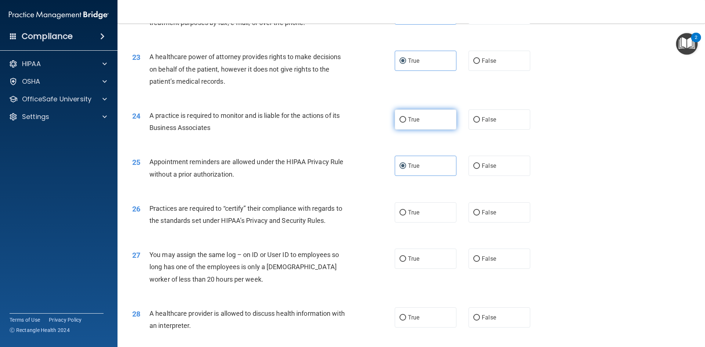
click at [406, 123] on input "True" at bounding box center [402, 120] width 7 height 6
radio input "true"
click at [421, 204] on label "True" at bounding box center [426, 212] width 62 height 20
click at [406, 210] on input "True" at bounding box center [402, 213] width 7 height 6
radio input "true"
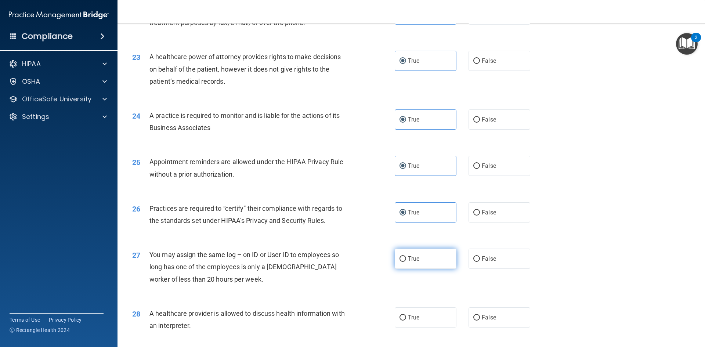
click at [417, 255] on label "True" at bounding box center [426, 259] width 62 height 20
click at [406, 256] on input "True" at bounding box center [402, 259] width 7 height 6
radio input "true"
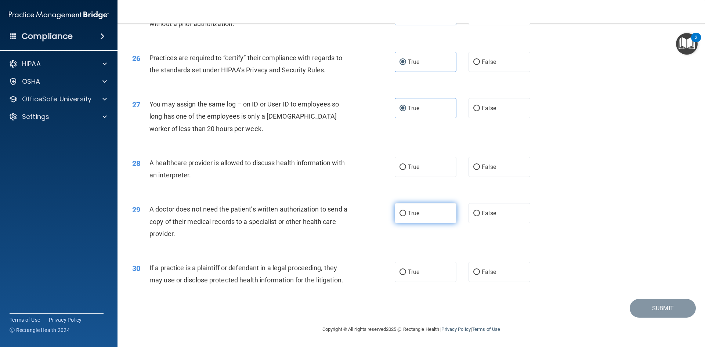
click at [421, 216] on label "True" at bounding box center [426, 213] width 62 height 20
click at [406, 216] on input "True" at bounding box center [402, 214] width 7 height 6
radio input "true"
click at [427, 159] on label "True" at bounding box center [426, 167] width 62 height 20
click at [406, 164] on input "True" at bounding box center [402, 167] width 7 height 6
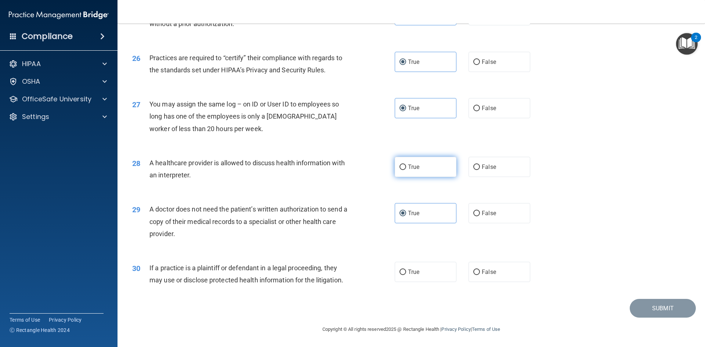
radio input "true"
click at [412, 265] on label "True" at bounding box center [426, 272] width 62 height 20
click at [406, 269] on input "True" at bounding box center [402, 272] width 7 height 6
radio input "true"
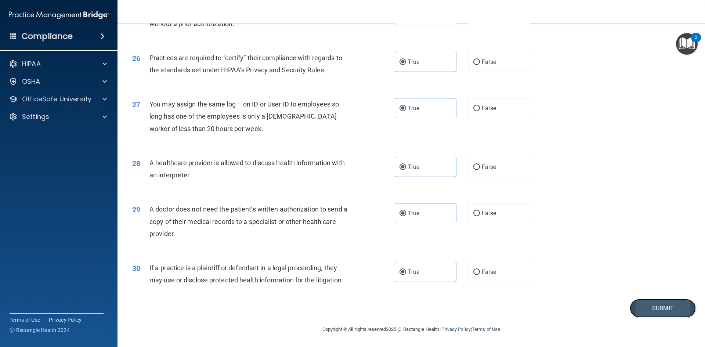
click at [649, 309] on button "Submit" at bounding box center [663, 308] width 66 height 19
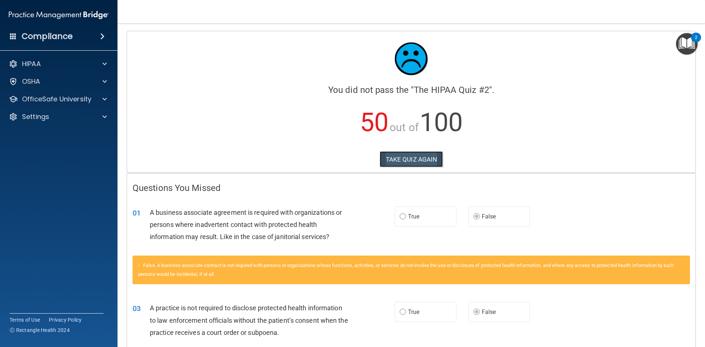
click at [409, 159] on button "TAKE QUIZ AGAIN" at bounding box center [412, 159] width 64 height 16
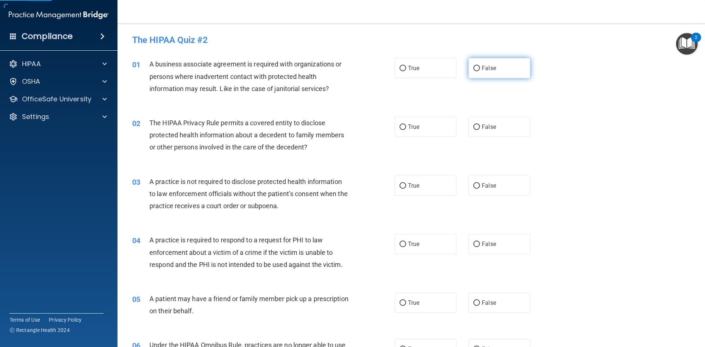
click at [506, 73] on label "False" at bounding box center [499, 68] width 62 height 20
click at [480, 71] on input "False" at bounding box center [476, 69] width 7 height 6
radio input "true"
click at [422, 131] on label "True" at bounding box center [426, 127] width 62 height 20
click at [406, 130] on input "True" at bounding box center [402, 127] width 7 height 6
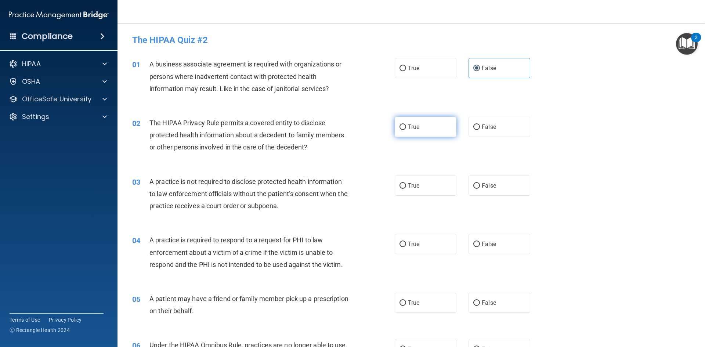
radio input "true"
click at [501, 190] on label "False" at bounding box center [499, 185] width 62 height 20
click at [480, 189] on input "False" at bounding box center [476, 186] width 7 height 6
radio input "true"
click at [431, 245] on label "True" at bounding box center [426, 244] width 62 height 20
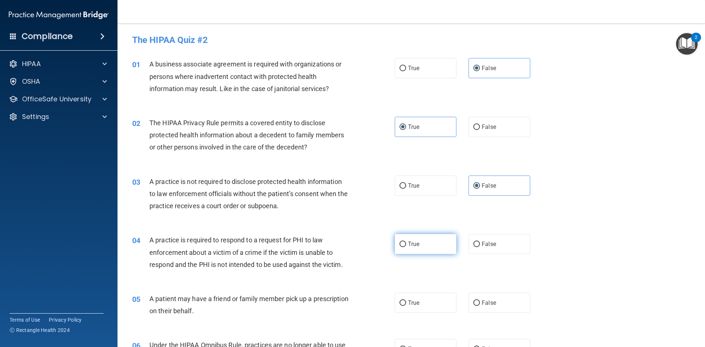
click at [406, 245] on input "True" at bounding box center [402, 245] width 7 height 6
radio input "true"
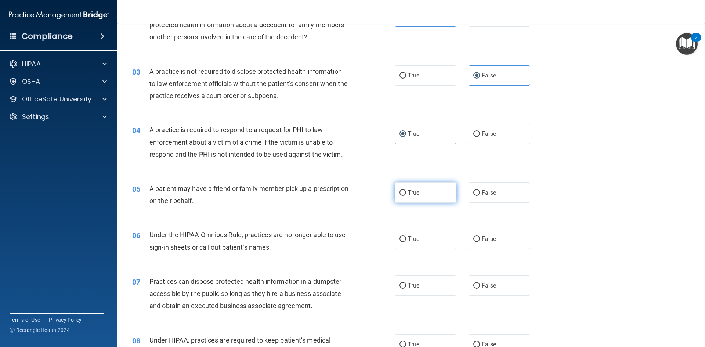
click at [417, 194] on label "True" at bounding box center [426, 192] width 62 height 20
click at [406, 194] on input "True" at bounding box center [402, 193] width 7 height 6
radio input "true"
click at [486, 245] on label "False" at bounding box center [499, 239] width 62 height 20
click at [480, 242] on input "False" at bounding box center [476, 239] width 7 height 6
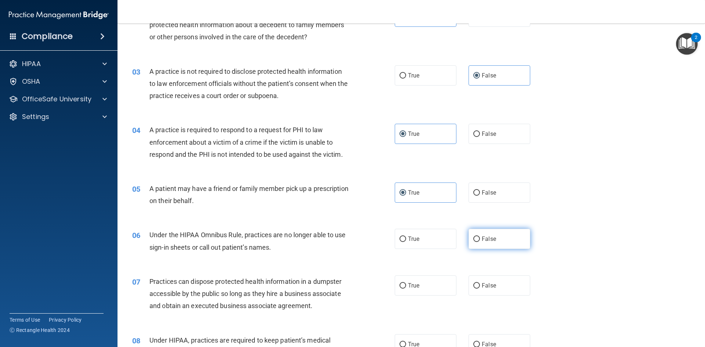
radio input "true"
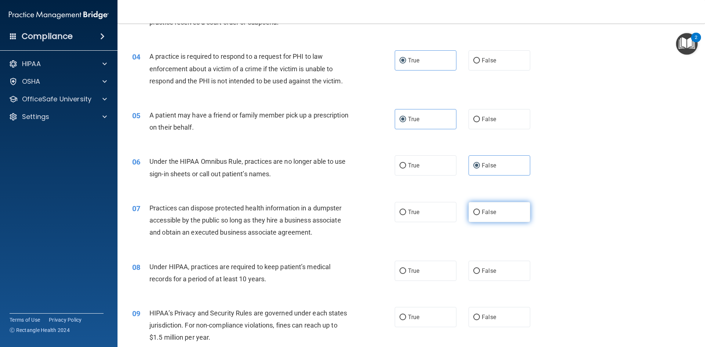
click at [482, 212] on span "False" at bounding box center [489, 211] width 14 height 7
click at [480, 212] on input "False" at bounding box center [476, 213] width 7 height 6
radio input "true"
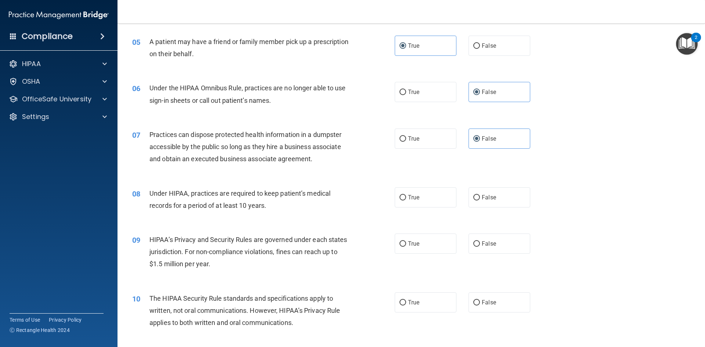
scroll to position [294, 0]
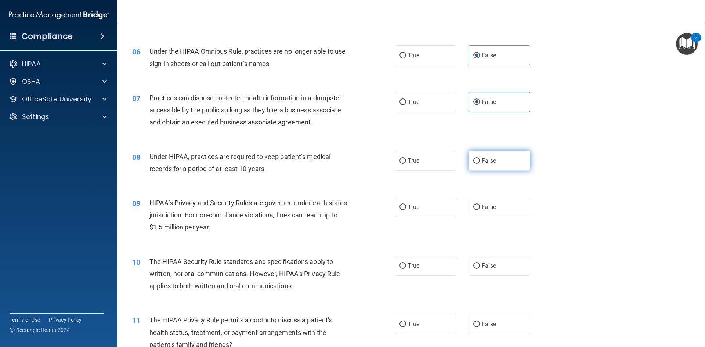
click at [490, 164] on label "False" at bounding box center [499, 160] width 62 height 20
click at [480, 164] on input "False" at bounding box center [476, 161] width 7 height 6
radio input "true"
click at [429, 208] on label "True" at bounding box center [426, 207] width 62 height 20
click at [406, 208] on input "True" at bounding box center [402, 207] width 7 height 6
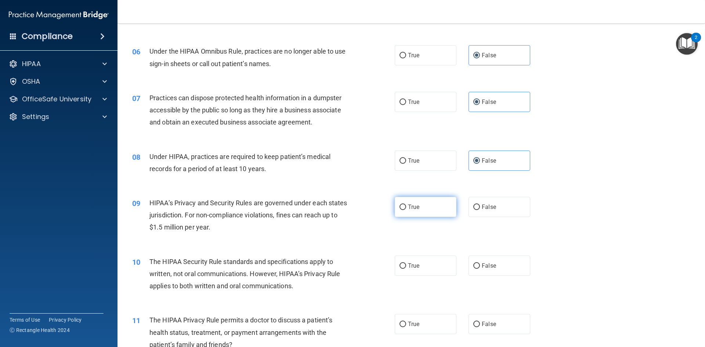
radio input "true"
click at [504, 202] on label "False" at bounding box center [499, 207] width 62 height 20
click at [480, 204] on input "False" at bounding box center [476, 207] width 7 height 6
radio input "true"
radio input "false"
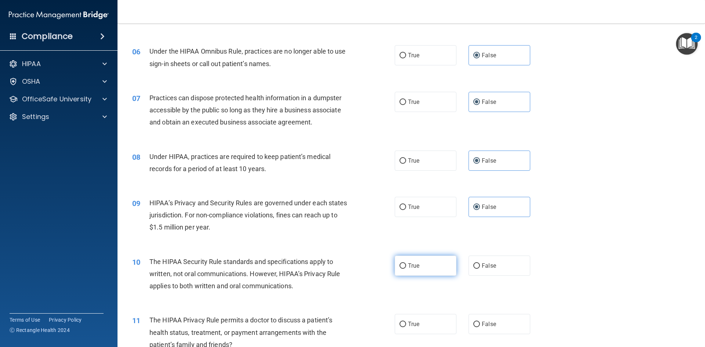
click at [436, 261] on label "True" at bounding box center [426, 265] width 62 height 20
click at [406, 263] on input "True" at bounding box center [402, 266] width 7 height 6
radio input "true"
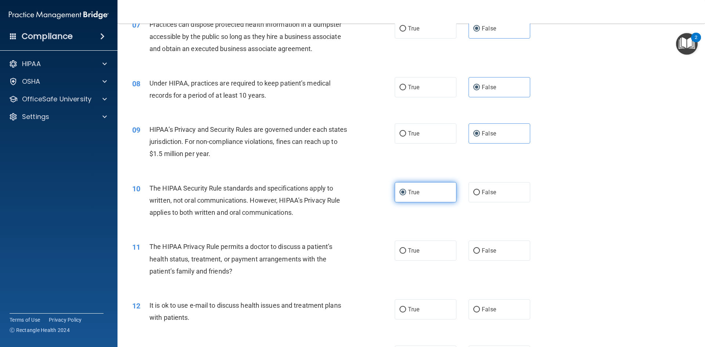
scroll to position [404, 0]
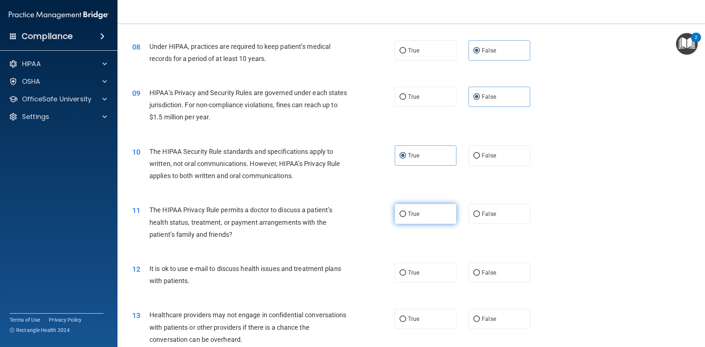
click at [419, 216] on label "True" at bounding box center [426, 214] width 62 height 20
click at [406, 216] on input "True" at bounding box center [402, 214] width 7 height 6
radio input "true"
click at [417, 276] on label "True" at bounding box center [426, 272] width 62 height 20
click at [406, 276] on input "True" at bounding box center [402, 273] width 7 height 6
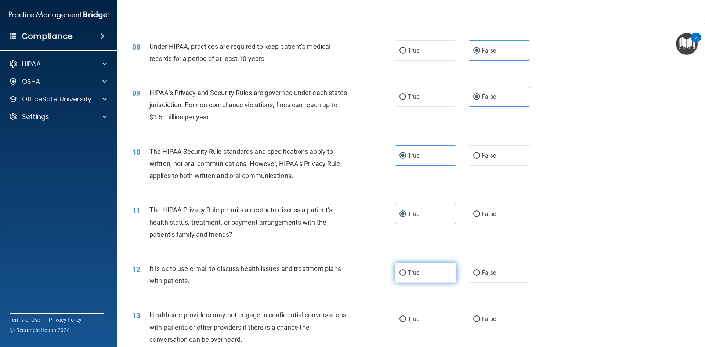
radio input "true"
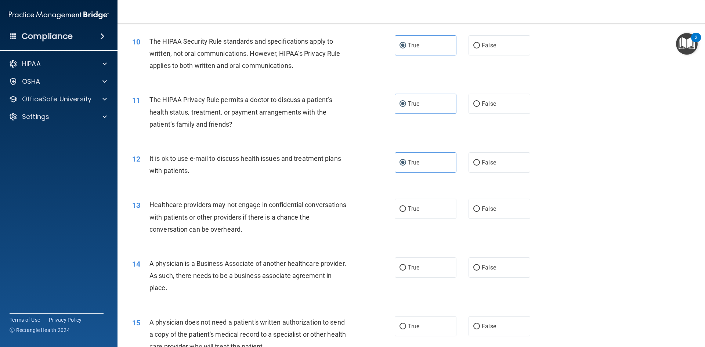
scroll to position [551, 0]
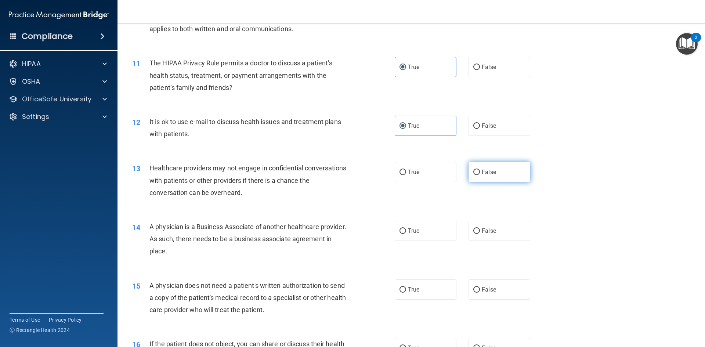
click at [494, 175] on label "False" at bounding box center [499, 172] width 62 height 20
click at [480, 175] on input "False" at bounding box center [476, 173] width 7 height 6
radio input "true"
click at [488, 235] on label "False" at bounding box center [499, 231] width 62 height 20
click at [480, 234] on input "False" at bounding box center [476, 231] width 7 height 6
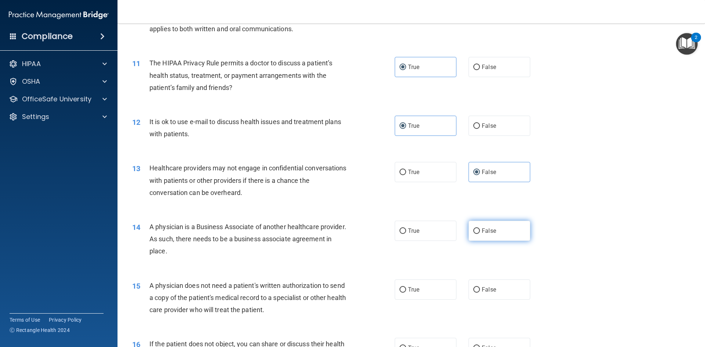
radio input "true"
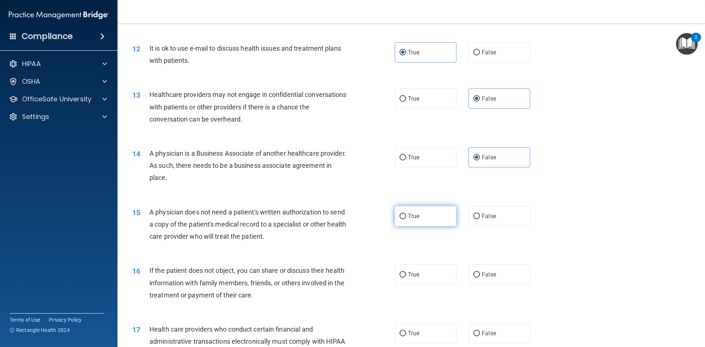
click at [438, 217] on label "True" at bounding box center [426, 216] width 62 height 20
click at [406, 217] on input "True" at bounding box center [402, 217] width 7 height 6
radio input "true"
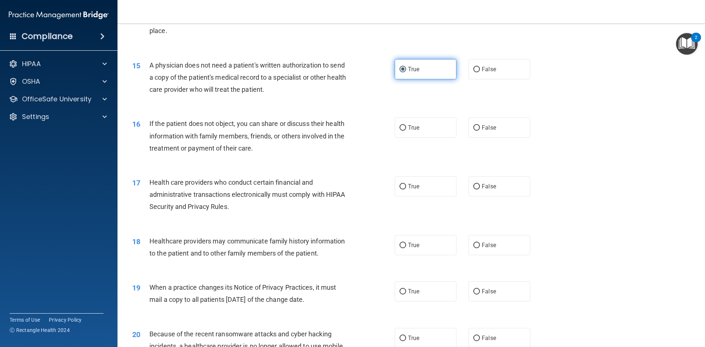
scroll to position [808, 0]
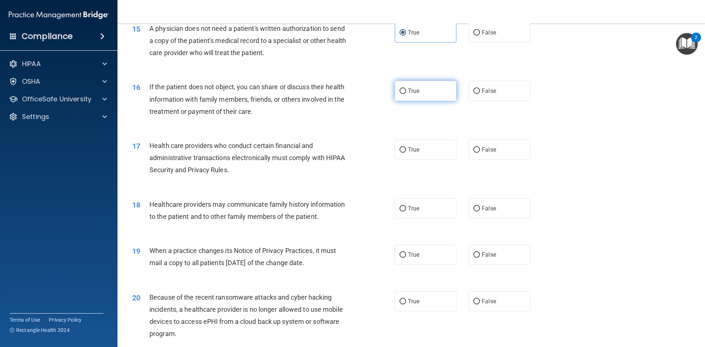
click at [419, 85] on label "True" at bounding box center [426, 91] width 62 height 20
click at [406, 88] on input "True" at bounding box center [402, 91] width 7 height 6
radio input "true"
click at [413, 152] on span "True" at bounding box center [413, 149] width 11 height 7
click at [406, 152] on input "True" at bounding box center [402, 150] width 7 height 6
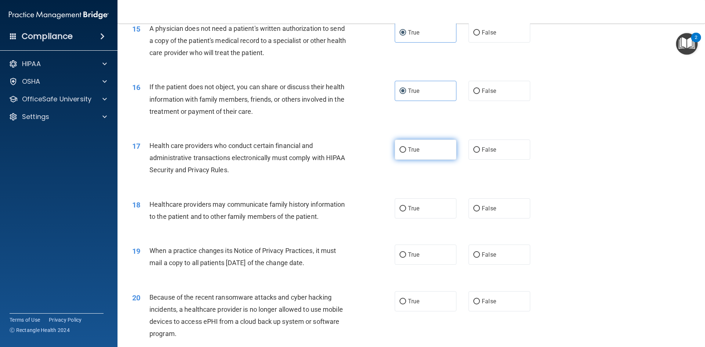
radio input "true"
click at [482, 210] on span "False" at bounding box center [489, 208] width 14 height 7
click at [479, 210] on input "False" at bounding box center [476, 209] width 7 height 6
radio input "true"
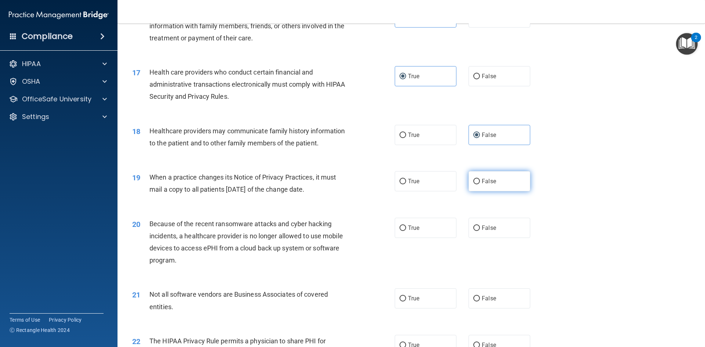
click at [502, 180] on label "False" at bounding box center [499, 181] width 62 height 20
click at [480, 180] on input "False" at bounding box center [476, 182] width 7 height 6
radio input "true"
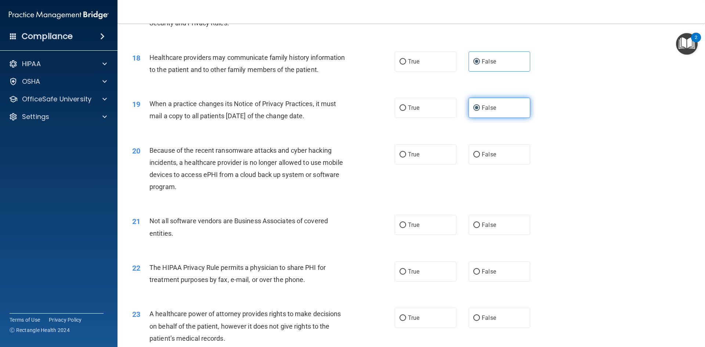
scroll to position [991, 0]
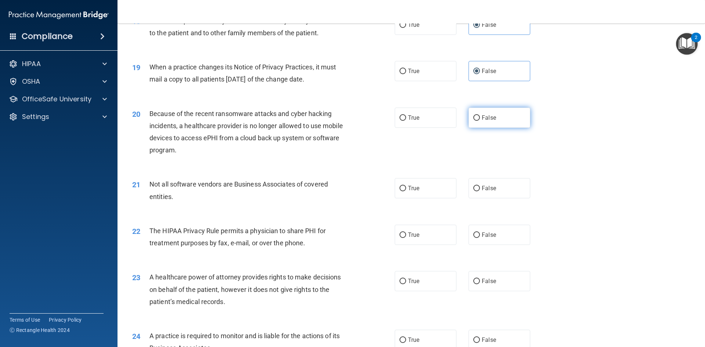
click at [497, 117] on label "False" at bounding box center [499, 118] width 62 height 20
click at [480, 117] on input "False" at bounding box center [476, 118] width 7 height 6
radio input "true"
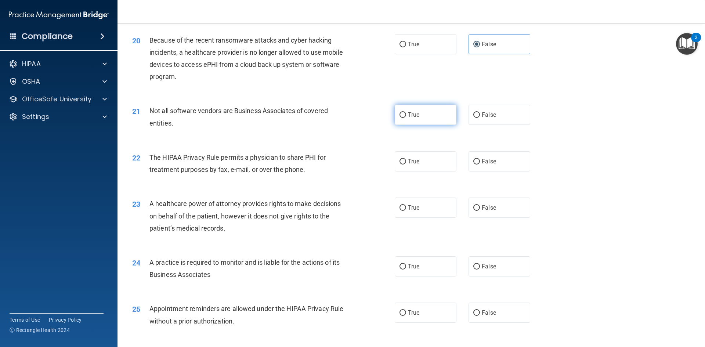
click at [418, 114] on label "True" at bounding box center [426, 115] width 62 height 20
click at [406, 114] on input "True" at bounding box center [402, 115] width 7 height 6
radio input "true"
click at [425, 167] on label "True" at bounding box center [426, 161] width 62 height 20
click at [406, 164] on input "True" at bounding box center [402, 162] width 7 height 6
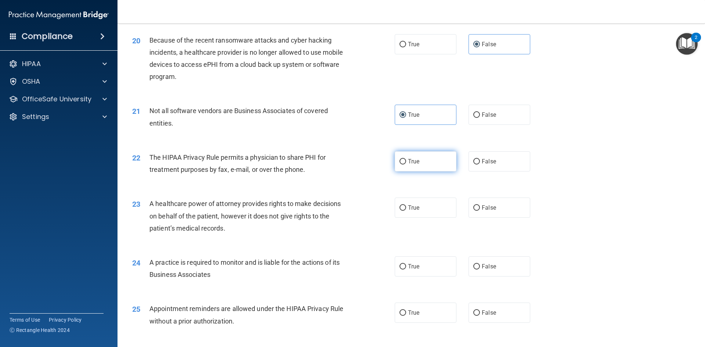
radio input "true"
click at [500, 211] on label "False" at bounding box center [499, 207] width 62 height 20
click at [480, 211] on input "False" at bounding box center [476, 208] width 7 height 6
radio input "true"
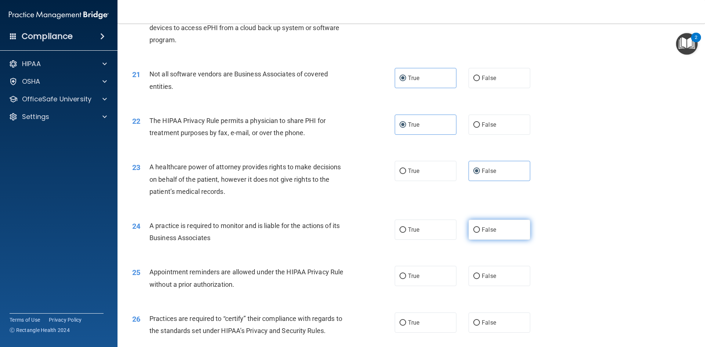
click at [490, 225] on label "False" at bounding box center [499, 230] width 62 height 20
click at [480, 227] on input "False" at bounding box center [476, 230] width 7 height 6
radio input "true"
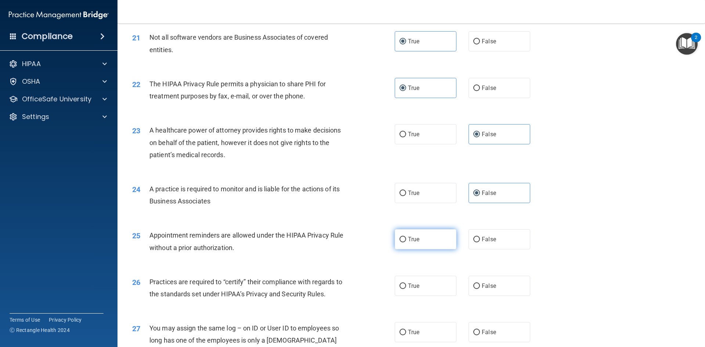
click at [402, 244] on label "True" at bounding box center [426, 239] width 62 height 20
click at [402, 242] on input "True" at bounding box center [402, 240] width 7 height 6
radio input "true"
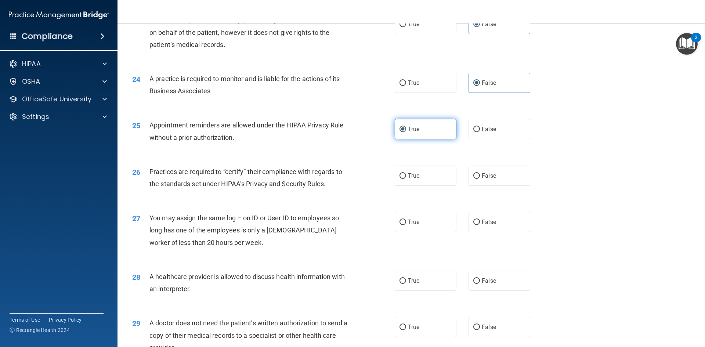
scroll to position [1285, 0]
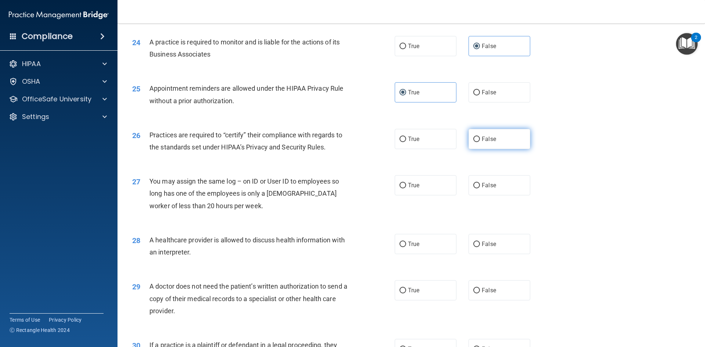
click at [489, 141] on span "False" at bounding box center [489, 138] width 14 height 7
click at [480, 141] on input "False" at bounding box center [476, 140] width 7 height 6
radio input "true"
click at [487, 183] on span "False" at bounding box center [489, 185] width 14 height 7
click at [480, 183] on input "False" at bounding box center [476, 186] width 7 height 6
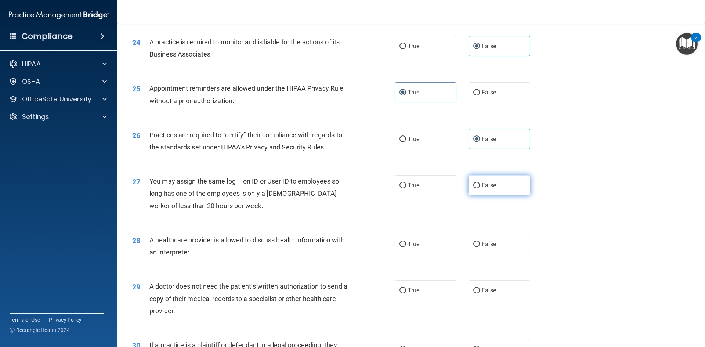
radio input "true"
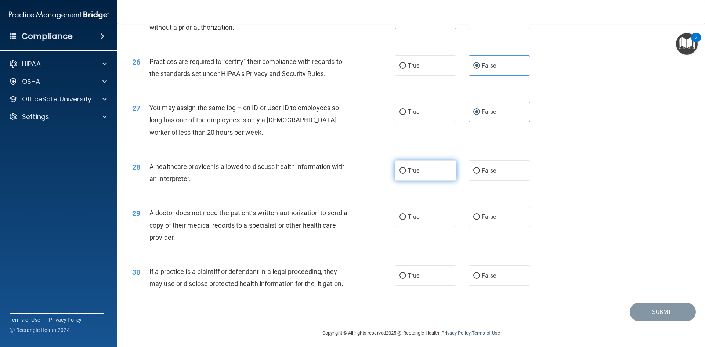
click at [422, 171] on label "True" at bounding box center [426, 170] width 62 height 20
click at [406, 171] on input "True" at bounding box center [402, 171] width 7 height 6
radio input "true"
click at [420, 206] on div "29 A doctor does not need the patient’s written authorization to send a copy of…" at bounding box center [411, 226] width 569 height 59
click at [420, 214] on label "True" at bounding box center [426, 217] width 62 height 20
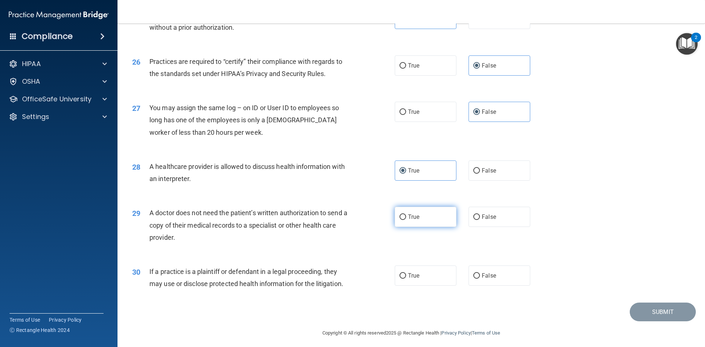
click at [406, 214] on input "True" at bounding box center [402, 217] width 7 height 6
radio input "true"
click at [426, 279] on label "True" at bounding box center [426, 275] width 62 height 20
click at [406, 279] on input "True" at bounding box center [402, 276] width 7 height 6
radio input "true"
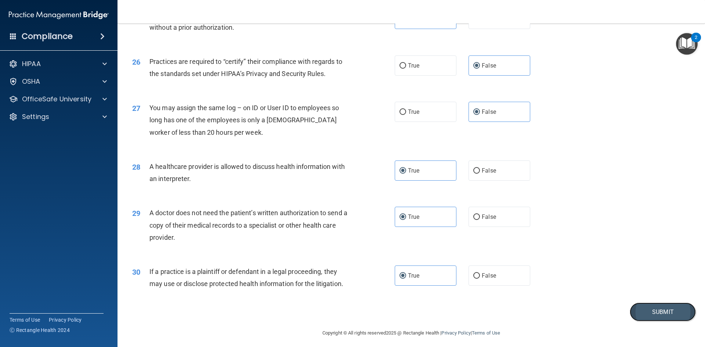
click at [660, 311] on button "Submit" at bounding box center [663, 311] width 66 height 19
click at [650, 312] on button "Submit" at bounding box center [663, 311] width 66 height 19
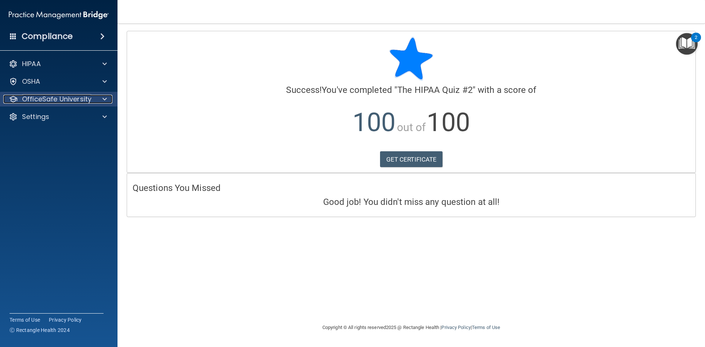
click at [74, 97] on p "OfficeSafe University" at bounding box center [56, 99] width 69 height 9
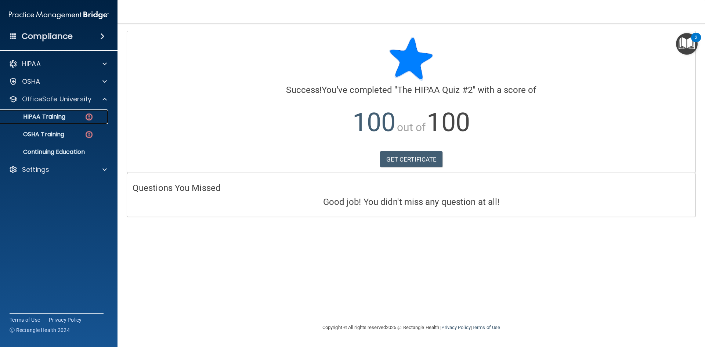
click at [48, 120] on p "HIPAA Training" at bounding box center [35, 116] width 61 height 7
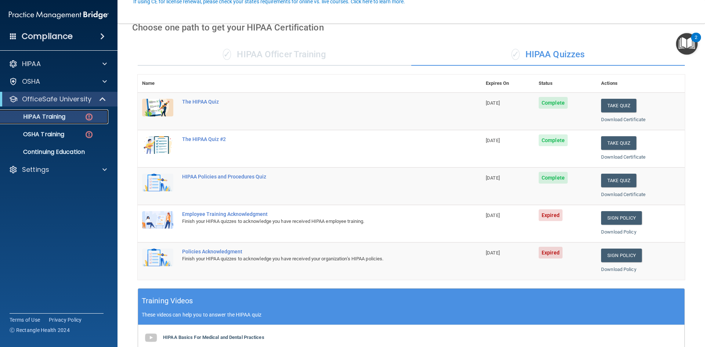
scroll to position [73, 0]
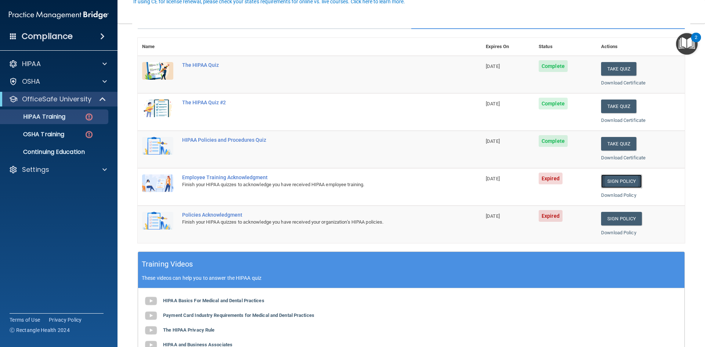
click at [624, 178] on link "Sign Policy" at bounding box center [621, 181] width 41 height 14
click at [616, 216] on link "Sign Policy" at bounding box center [621, 219] width 41 height 14
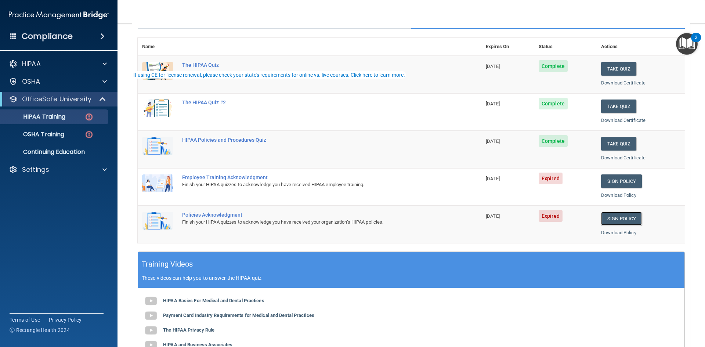
scroll to position [0, 0]
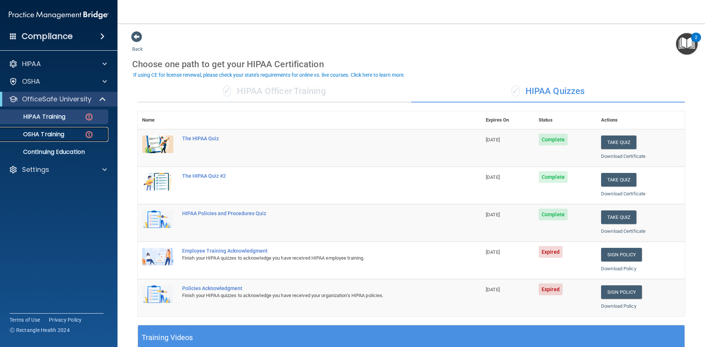
click at [50, 135] on p "OSHA Training" at bounding box center [34, 134] width 59 height 7
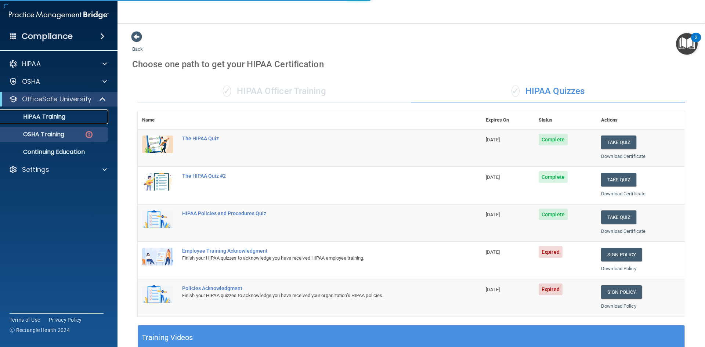
click at [54, 117] on p "HIPAA Training" at bounding box center [35, 116] width 61 height 7
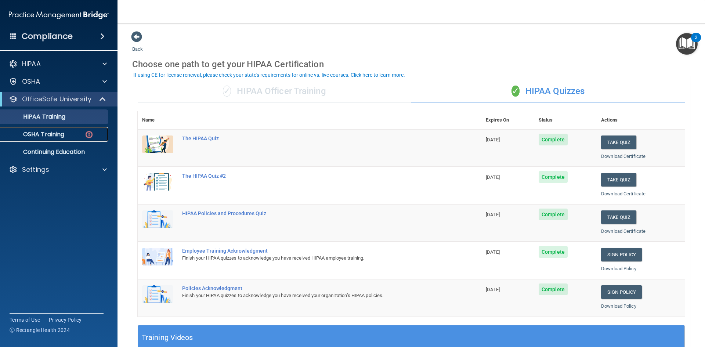
click at [62, 136] on p "OSHA Training" at bounding box center [34, 134] width 59 height 7
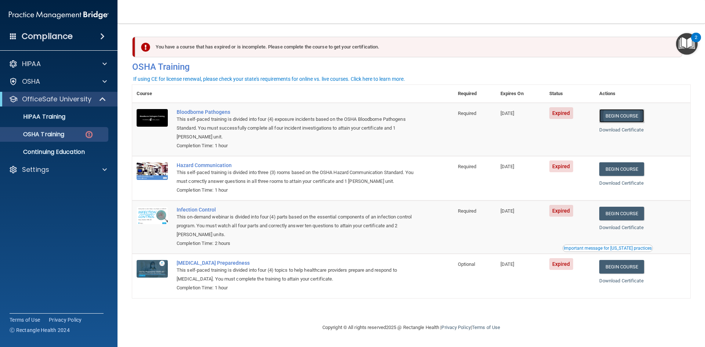
click at [630, 117] on link "Begin Course" at bounding box center [621, 116] width 45 height 14
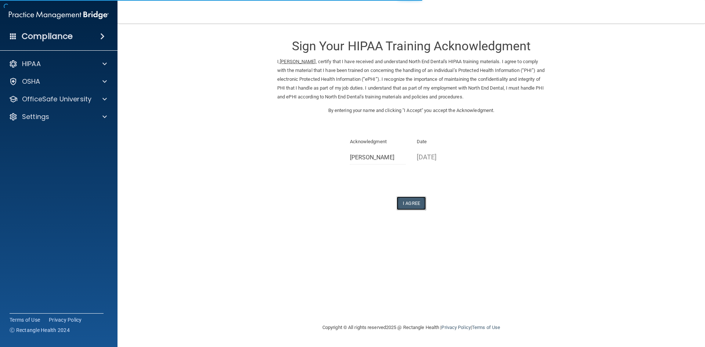
click at [413, 201] on button "I Agree" at bounding box center [410, 203] width 29 height 14
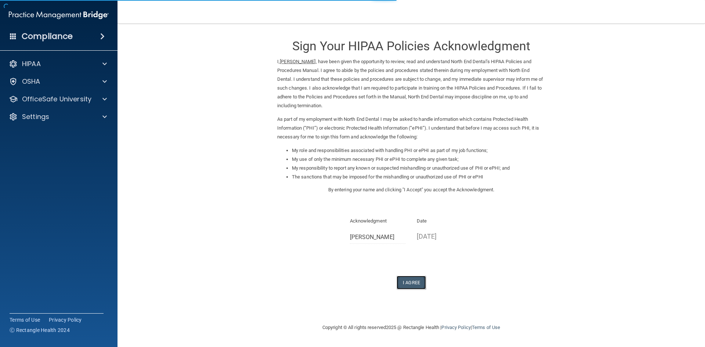
click at [413, 289] on button "I Agree" at bounding box center [410, 283] width 29 height 14
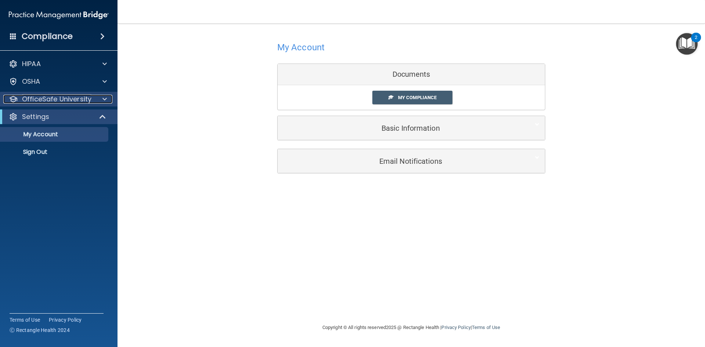
click at [69, 101] on p "OfficeSafe University" at bounding box center [56, 99] width 69 height 9
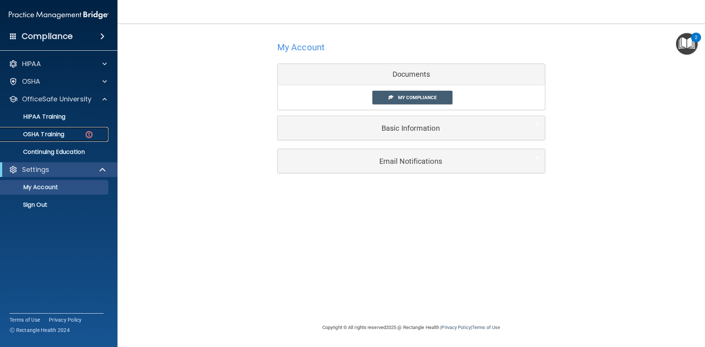
click at [69, 134] on div "OSHA Training" at bounding box center [55, 134] width 100 height 7
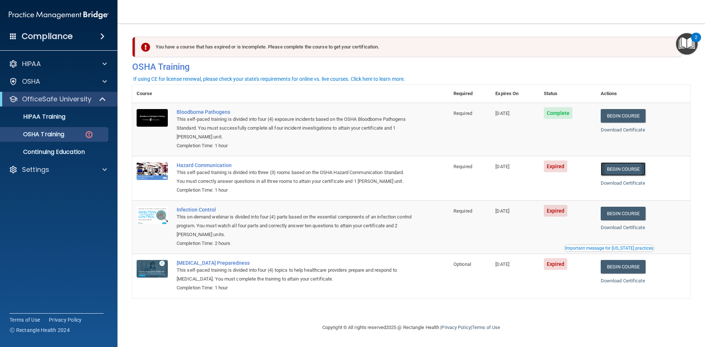
click at [642, 172] on link "Begin Course" at bounding box center [623, 169] width 45 height 14
